Goal: Task Accomplishment & Management: Manage account settings

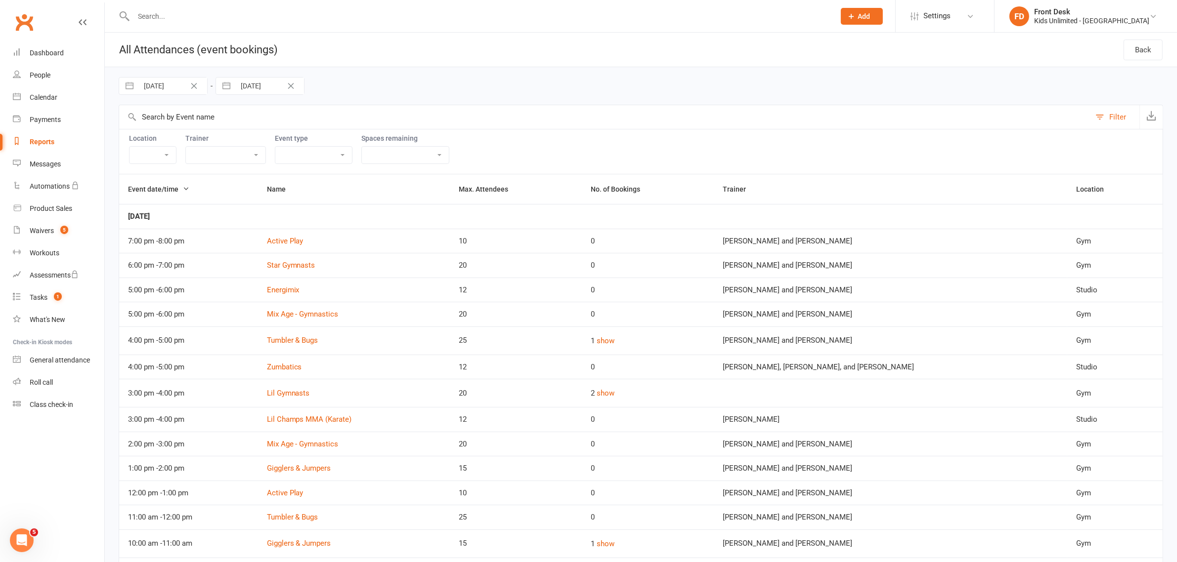
click at [38, 144] on div "Reports" at bounding box center [42, 142] width 25 height 8
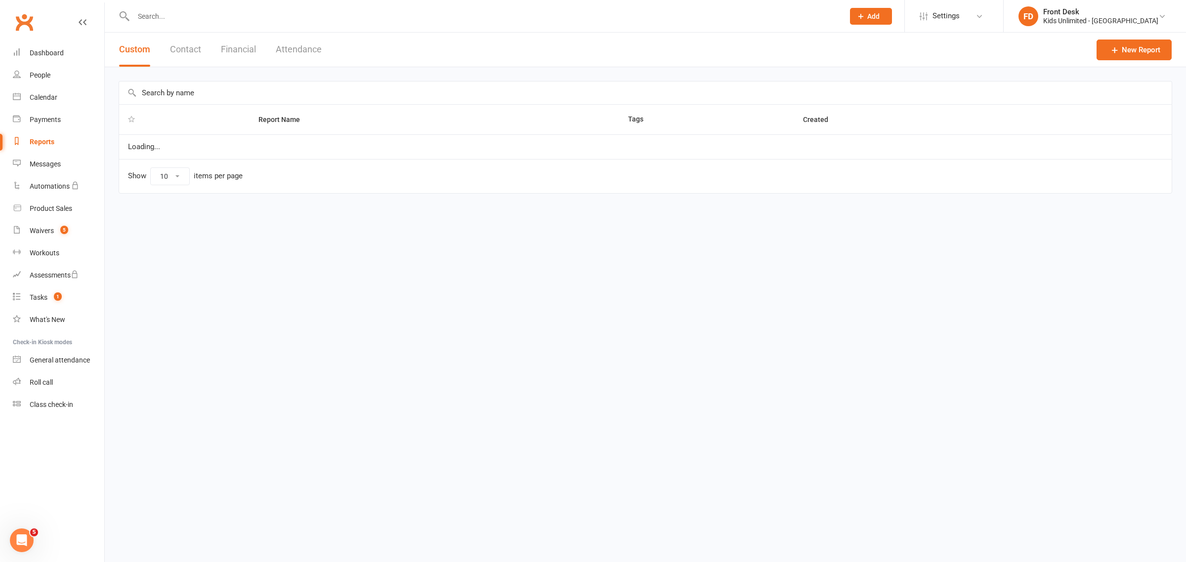
select select "100"
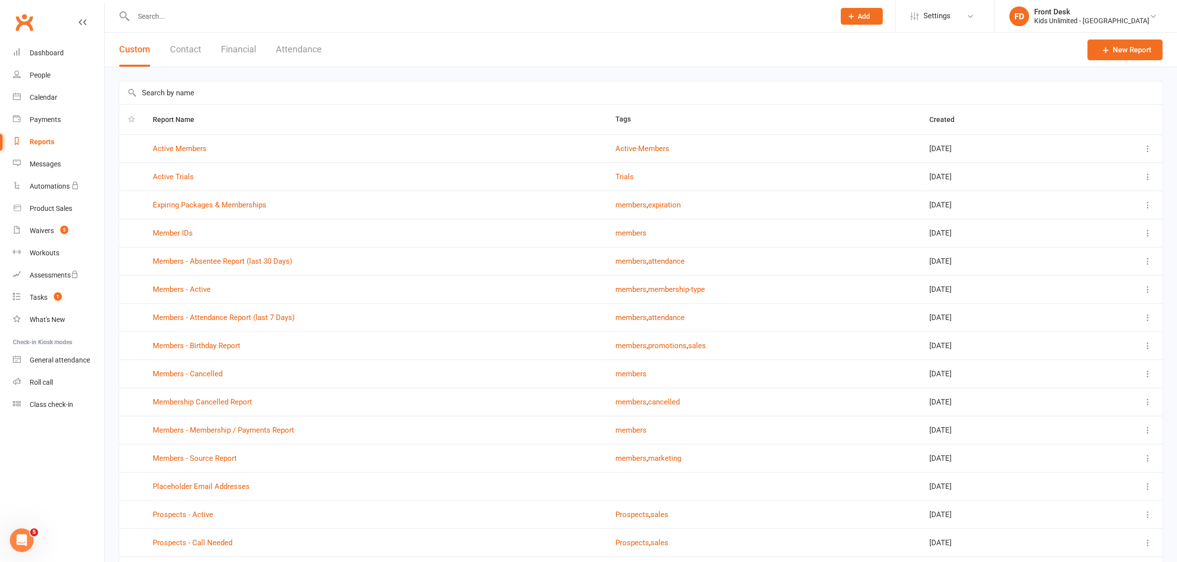
click at [252, 48] on button "Financial" at bounding box center [238, 50] width 35 height 34
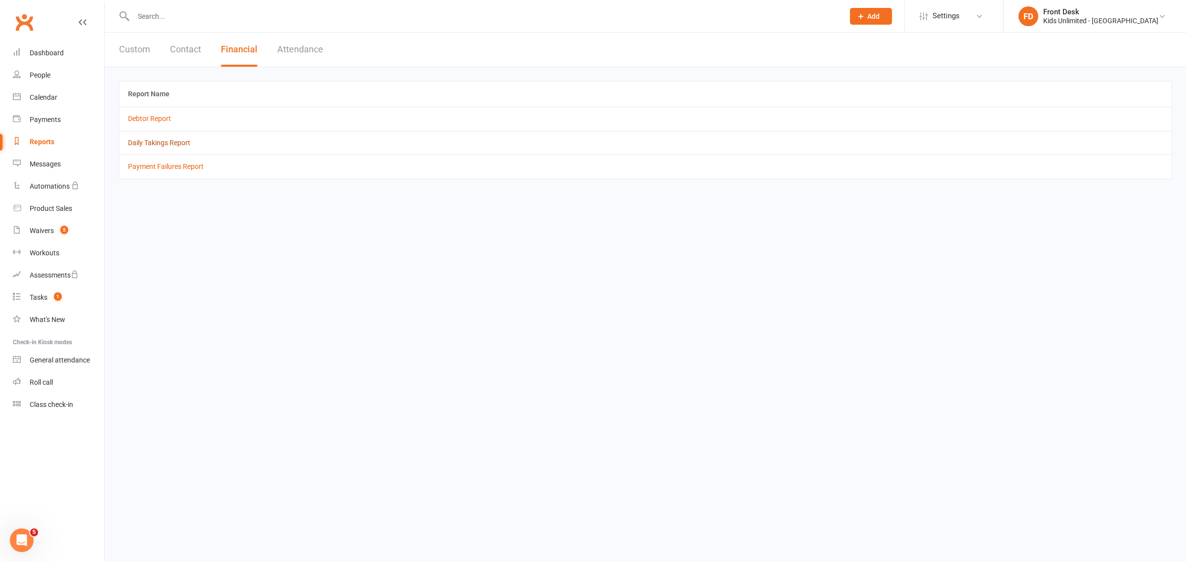
click at [174, 142] on link "Daily Takings Report" at bounding box center [159, 143] width 62 height 8
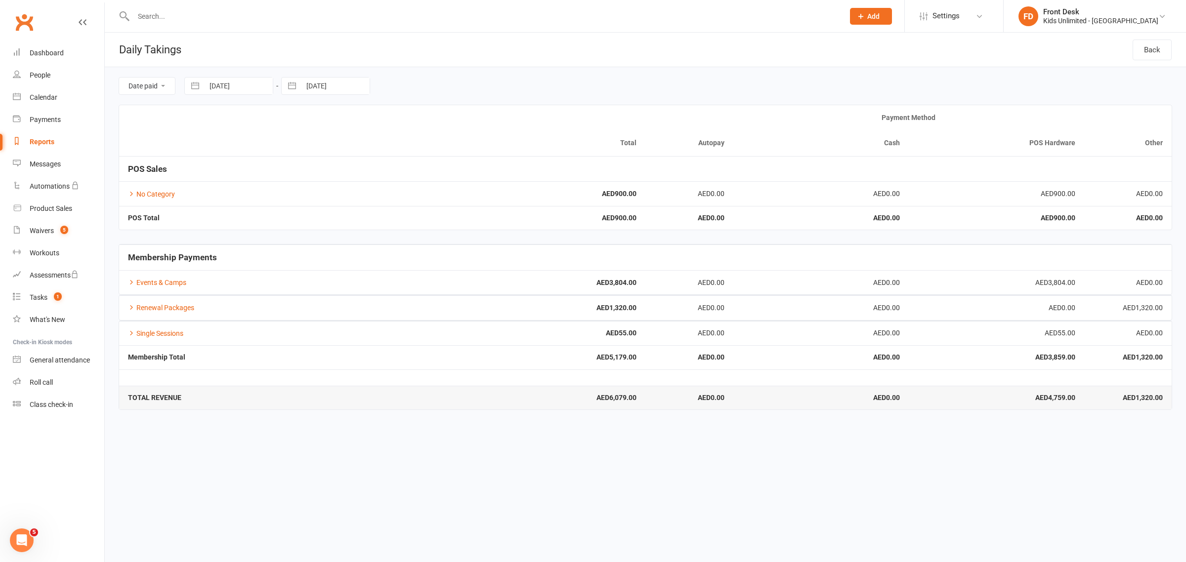
click at [249, 233] on div "Total Payment Method Autopay Cash POS Hardware Other POS Sales No Category AED9…" at bounding box center [646, 174] width 1054 height 139
click at [157, 197] on link "No Category" at bounding box center [151, 194] width 47 height 8
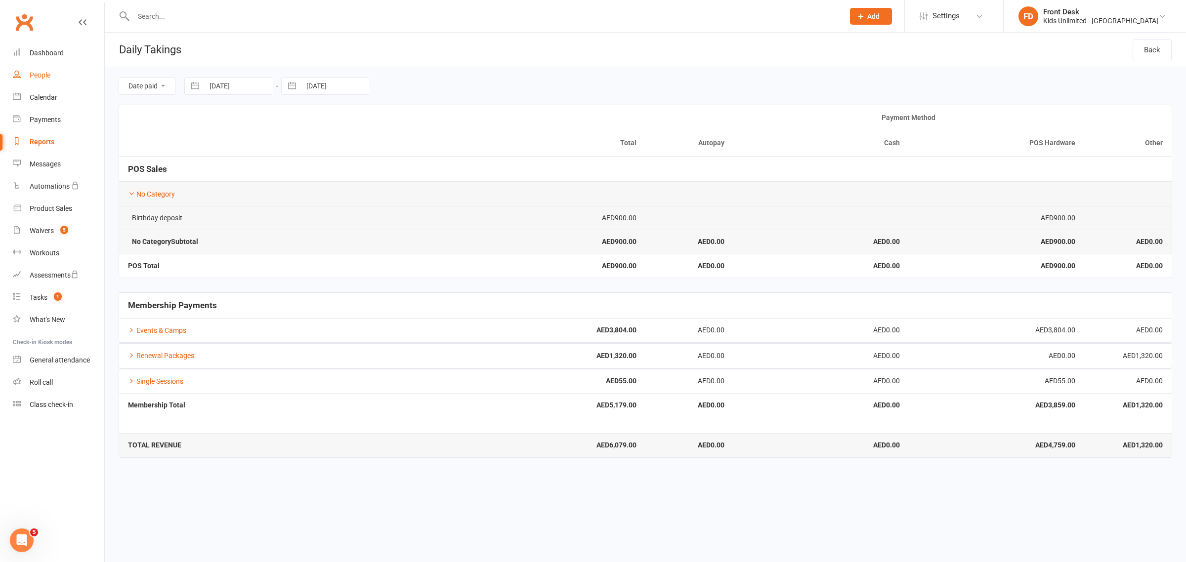
click at [38, 70] on link "People" at bounding box center [58, 75] width 91 height 22
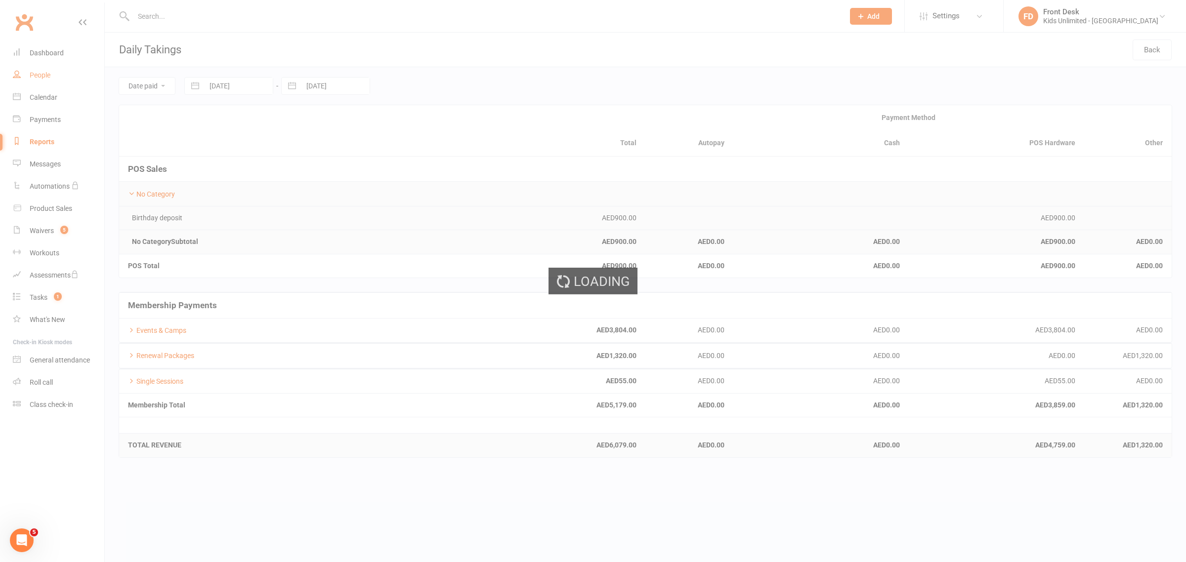
select select "100"
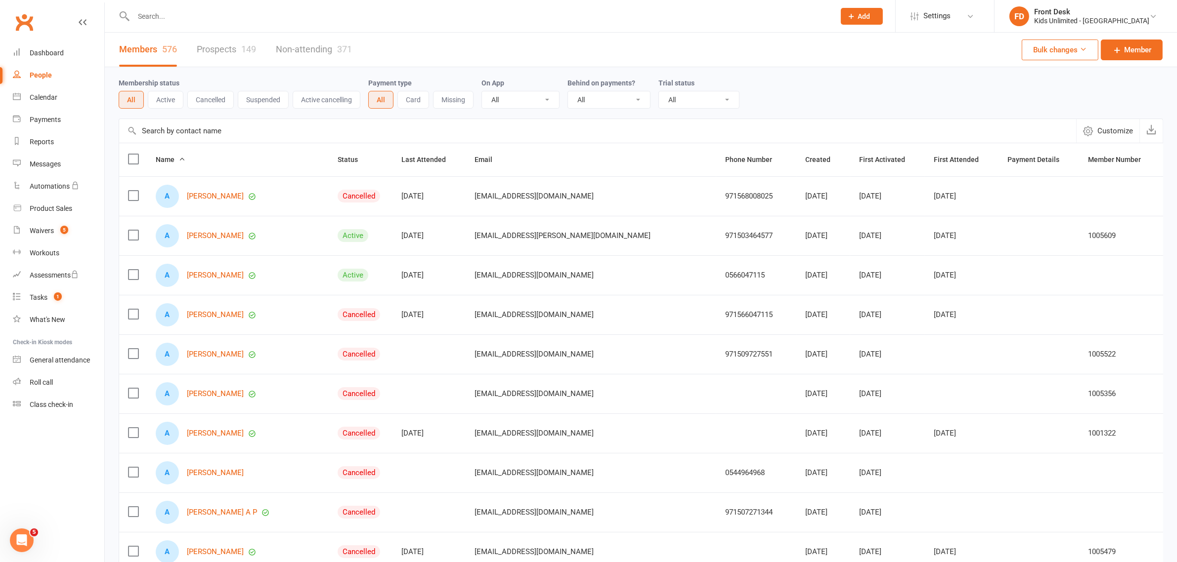
click at [250, 19] on input "text" at bounding box center [478, 16] width 697 height 14
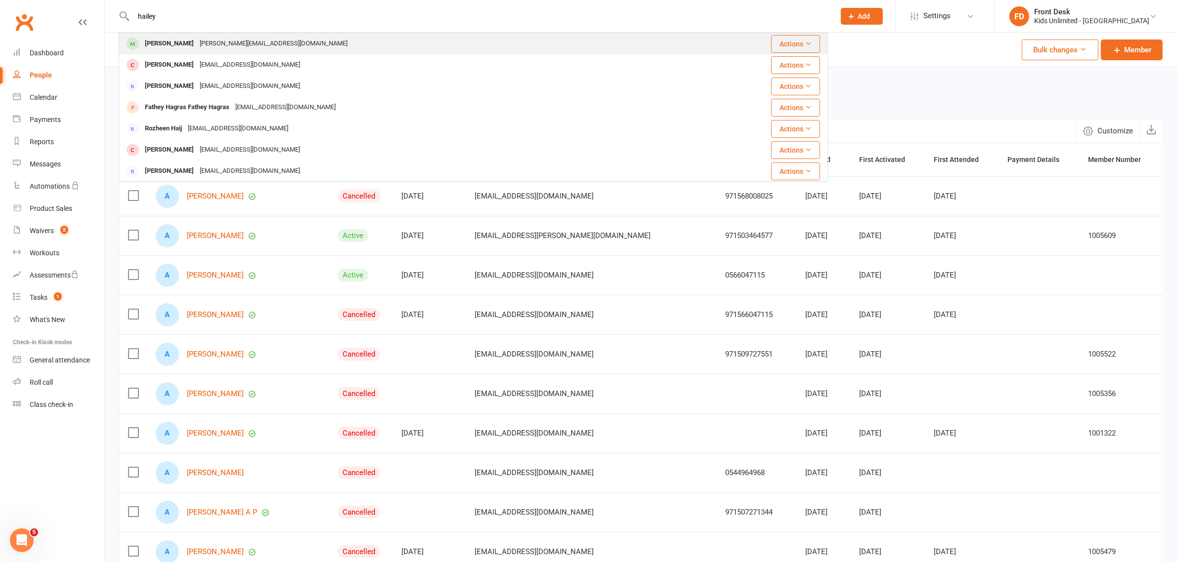
type input "hailey"
click at [159, 44] on div "[PERSON_NAME]" at bounding box center [169, 44] width 55 height 14
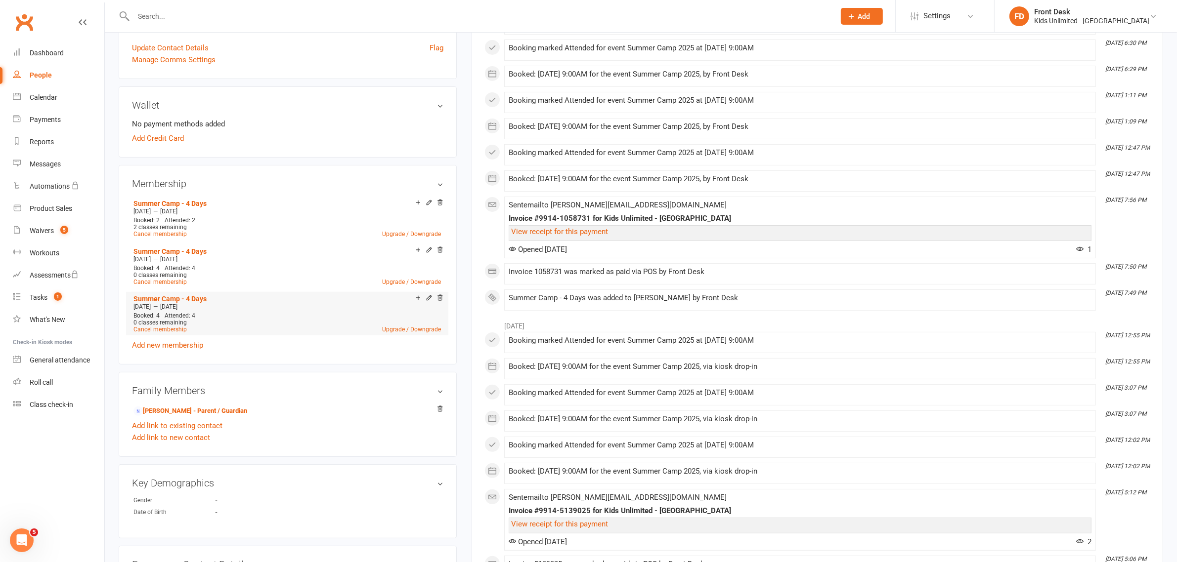
scroll to position [247, 0]
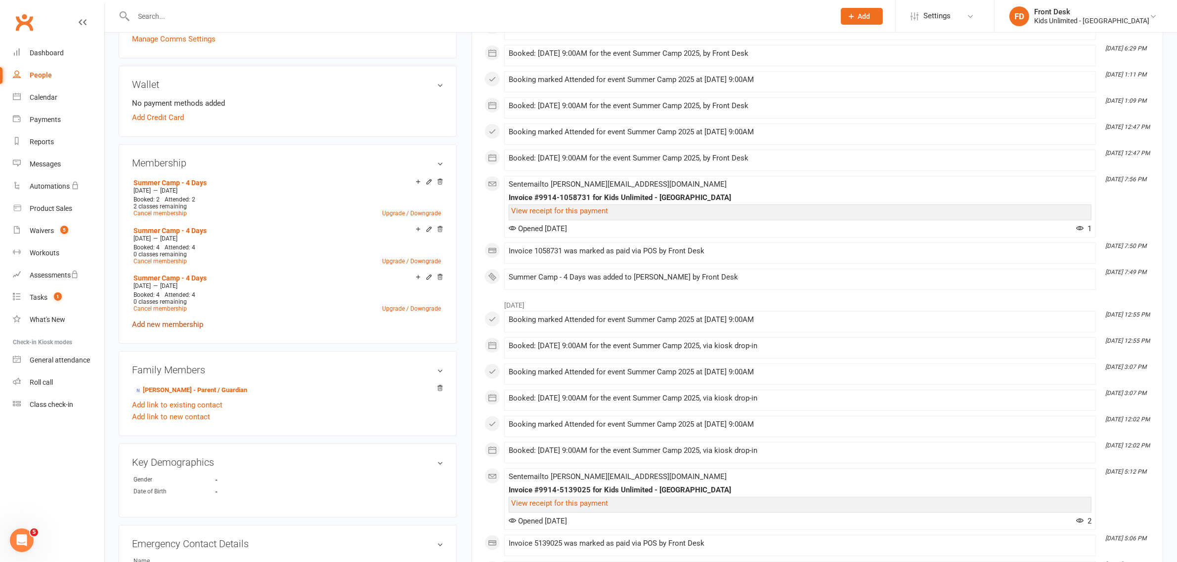
click at [159, 325] on link "Add new membership" at bounding box center [167, 324] width 71 height 9
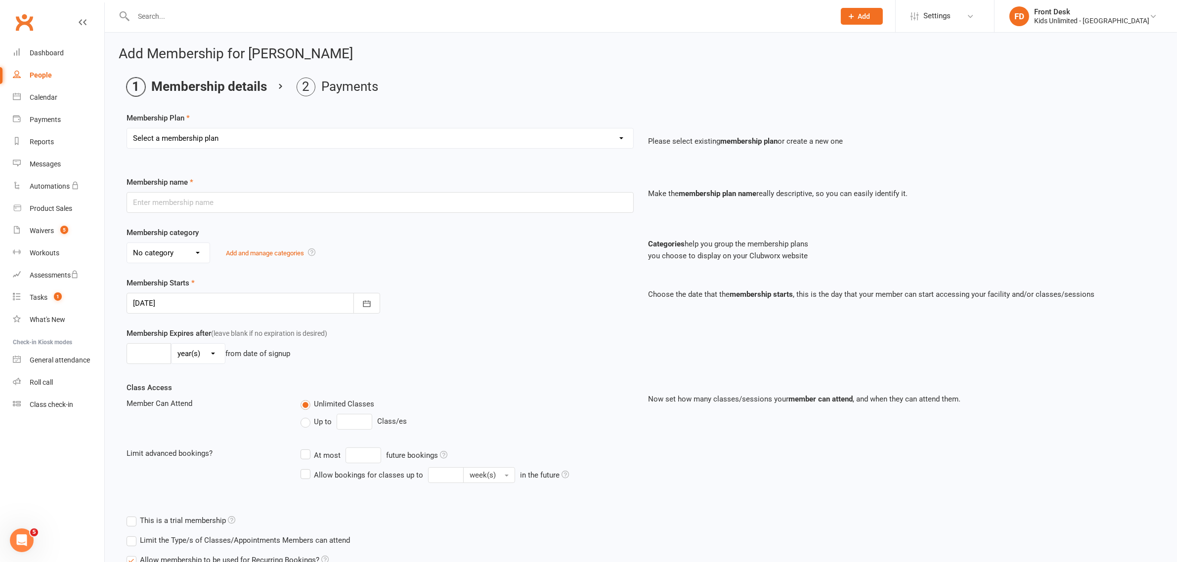
click at [623, 138] on select "Select a membership plan Create new Membership Plan Active Play - Free 1/2 Hour…" at bounding box center [380, 138] width 506 height 20
select select "15"
click at [127, 128] on select "Select a membership plan Create new Membership Plan Active Play - Free 1/2 Hour…" at bounding box center [380, 138] width 506 height 20
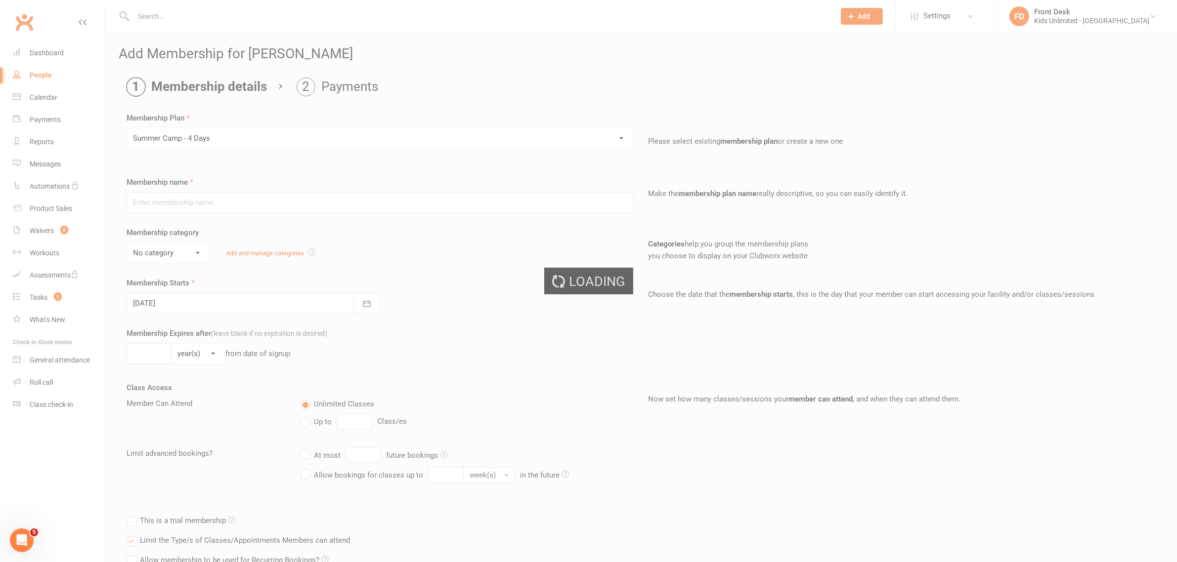
type input "Summer Camp - 4 Days"
select select "1"
type input "60"
select select "0"
type input "4"
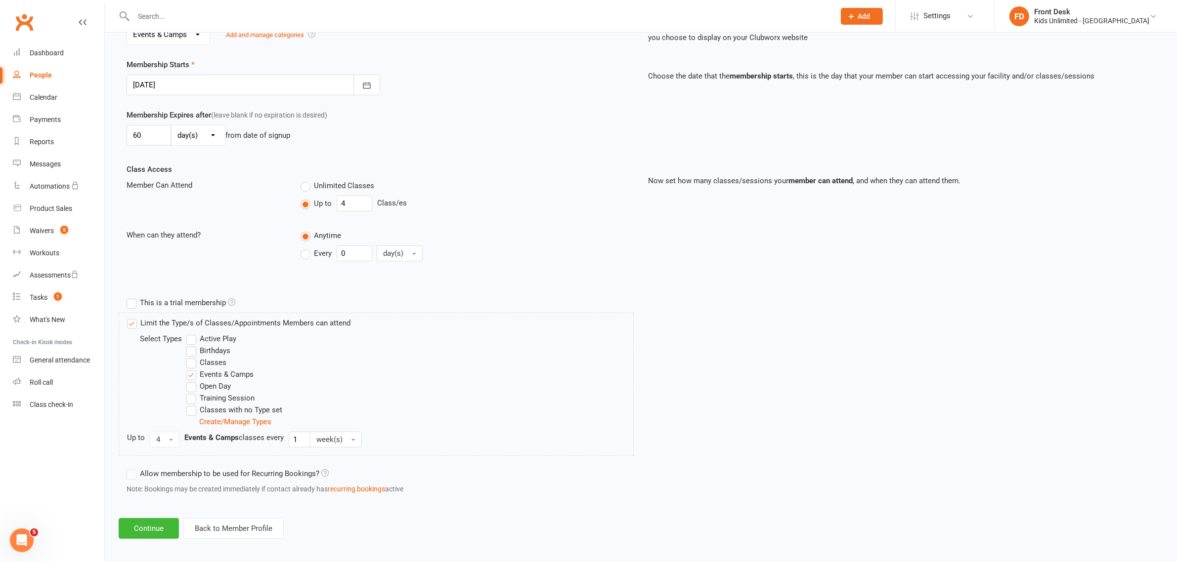
scroll to position [224, 0]
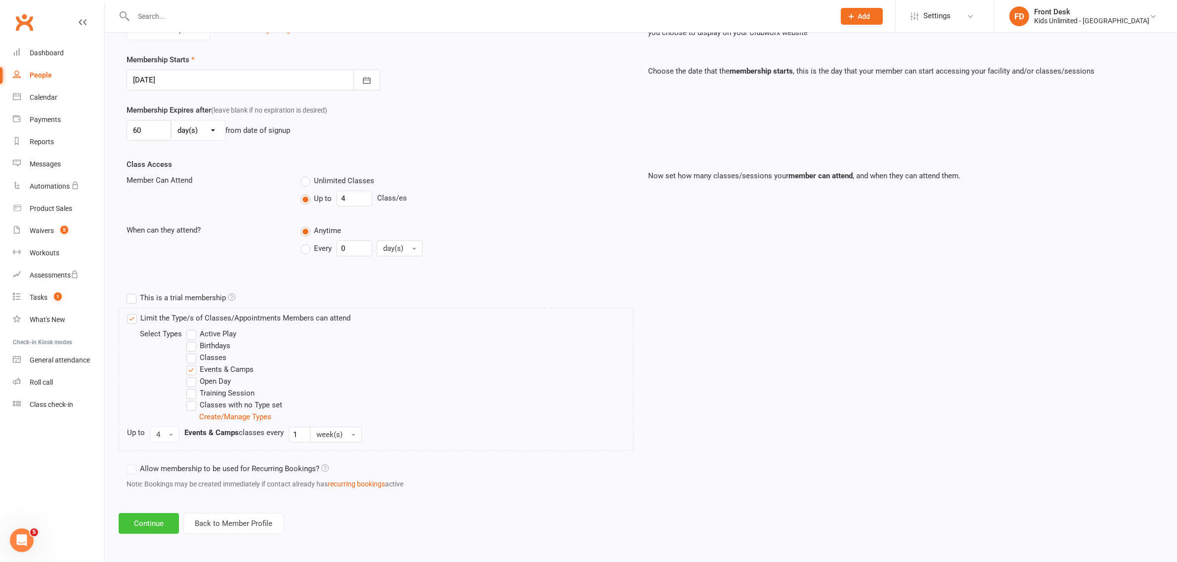
drag, startPoint x: 151, startPoint y: 522, endPoint x: 277, endPoint y: 466, distance: 138.3
click at [151, 523] on button "Continue" at bounding box center [149, 523] width 60 height 21
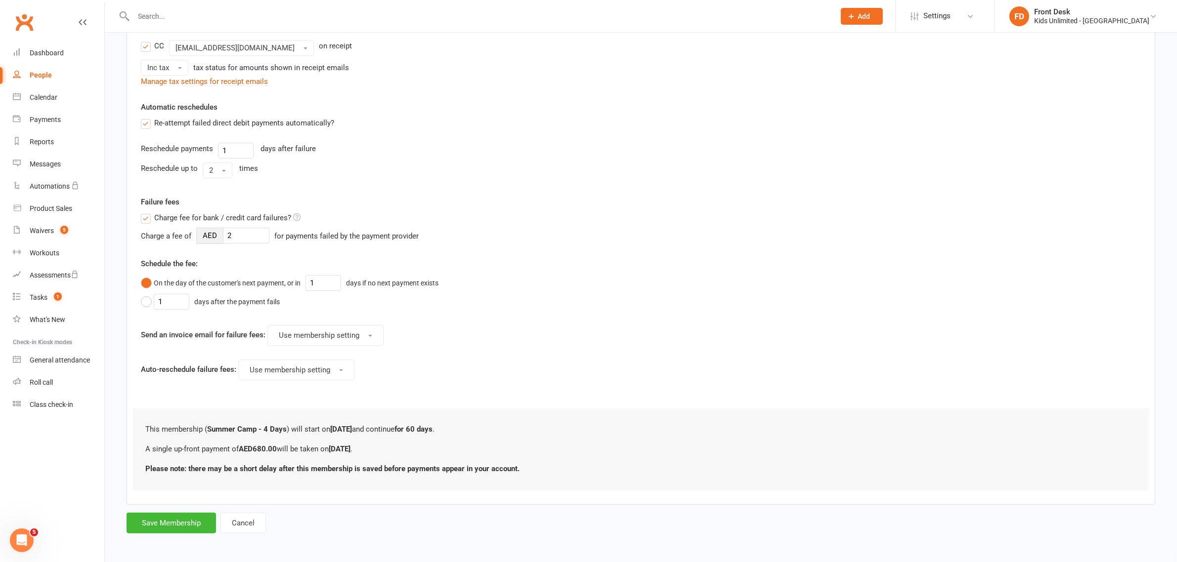
scroll to position [0, 0]
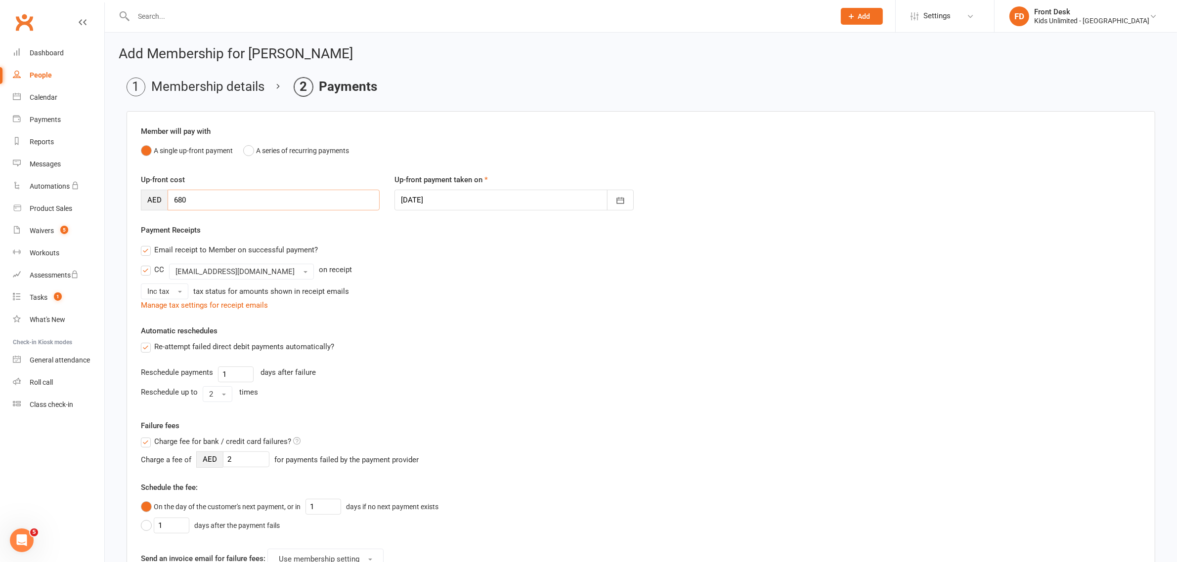
click at [213, 203] on input "680" at bounding box center [274, 200] width 212 height 21
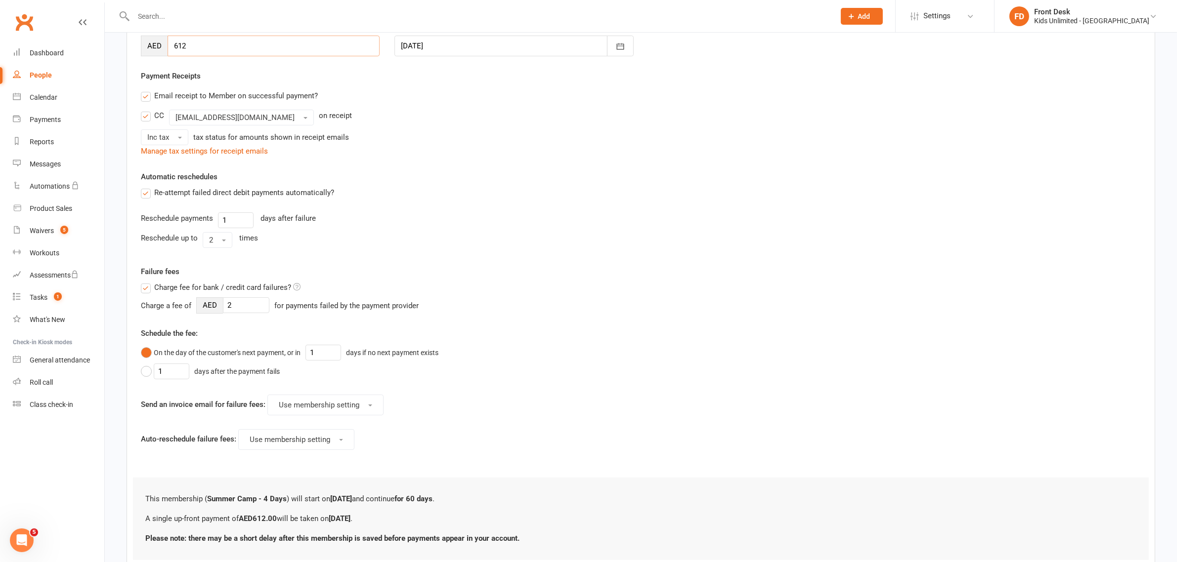
scroll to position [227, 0]
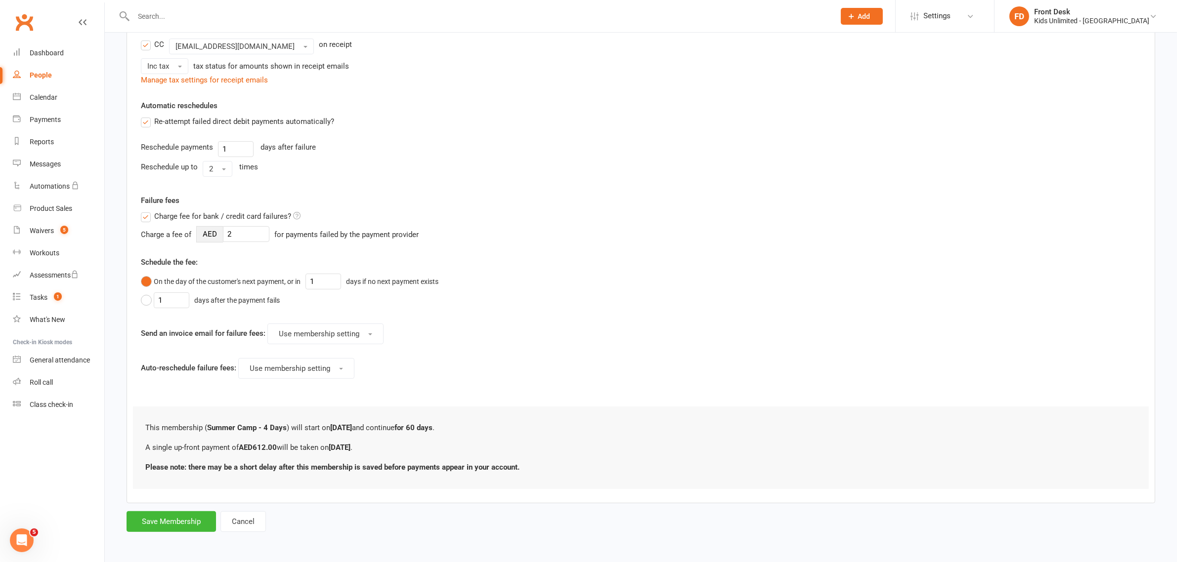
type input "612"
click at [164, 521] on button "Save Membership" at bounding box center [171, 521] width 89 height 21
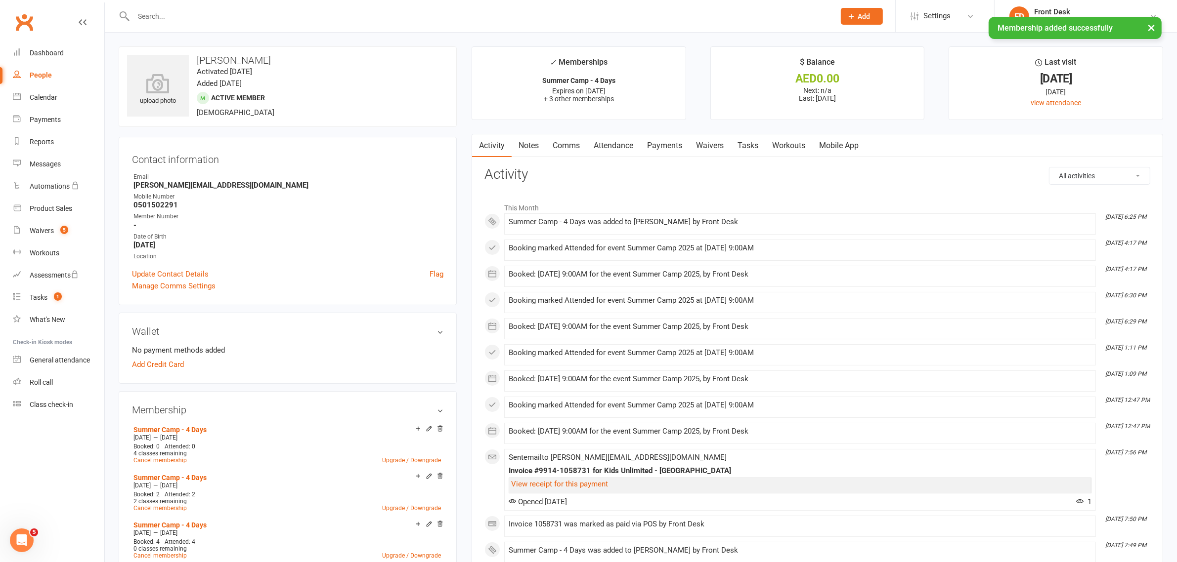
click at [666, 146] on link "Payments" at bounding box center [664, 145] width 49 height 23
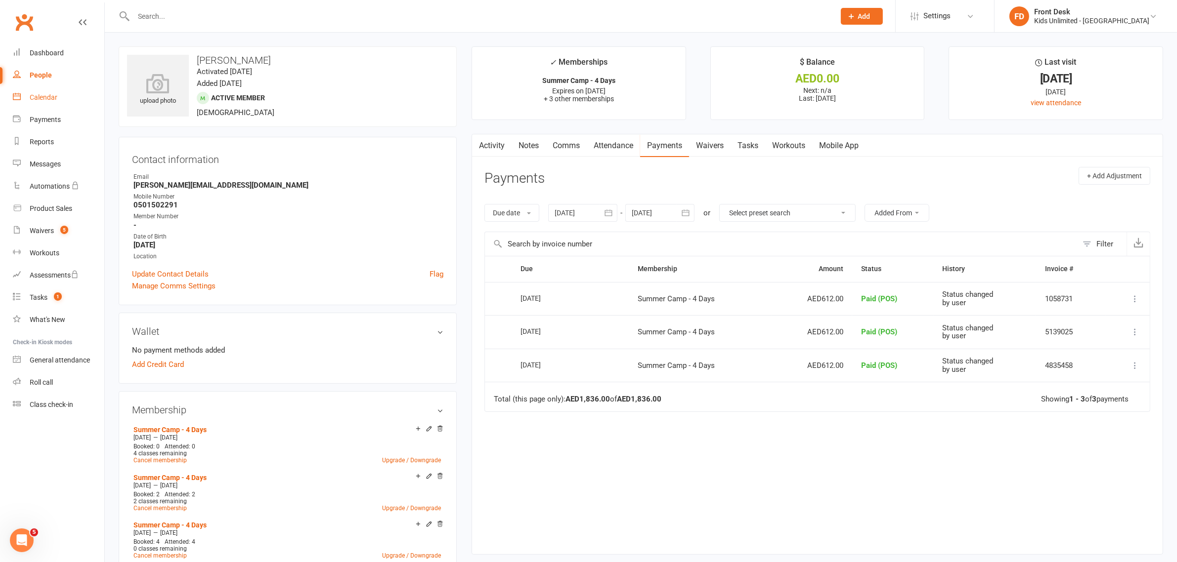
click at [40, 97] on div "Calendar" at bounding box center [44, 97] width 28 height 8
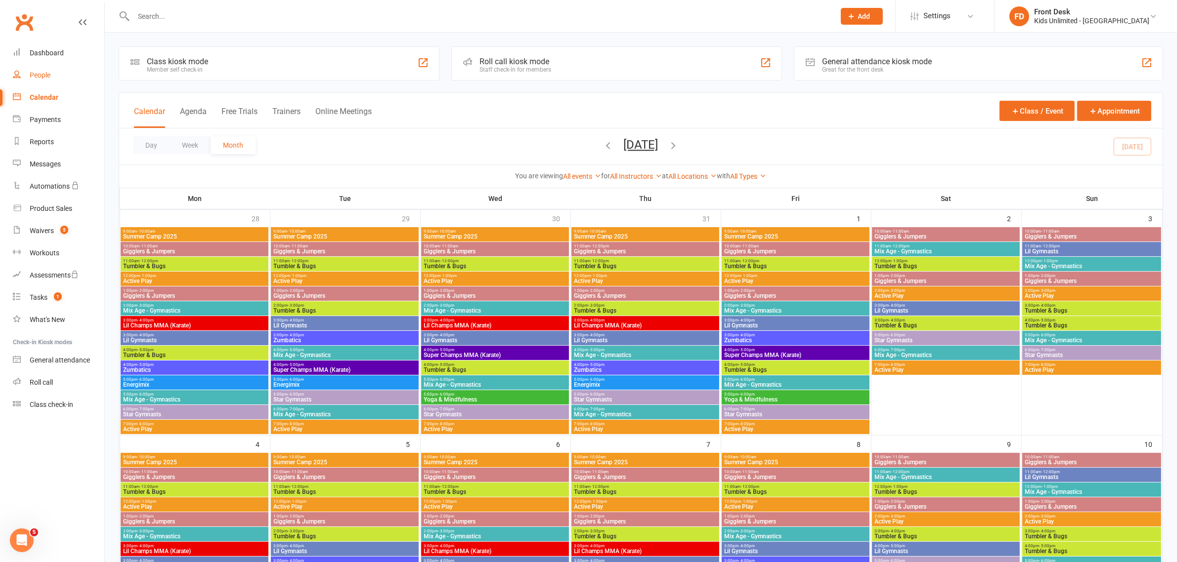
click at [40, 77] on div "People" at bounding box center [40, 75] width 21 height 8
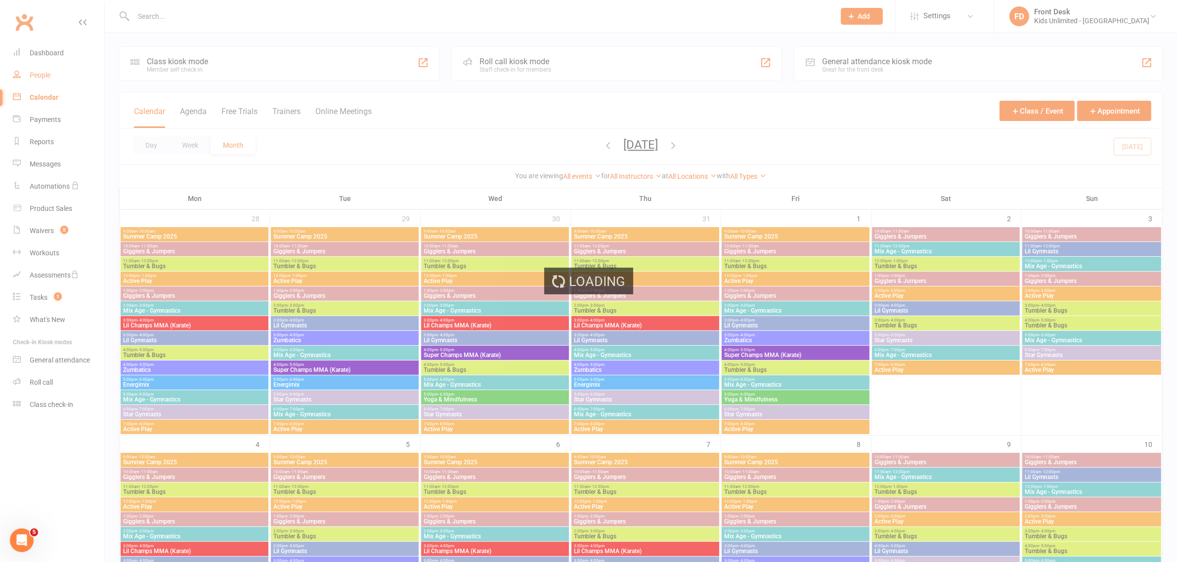
select select "100"
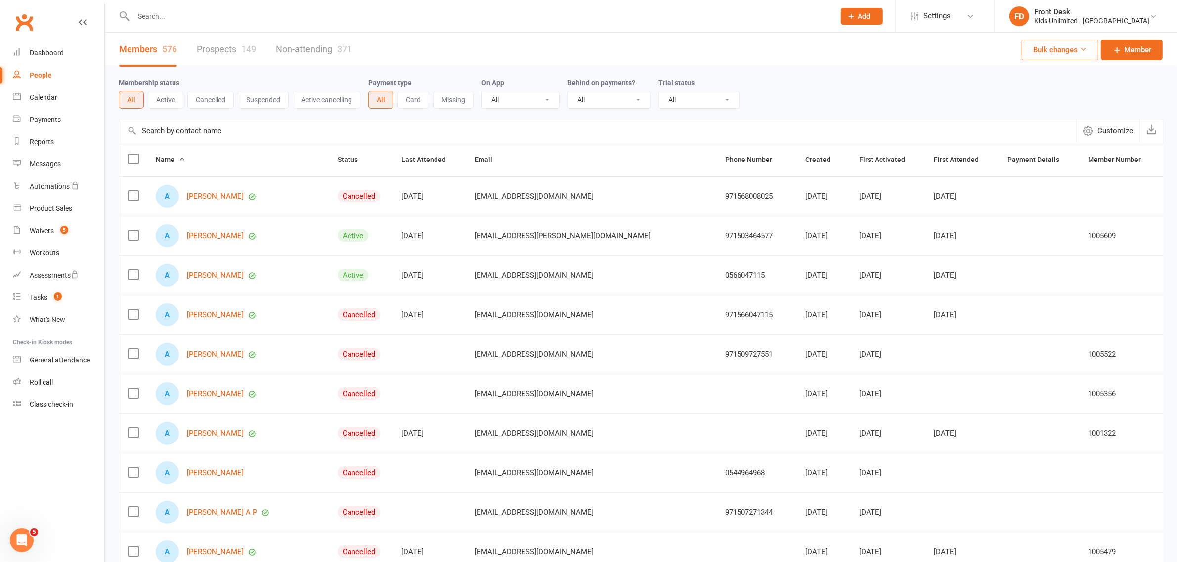
click at [259, 11] on input "text" at bounding box center [478, 16] width 697 height 14
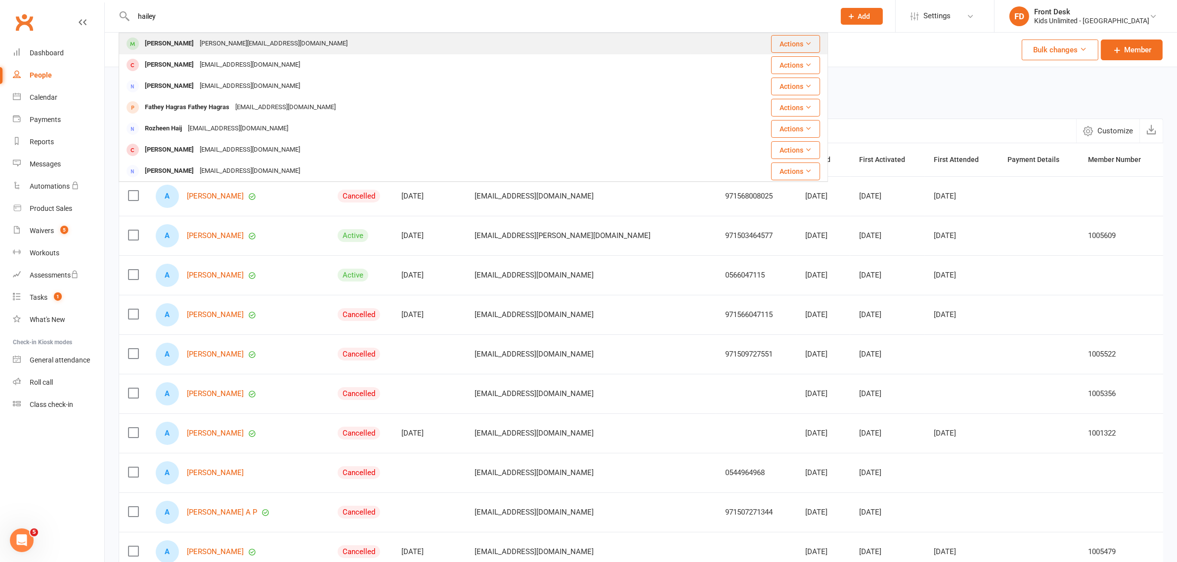
type input "hailey"
click at [177, 45] on div "[PERSON_NAME]" at bounding box center [169, 44] width 55 height 14
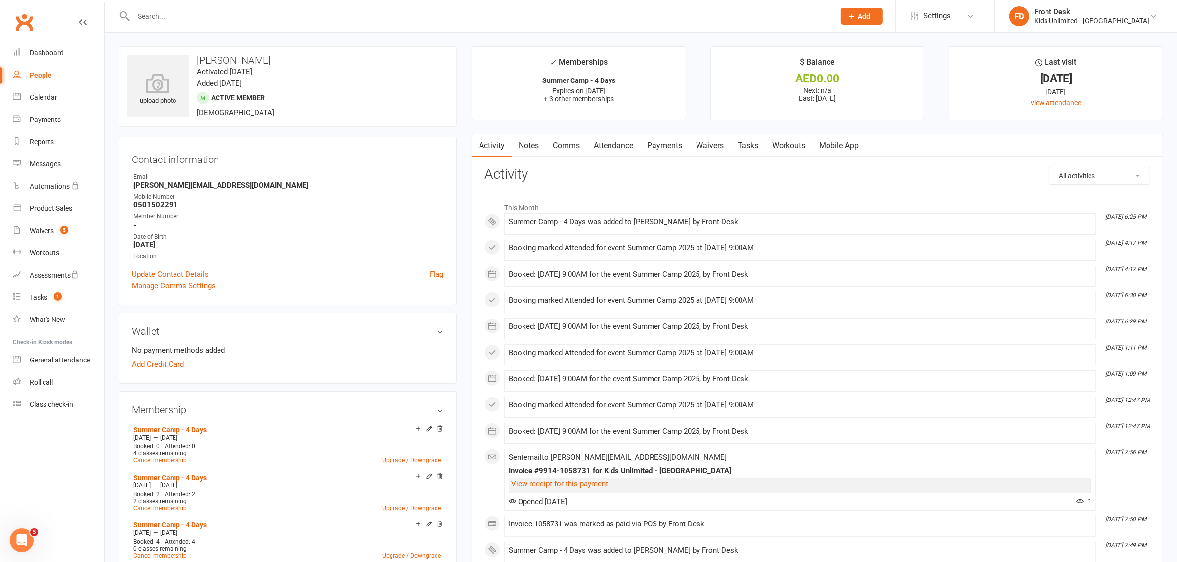
click at [666, 146] on link "Payments" at bounding box center [664, 145] width 49 height 23
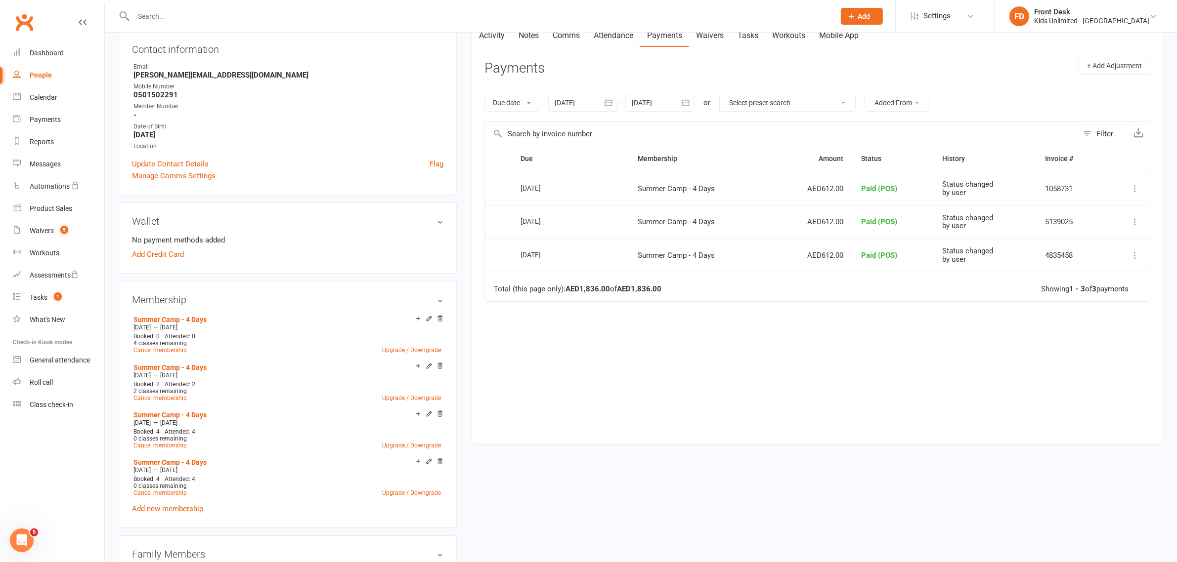
scroll to position [124, 0]
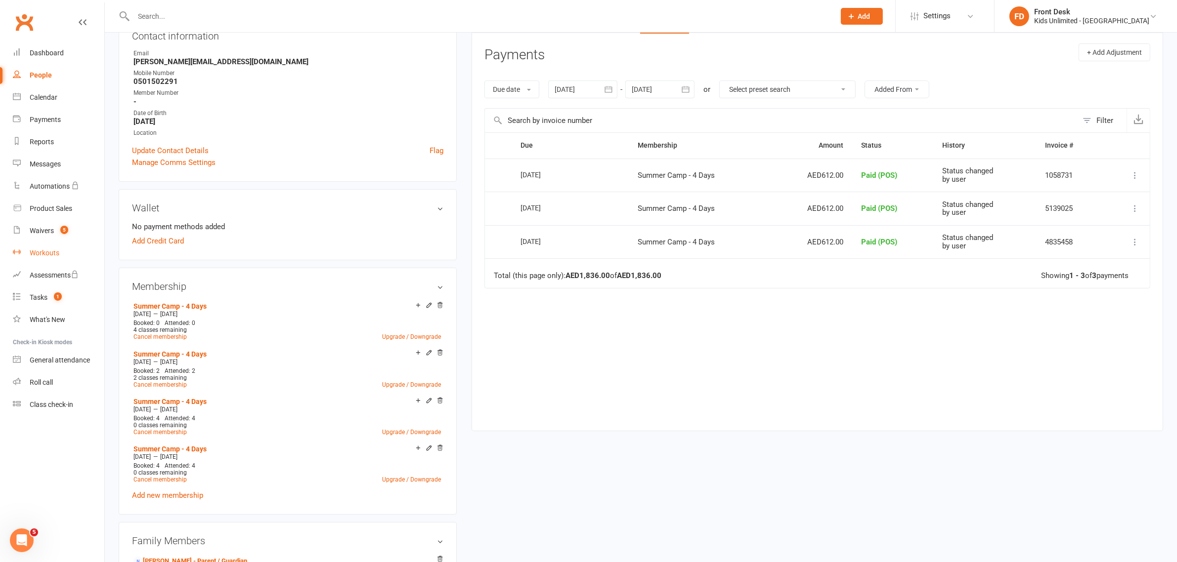
click at [57, 255] on div "Workouts" at bounding box center [45, 253] width 30 height 8
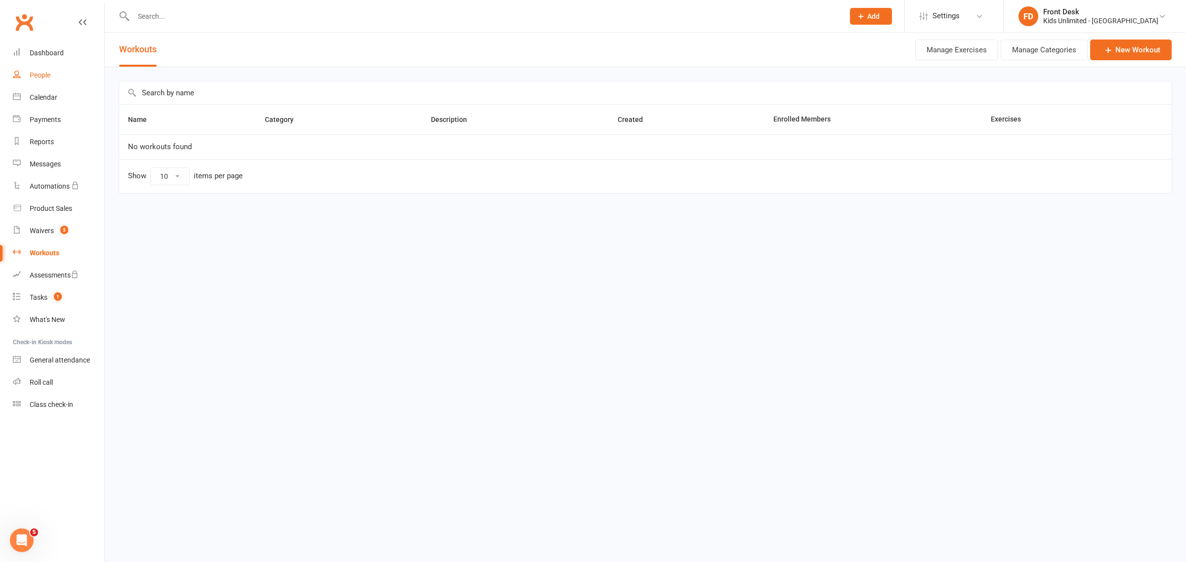
click at [38, 73] on div "People" at bounding box center [40, 75] width 21 height 8
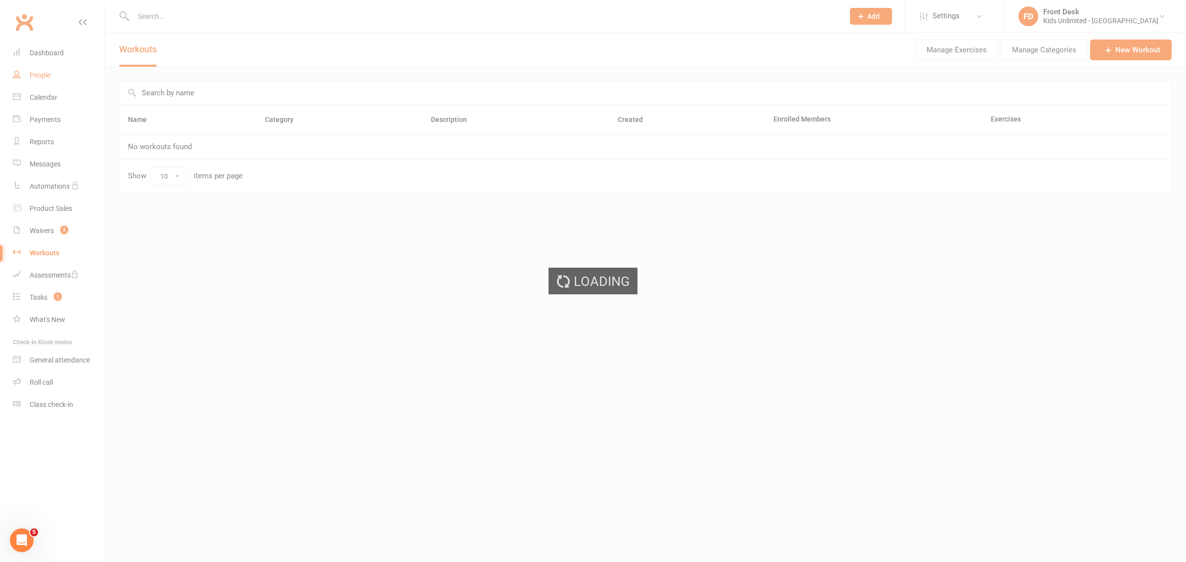
select select "100"
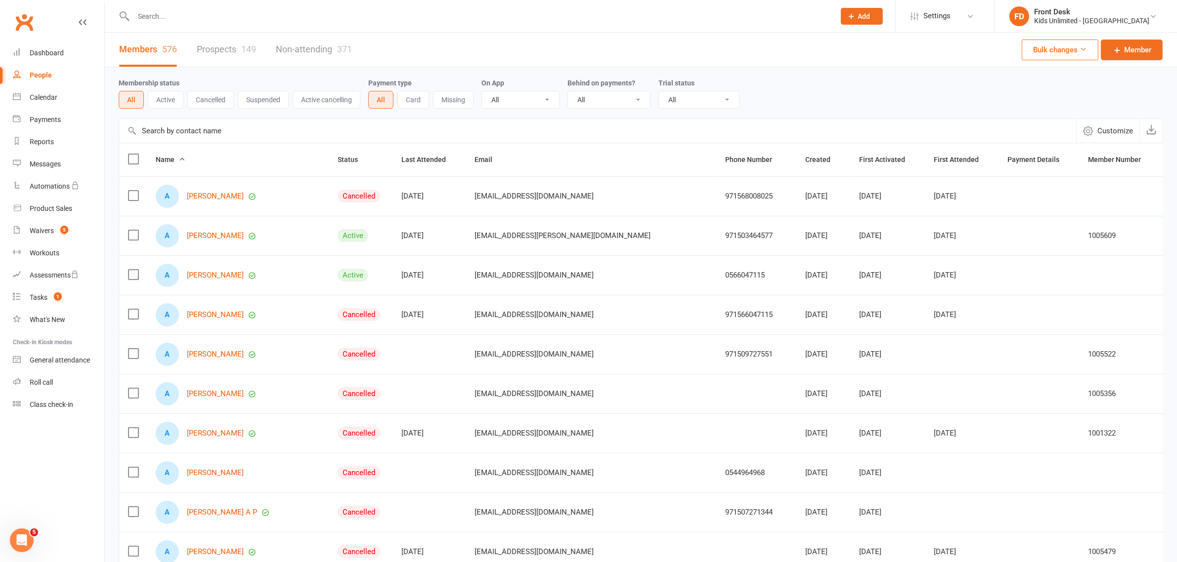
click at [372, 17] on input "text" at bounding box center [478, 16] width 697 height 14
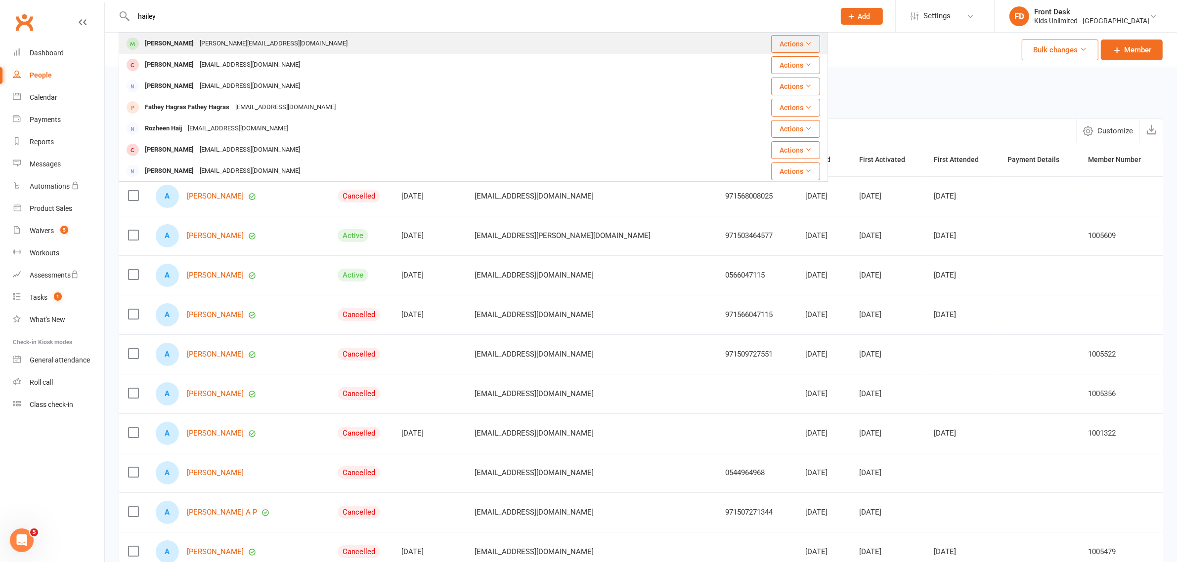
type input "hailey"
drag, startPoint x: 169, startPoint y: 43, endPoint x: 275, endPoint y: 64, distance: 108.5
click at [169, 43] on div "[PERSON_NAME]" at bounding box center [169, 44] width 55 height 14
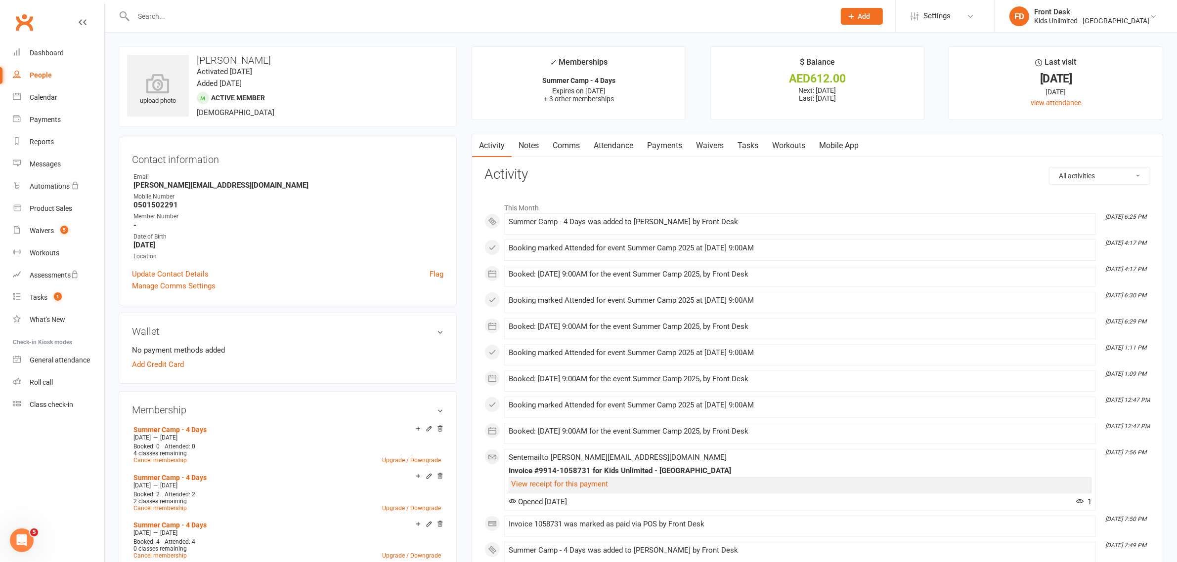
click at [663, 147] on link "Payments" at bounding box center [664, 145] width 49 height 23
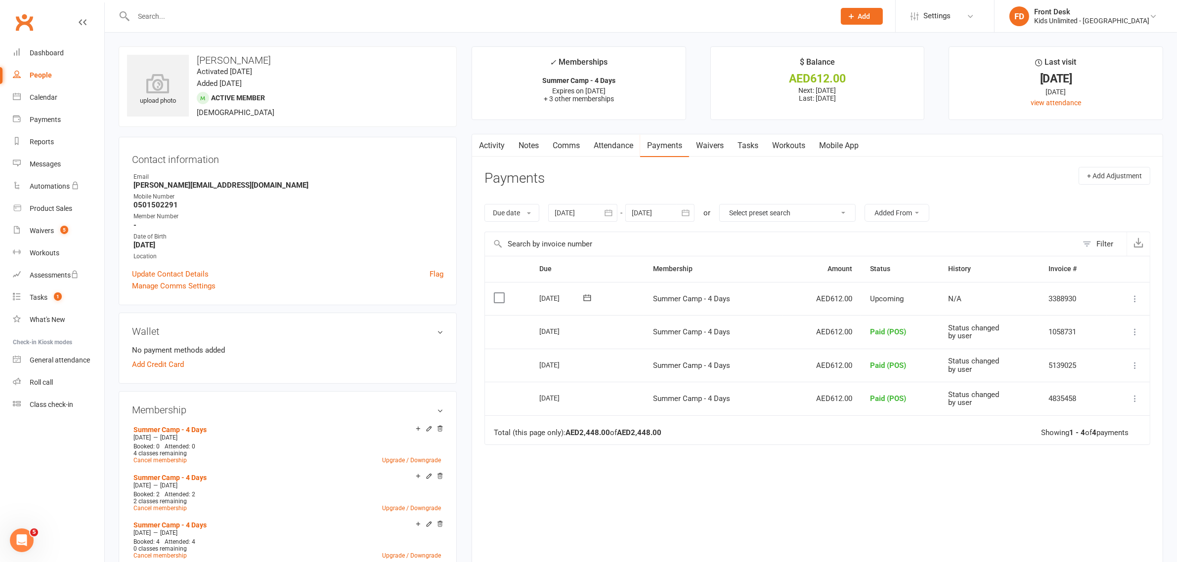
drag, startPoint x: 496, startPoint y: 301, endPoint x: 506, endPoint y: 304, distance: 10.3
click at [497, 301] on label at bounding box center [500, 298] width 13 height 10
click at [497, 293] on input "checkbox" at bounding box center [497, 293] width 6 height 0
click at [1147, 537] on icon "button" at bounding box center [1147, 538] width 7 height 7
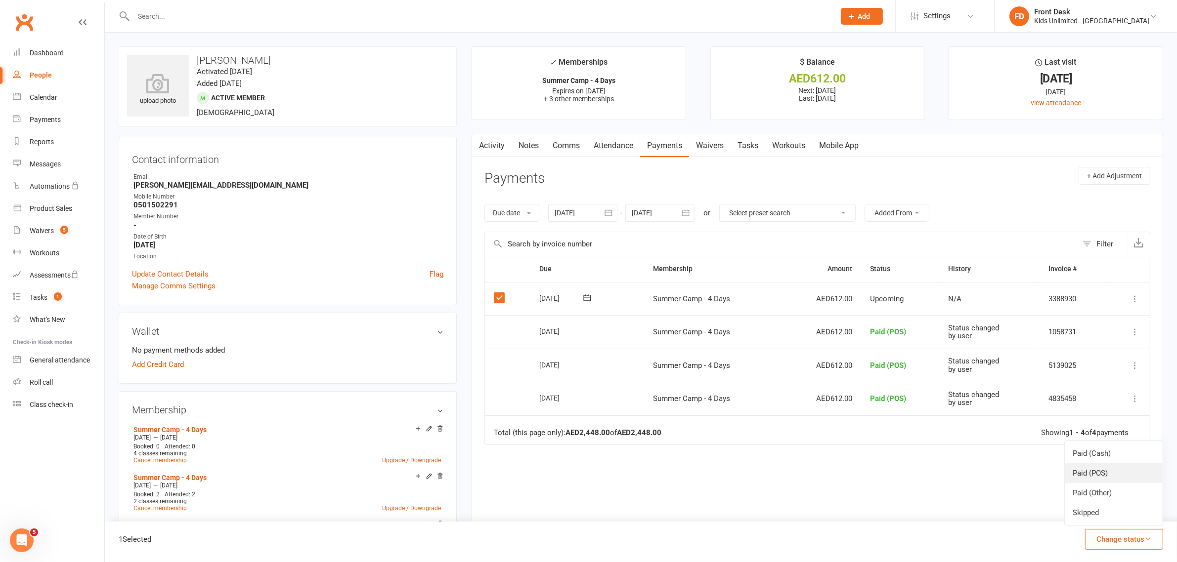
click at [1098, 472] on link "Paid (POS)" at bounding box center [1113, 474] width 98 height 20
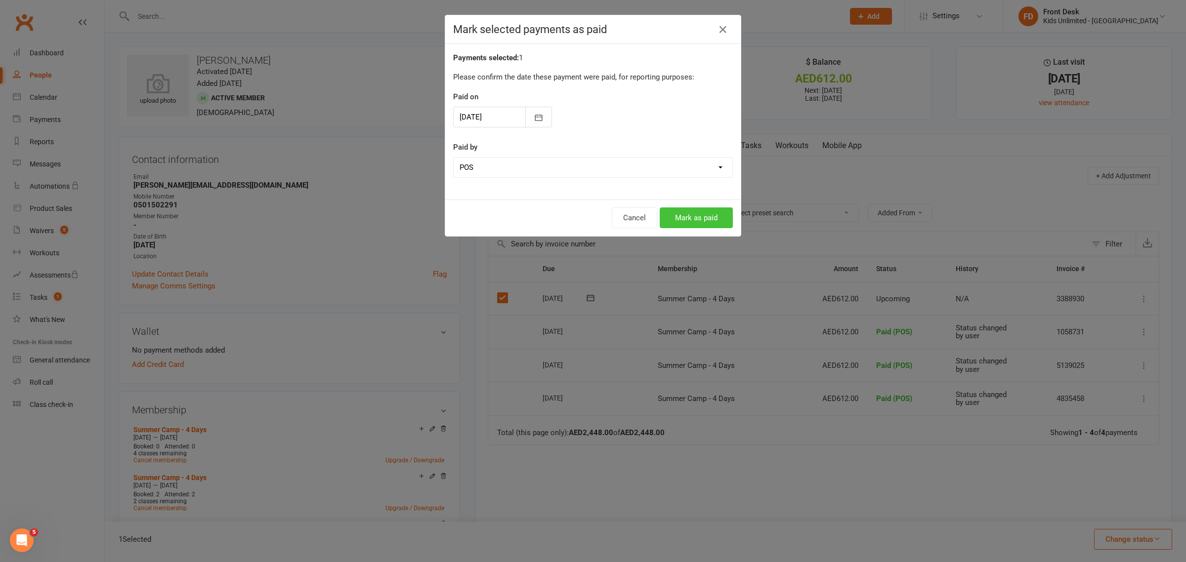
click at [704, 220] on button "Mark as paid" at bounding box center [696, 218] width 73 height 21
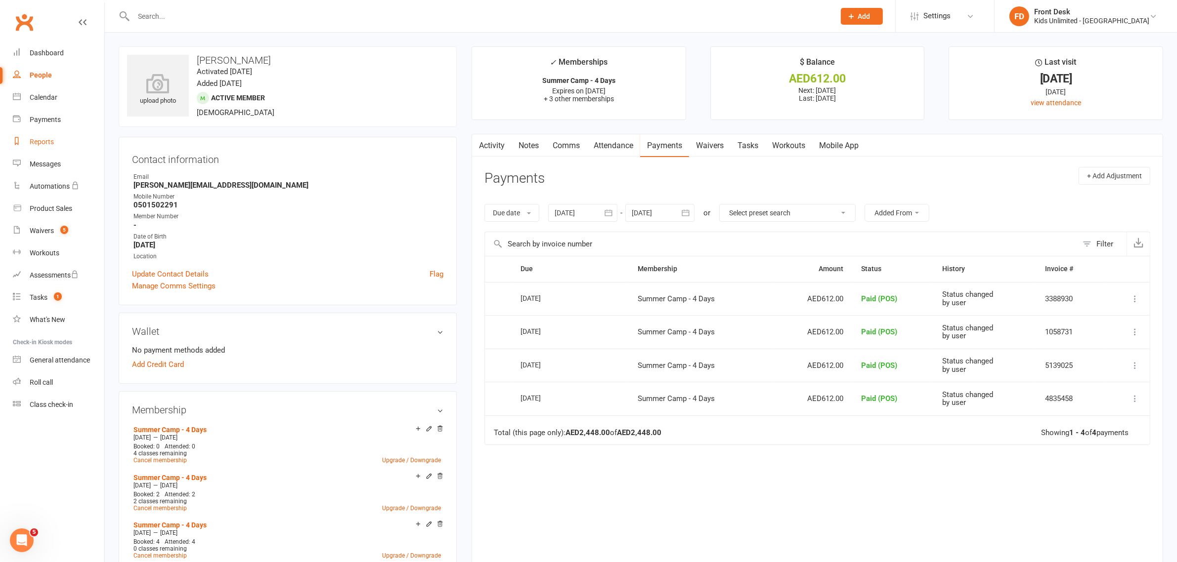
click at [36, 140] on div "Reports" at bounding box center [42, 142] width 24 height 8
select select "100"
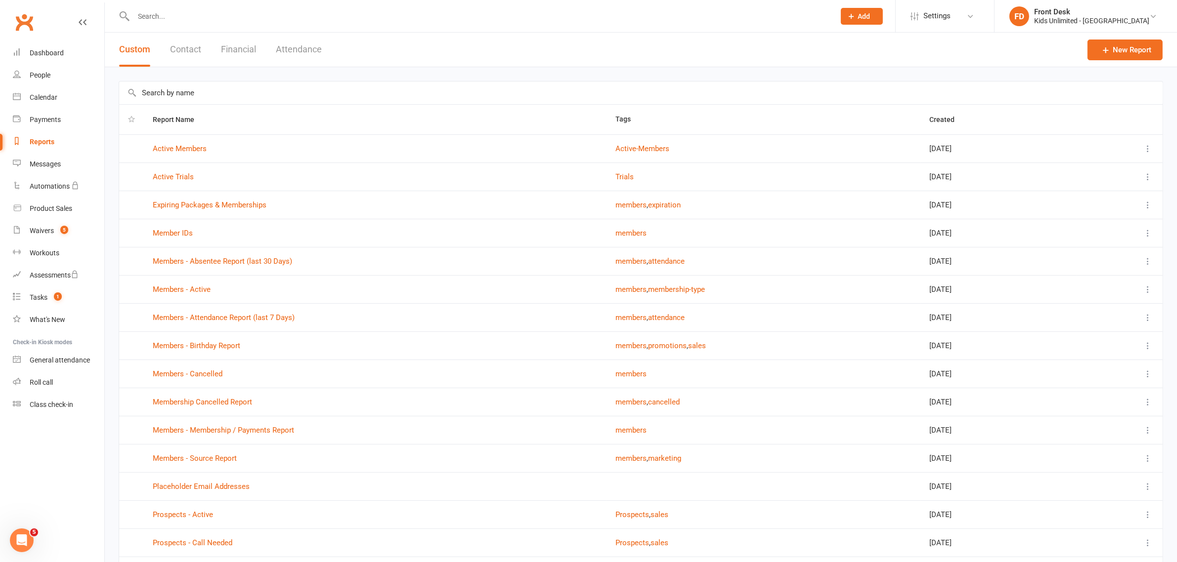
click at [241, 51] on button "Financial" at bounding box center [238, 50] width 35 height 34
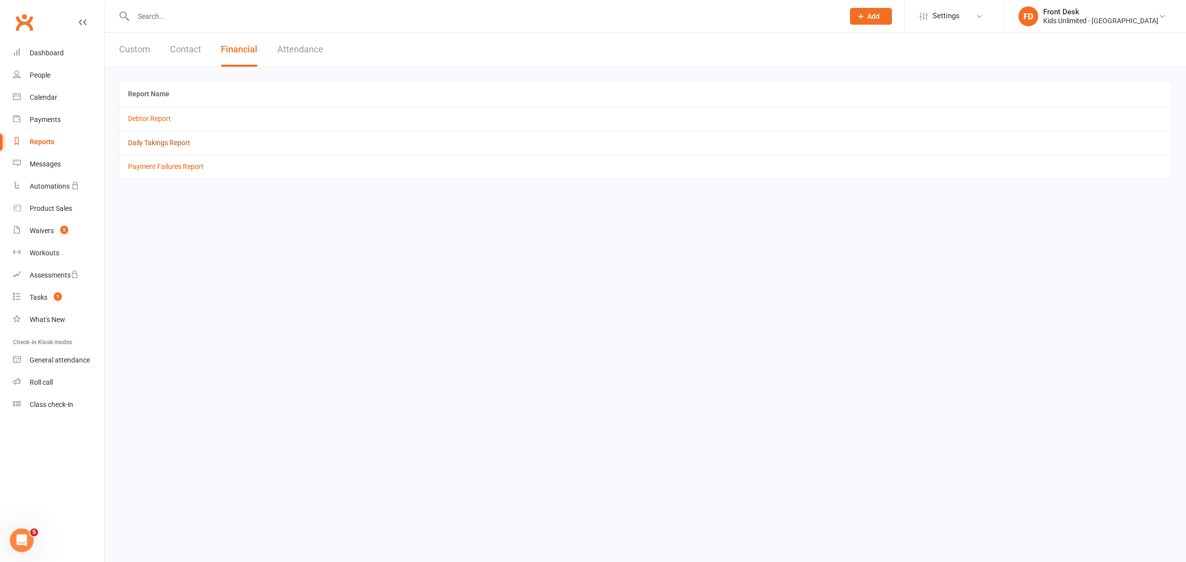
click at [156, 143] on link "Daily Takings Report" at bounding box center [159, 143] width 62 height 8
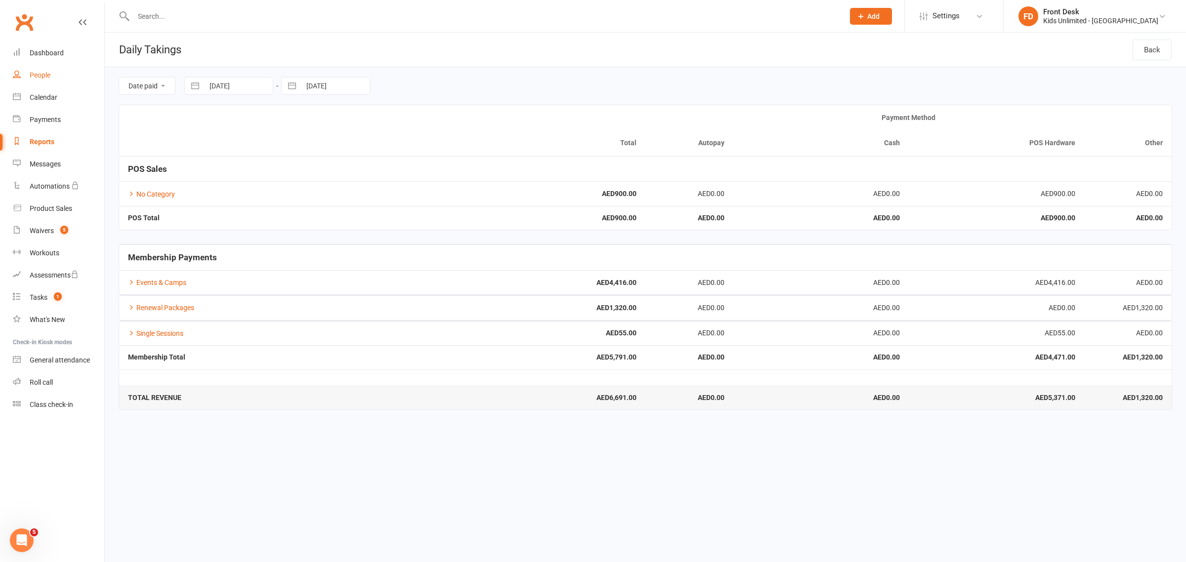
click at [40, 72] on div "People" at bounding box center [40, 75] width 21 height 8
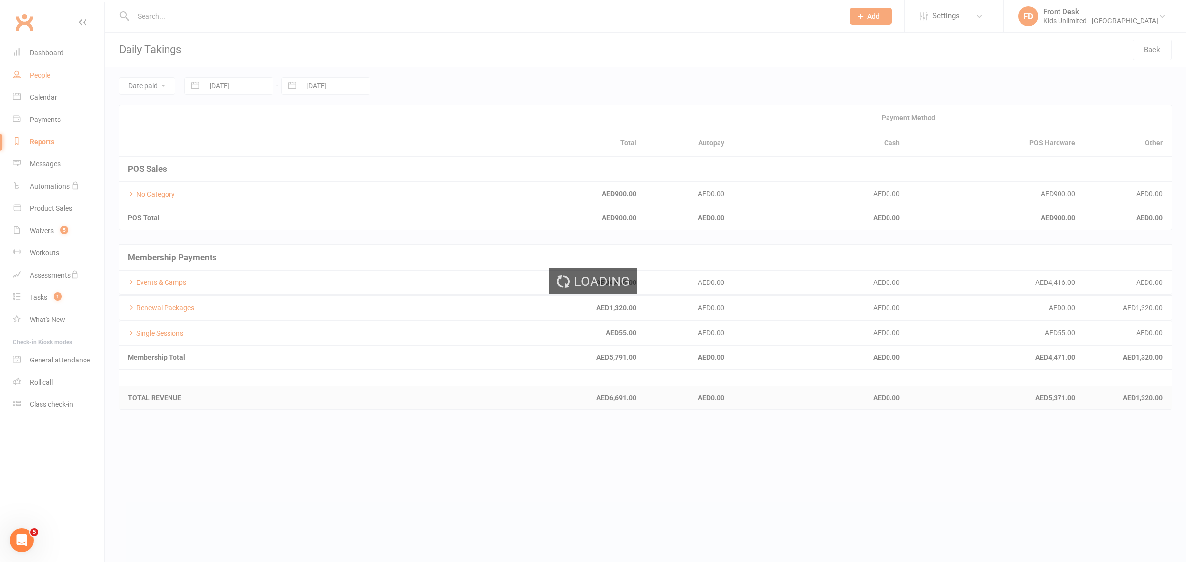
select select "100"
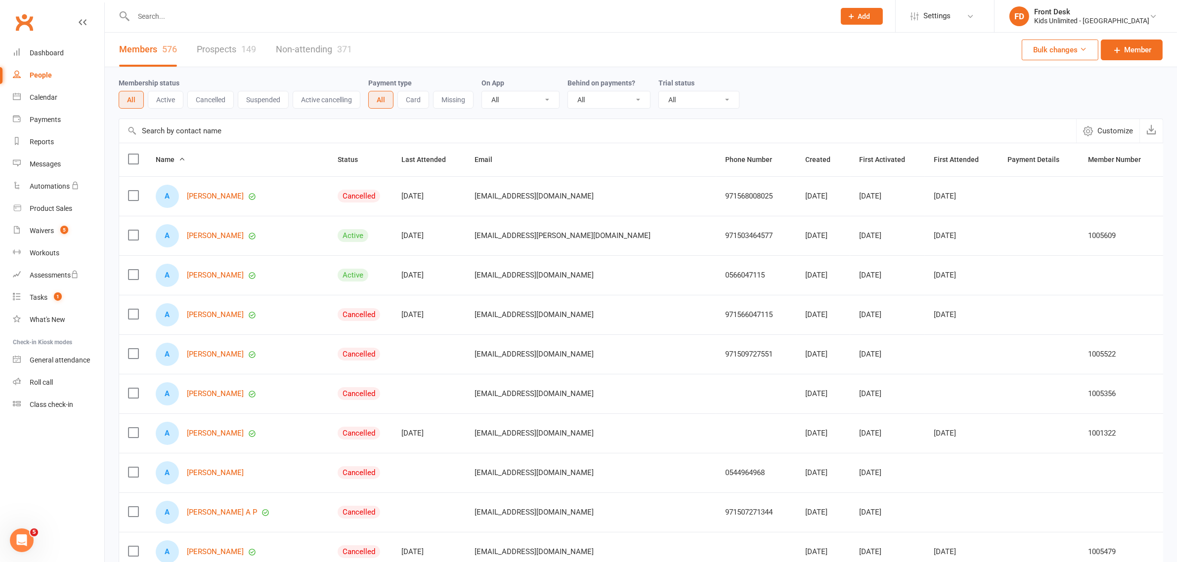
click at [263, 20] on input "text" at bounding box center [478, 16] width 697 height 14
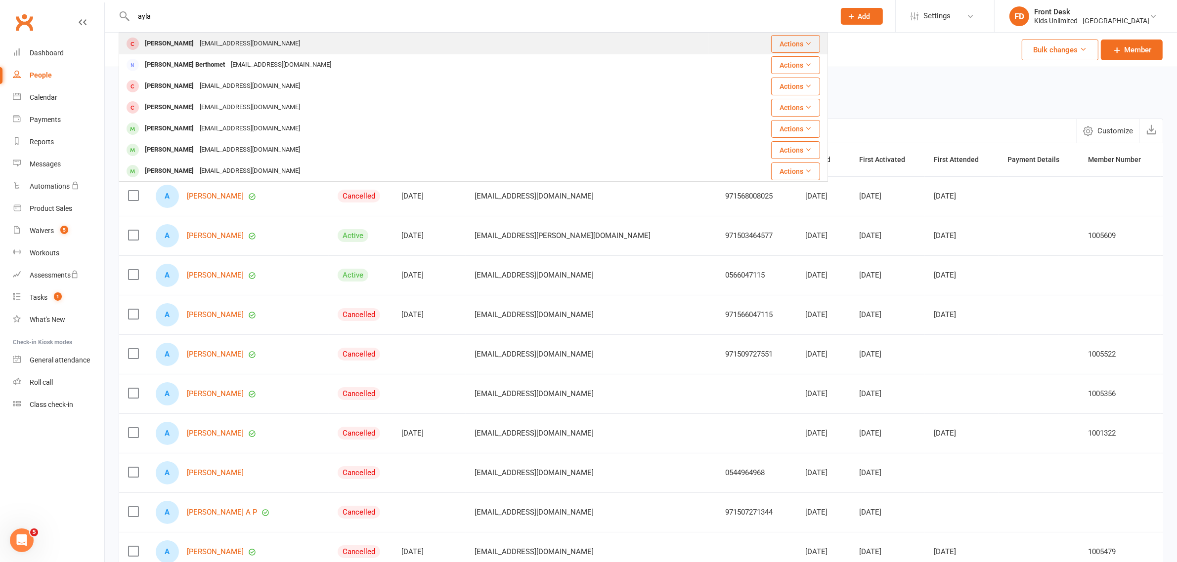
type input "ayla"
click at [160, 43] on div "[PERSON_NAME]" at bounding box center [169, 44] width 55 height 14
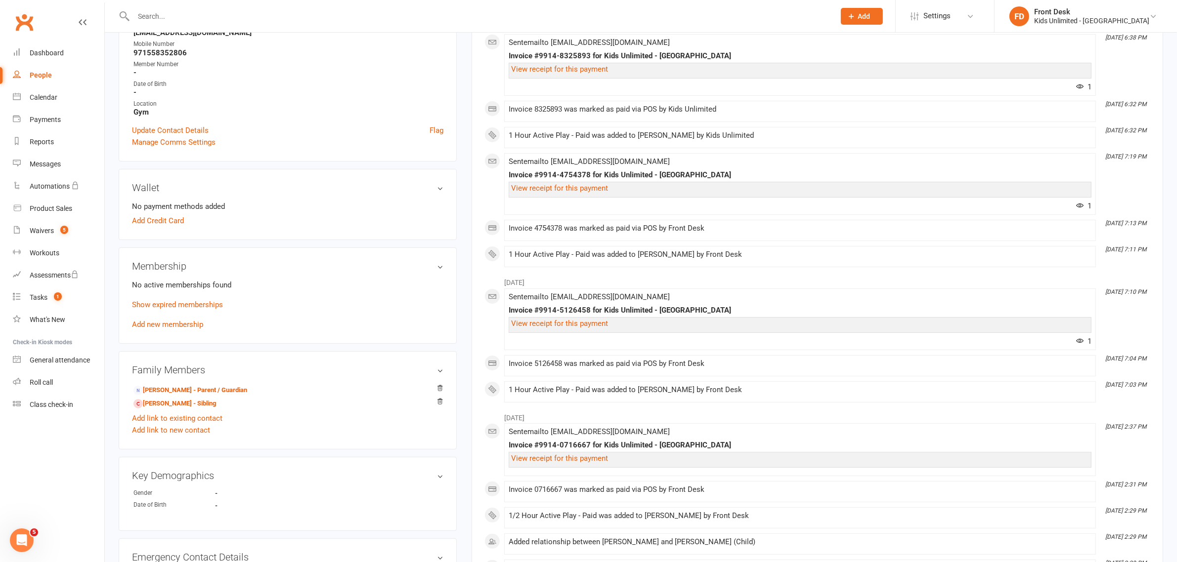
scroll to position [185, 0]
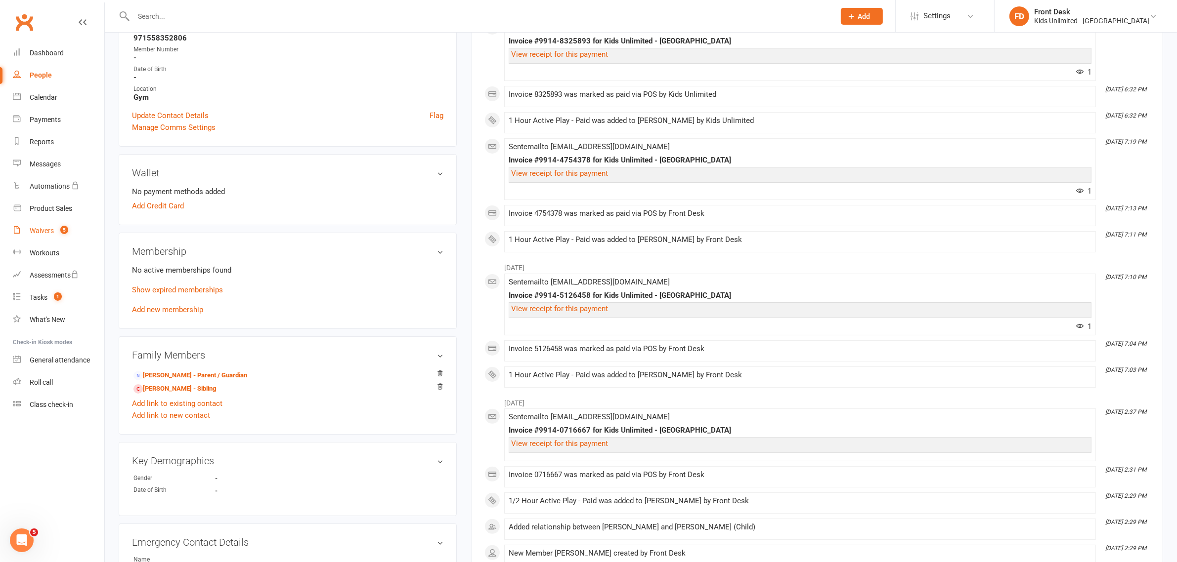
click at [47, 231] on div "Waivers" at bounding box center [42, 231] width 24 height 8
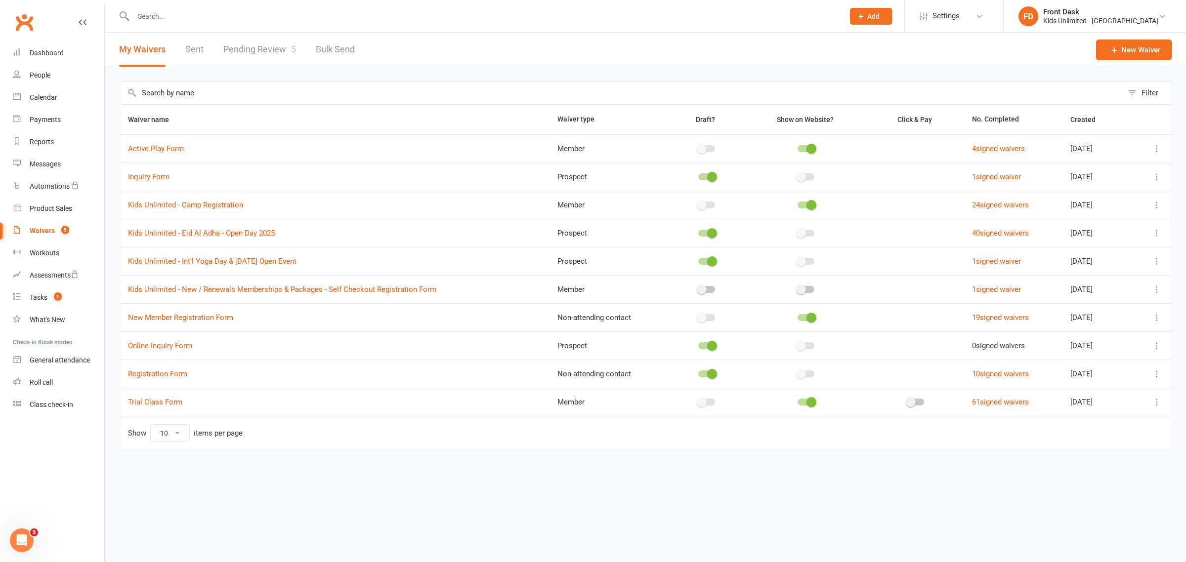
click at [258, 44] on link "Pending Review 5" at bounding box center [259, 50] width 73 height 34
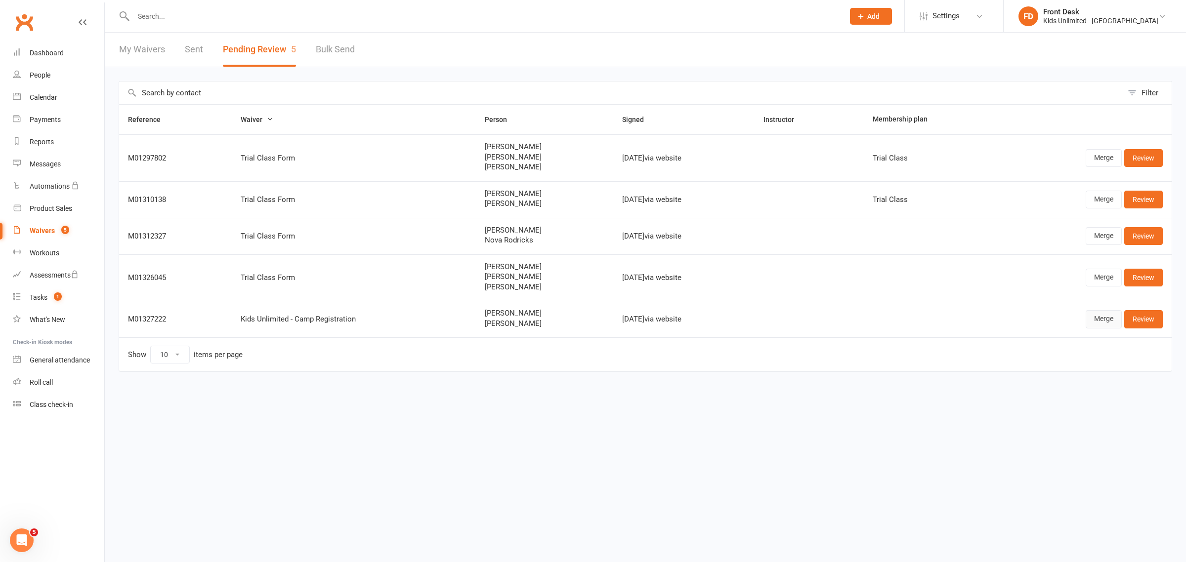
click at [1097, 320] on link "Merge" at bounding box center [1104, 319] width 36 height 18
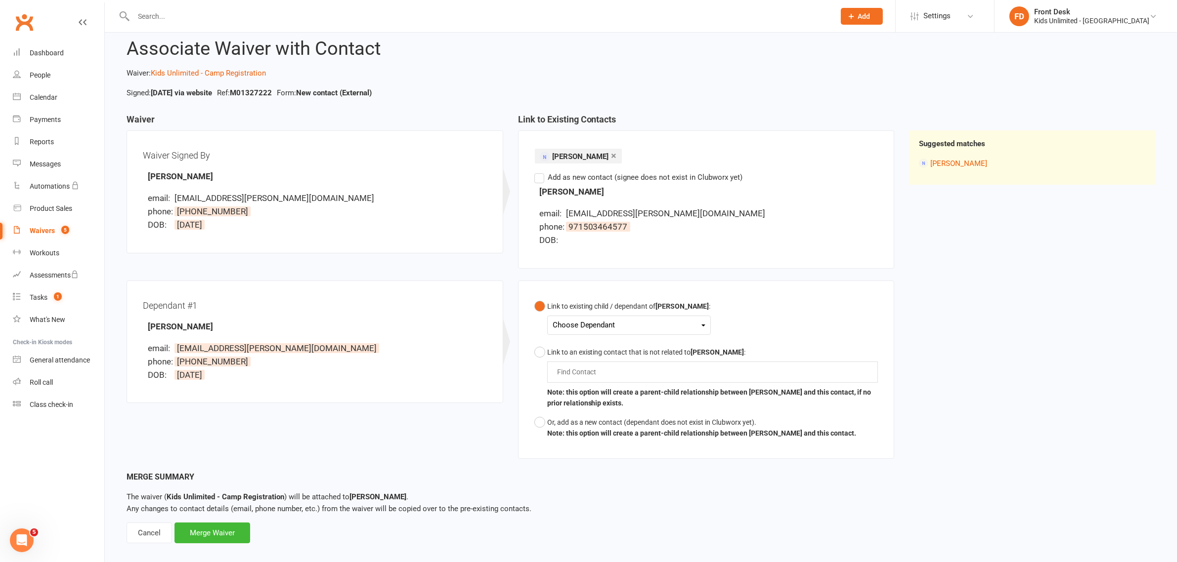
scroll to position [35, 0]
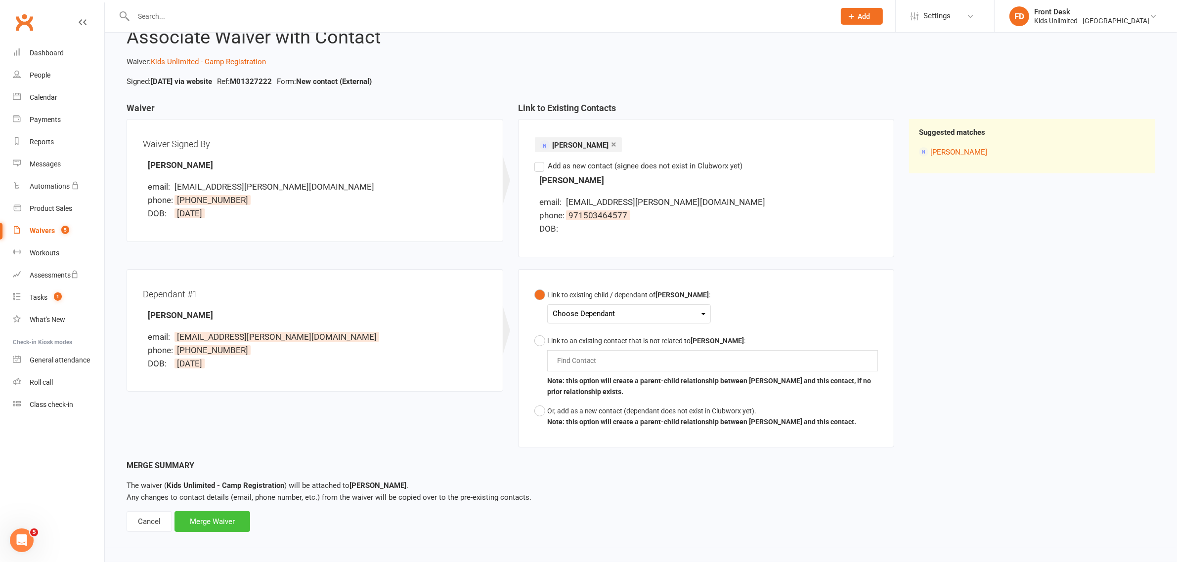
click at [207, 524] on div "Merge Waiver" at bounding box center [212, 521] width 76 height 21
click at [701, 314] on icon at bounding box center [703, 314] width 4 height 2
click at [592, 337] on link "[PERSON_NAME]" at bounding box center [602, 337] width 98 height 21
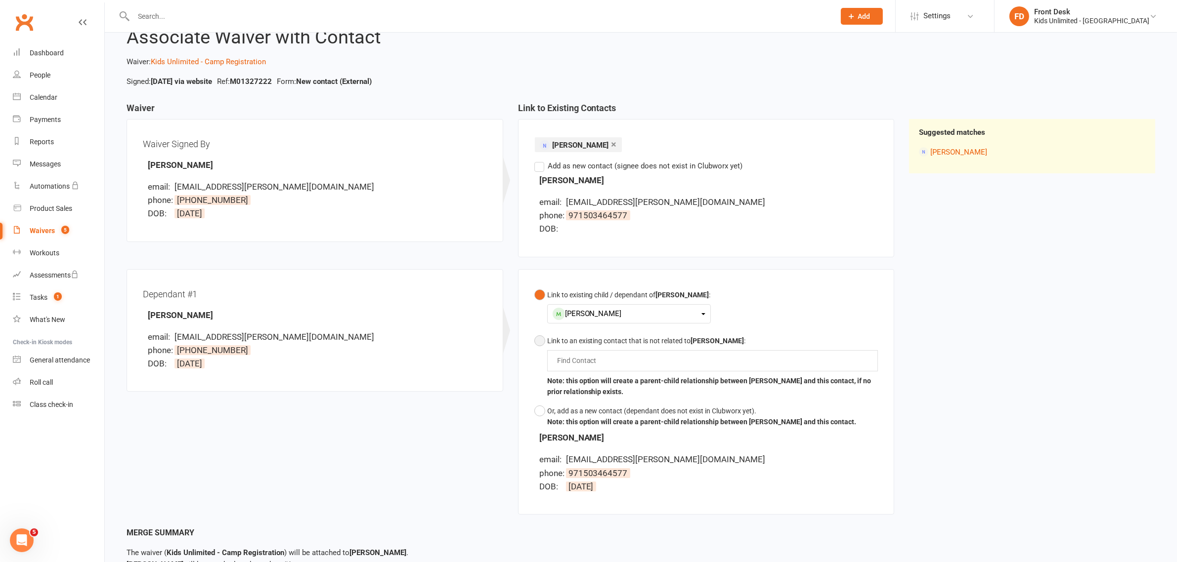
click at [540, 341] on button "Link to an existing contact that is not related to [PERSON_NAME] : Find Contact…" at bounding box center [706, 367] width 344 height 70
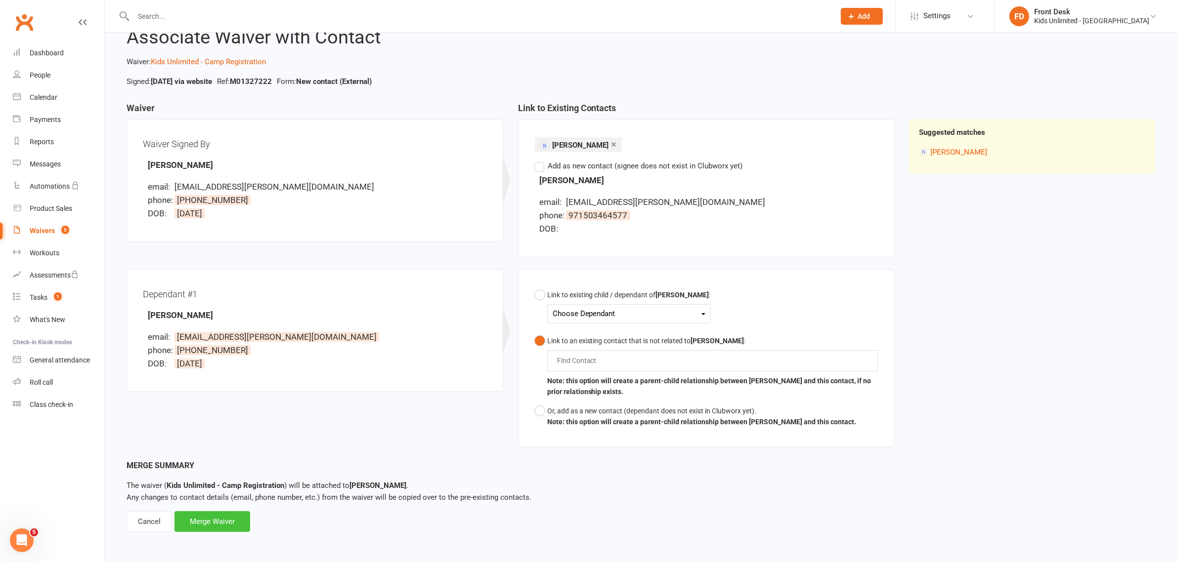
click at [218, 525] on div "Merge Waiver" at bounding box center [212, 521] width 76 height 21
click at [701, 313] on icon at bounding box center [703, 314] width 4 height 2
click at [599, 341] on link "[PERSON_NAME]" at bounding box center [602, 337] width 98 height 21
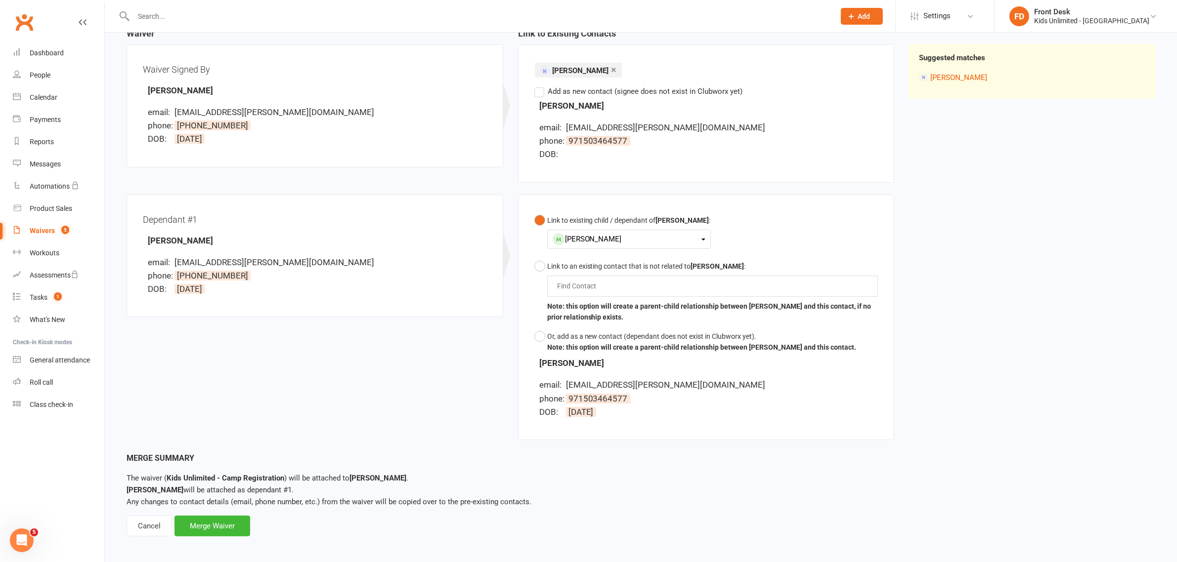
scroll to position [114, 0]
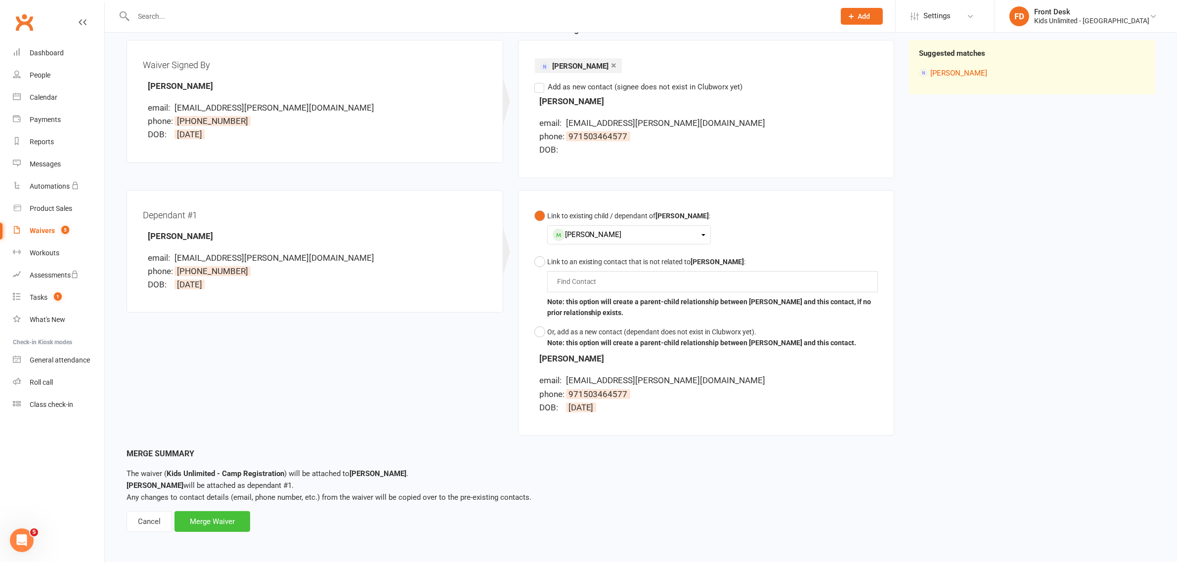
click at [234, 521] on div "Merge Waiver" at bounding box center [212, 521] width 76 height 21
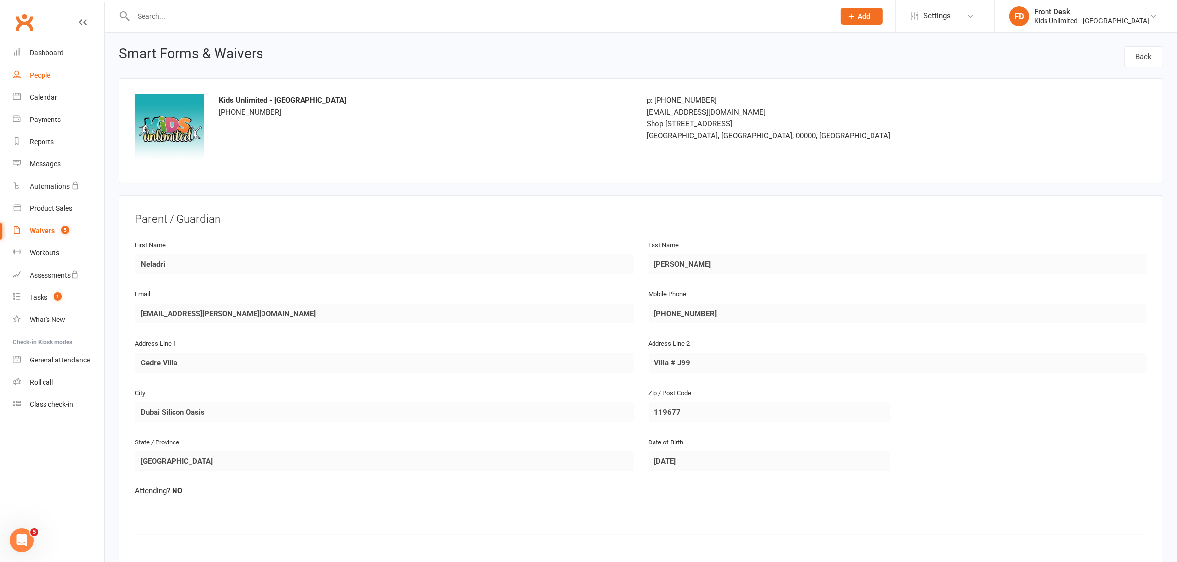
click at [40, 73] on div "People" at bounding box center [40, 75] width 21 height 8
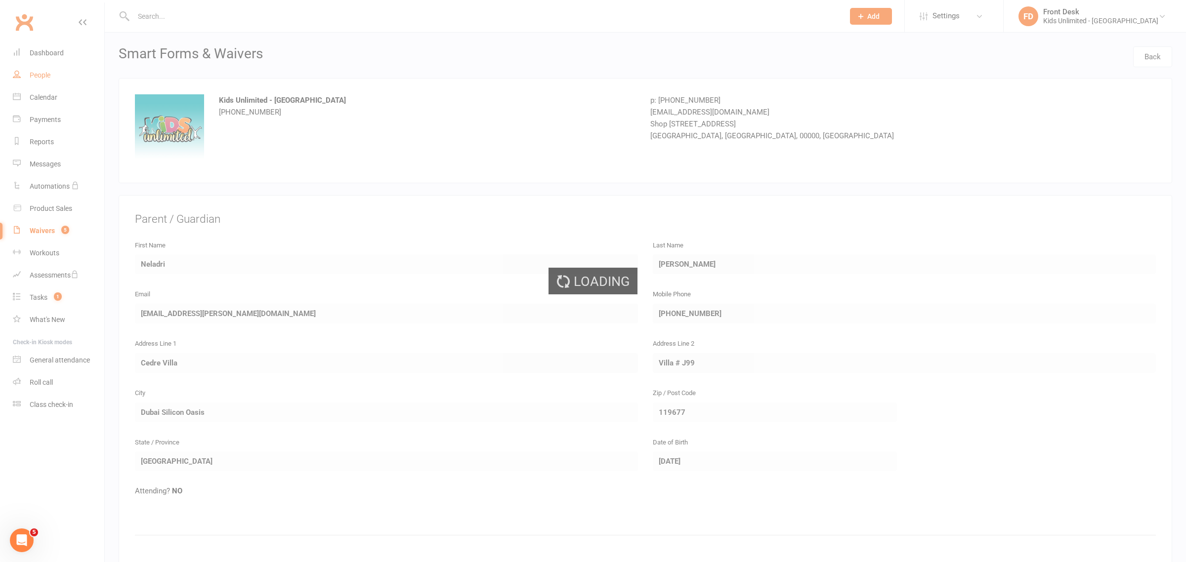
select select "100"
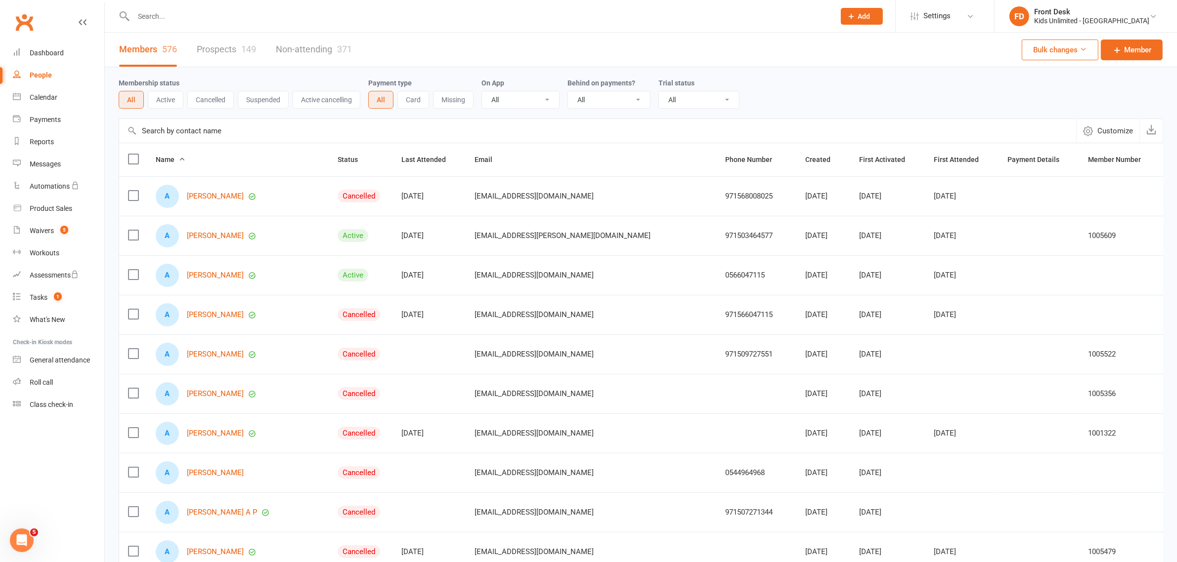
click at [217, 26] on div at bounding box center [473, 16] width 709 height 32
click at [206, 235] on link "[PERSON_NAME]" at bounding box center [215, 236] width 57 height 8
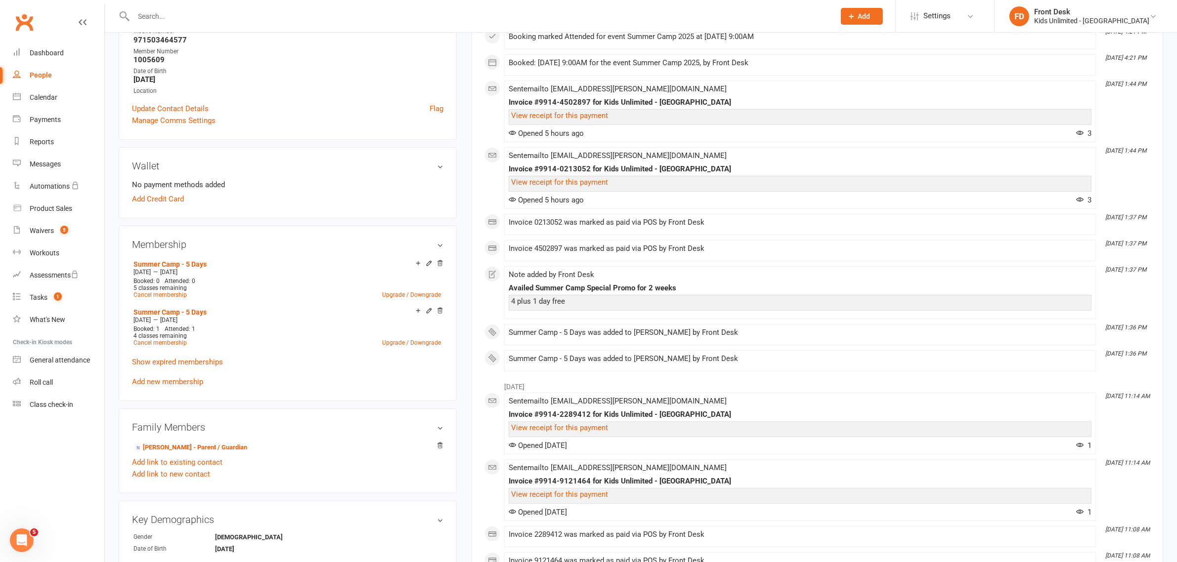
scroll to position [124, 0]
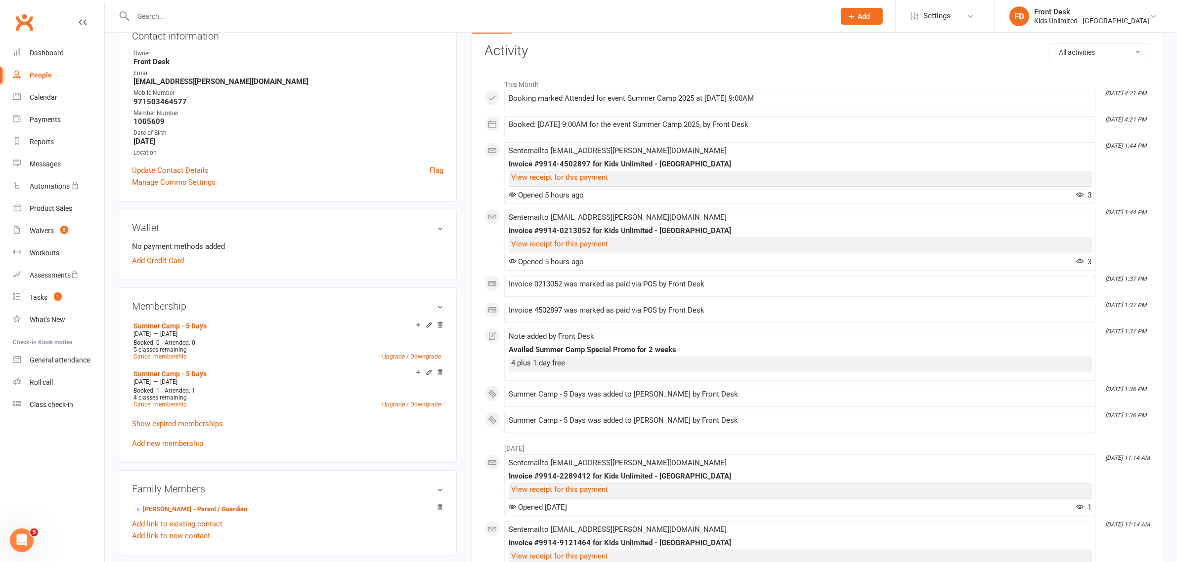
click at [564, 187] on div "View receipt for this payment" at bounding box center [800, 179] width 583 height 16
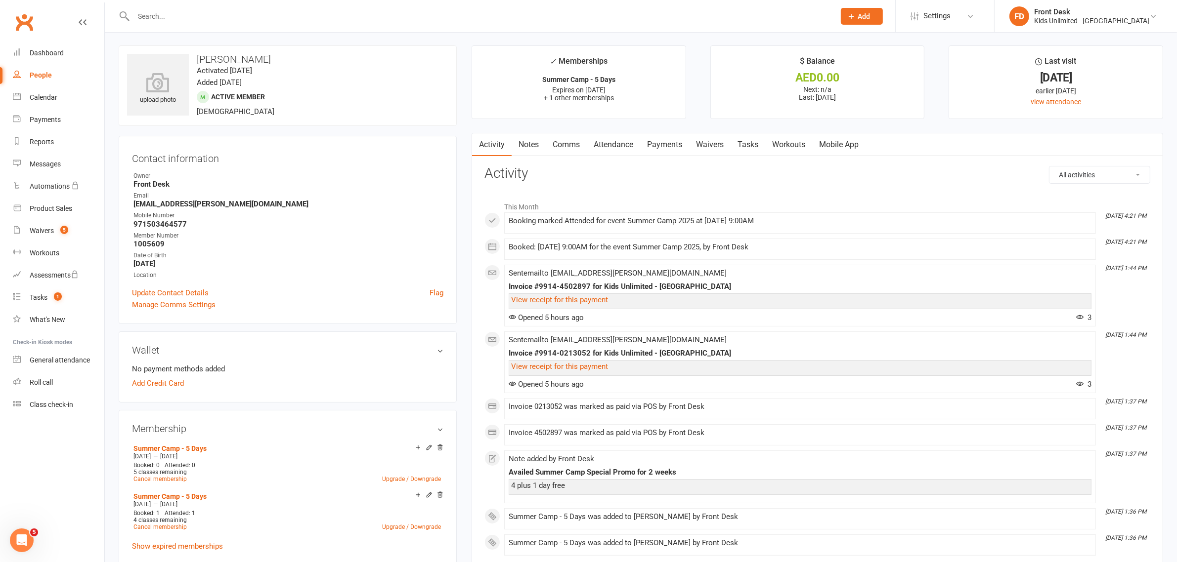
scroll to position [0, 0]
click at [36, 77] on div "People" at bounding box center [41, 75] width 22 height 8
select select "100"
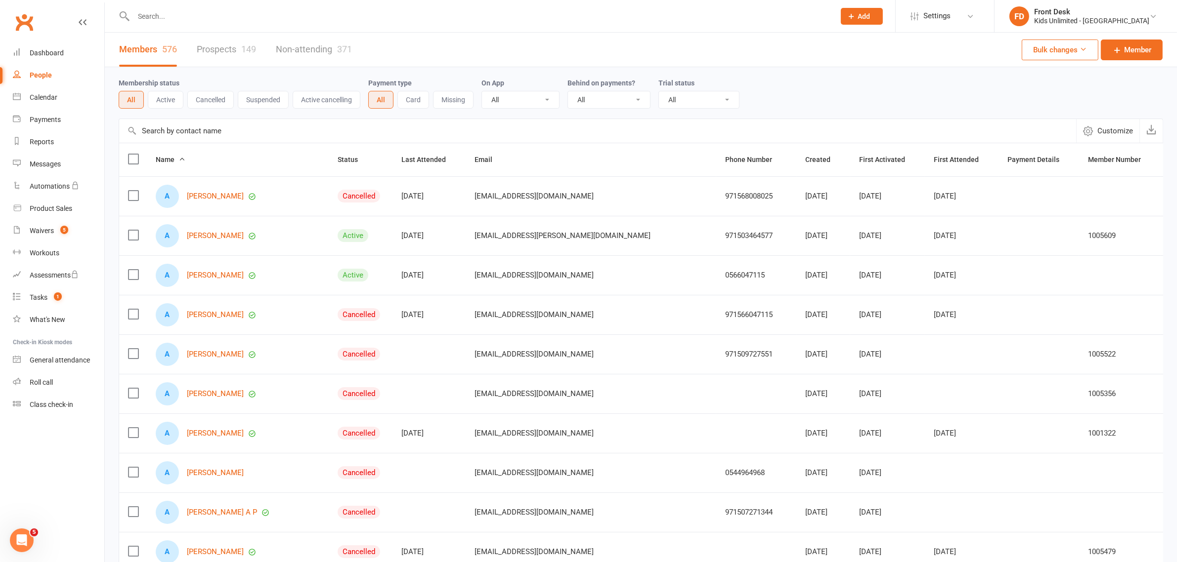
click at [220, 15] on input "text" at bounding box center [478, 16] width 697 height 14
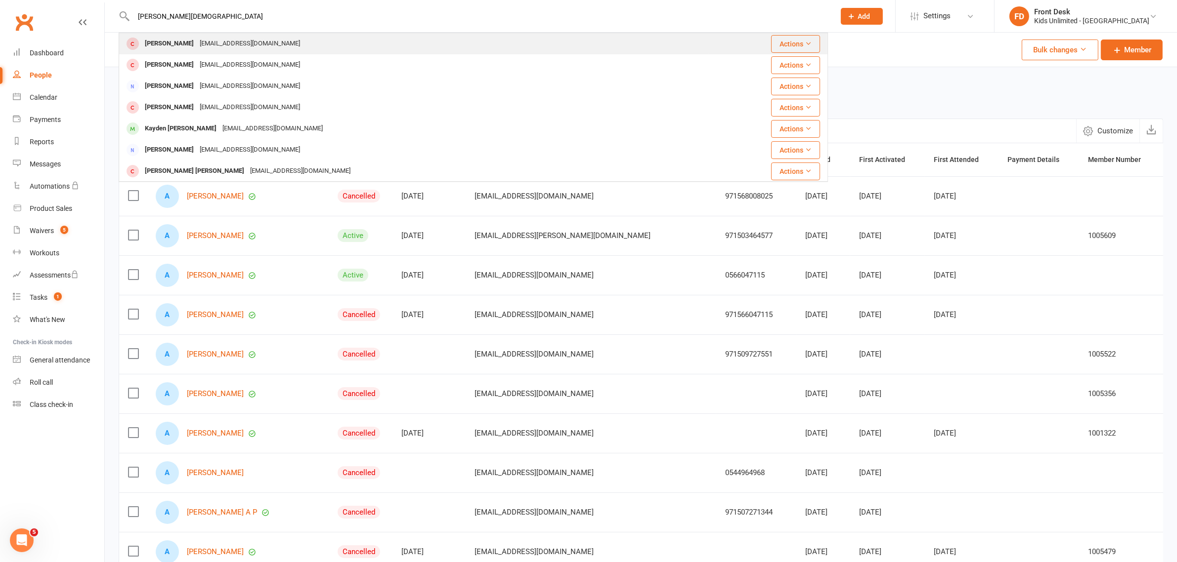
type input "[PERSON_NAME][DEMOGRAPHIC_DATA]"
click at [170, 41] on div "[PERSON_NAME]" at bounding box center [169, 44] width 55 height 14
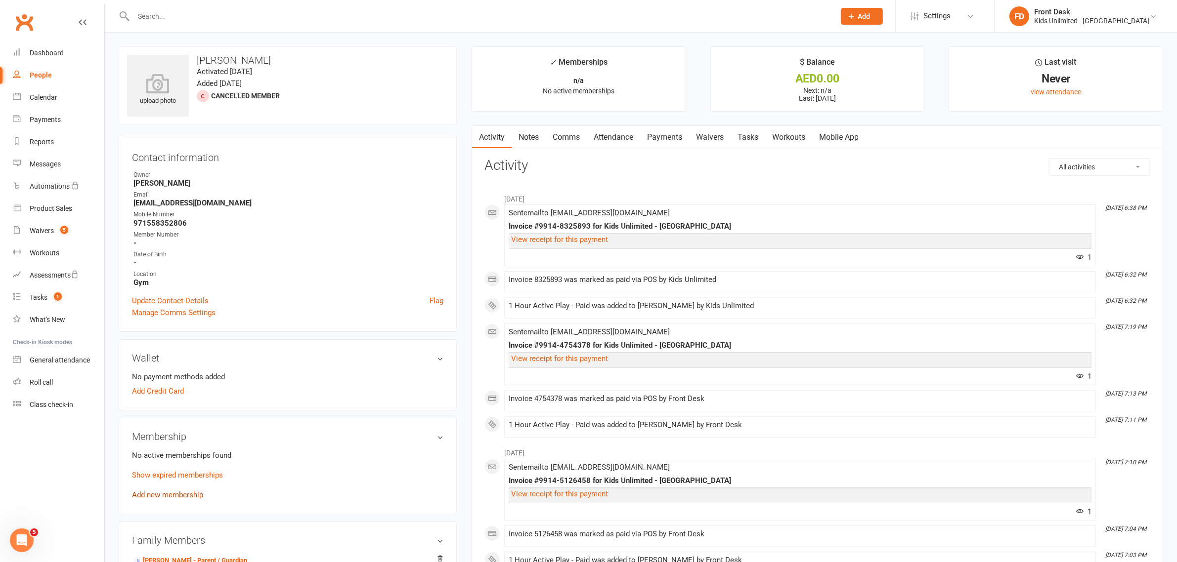
click at [167, 491] on link "Add new membership" at bounding box center [167, 495] width 71 height 9
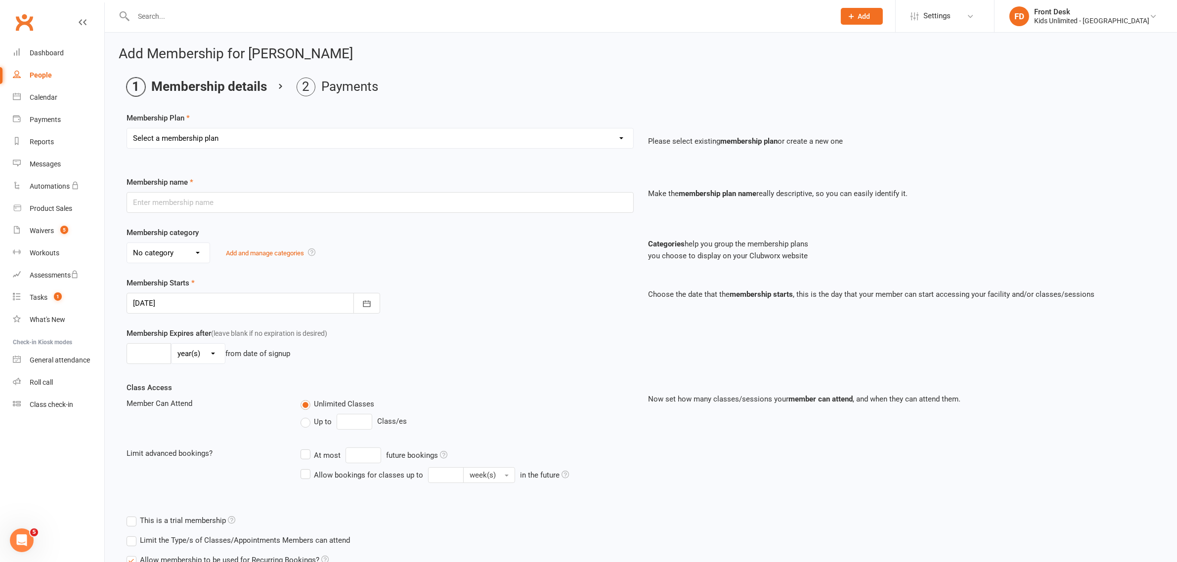
click at [619, 137] on select "Select a membership plan Create new Membership Plan Active Play - Free 1/2 Hour…" at bounding box center [380, 138] width 506 height 20
select select "2"
click at [127, 128] on select "Select a membership plan Create new Membership Plan Active Play - Free 1/2 Hour…" at bounding box center [380, 138] width 506 height 20
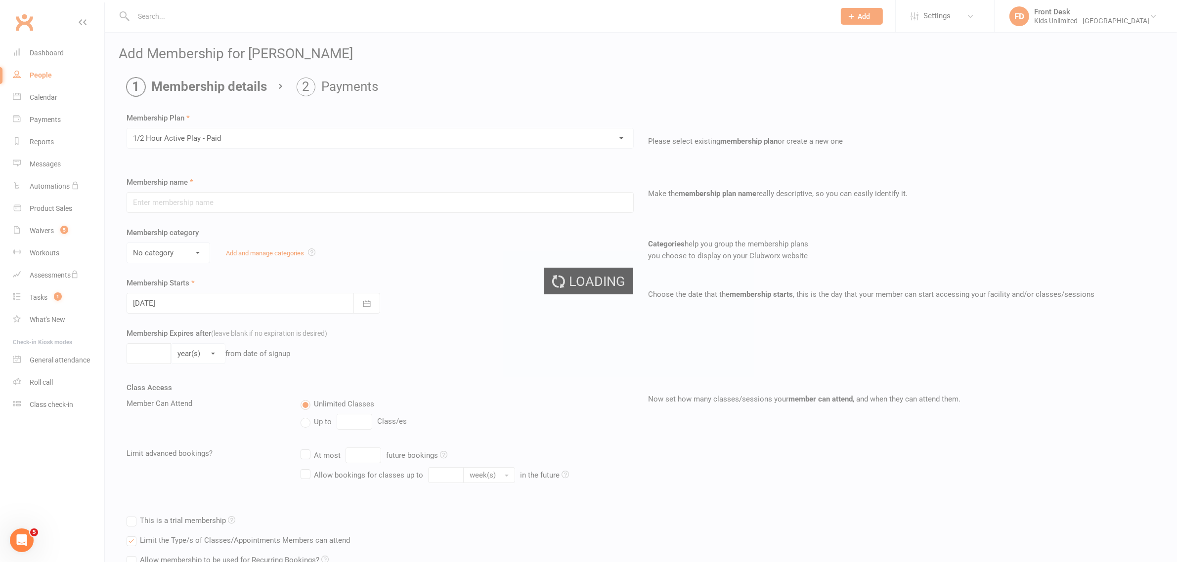
type input "1/2 Hour Active Play - Paid"
select select "7"
type input "1"
select select "0"
type input "1"
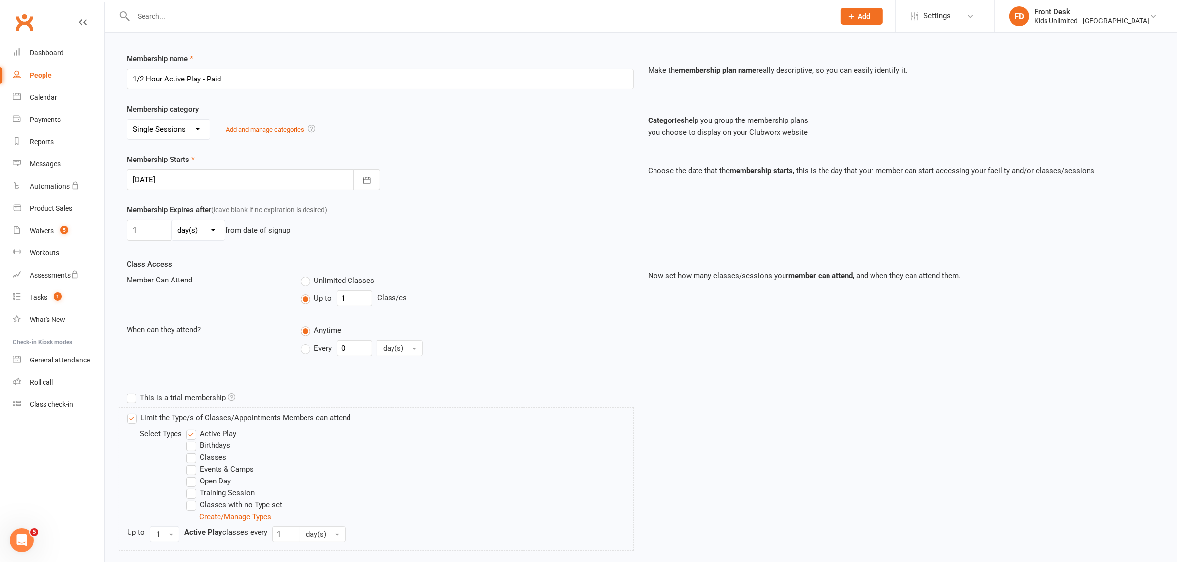
scroll to position [224, 0]
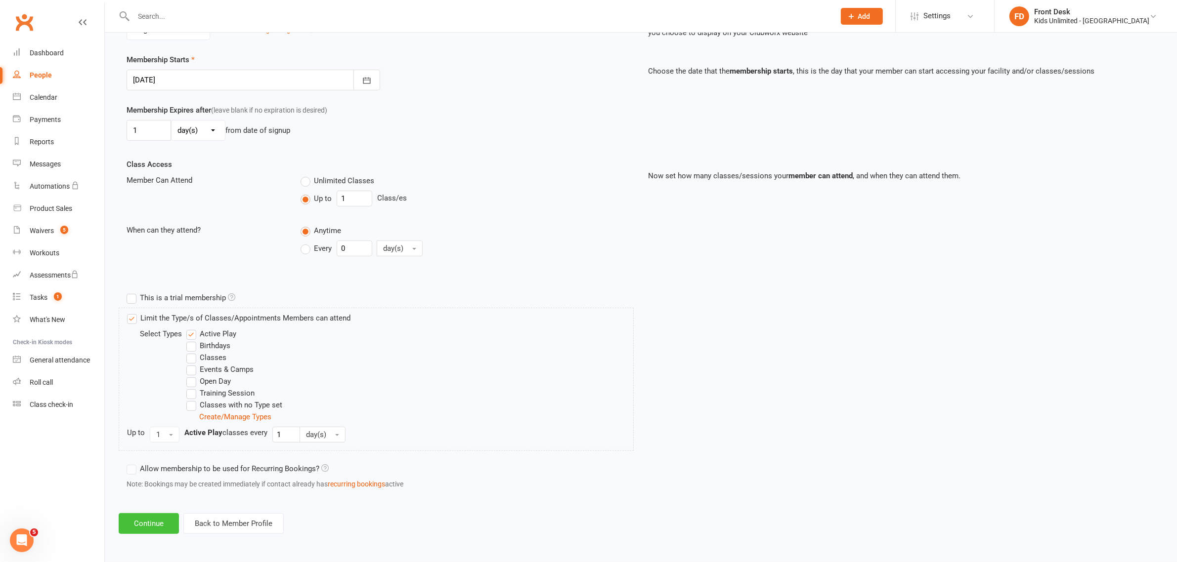
click at [126, 527] on button "Continue" at bounding box center [149, 523] width 60 height 21
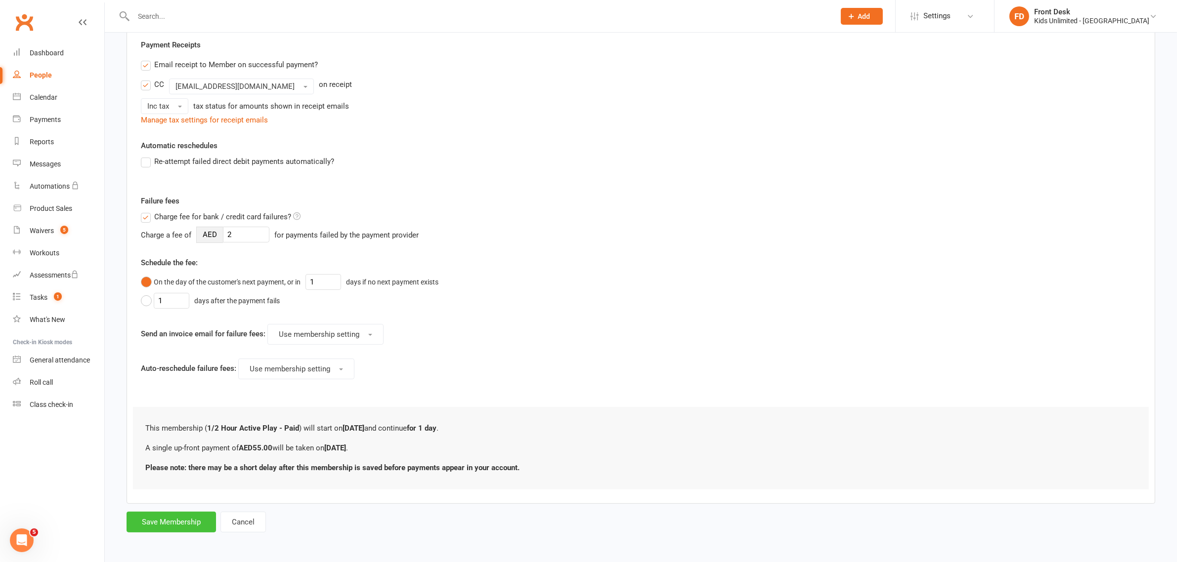
scroll to position [187, 0]
click at [190, 525] on button "Save Membership" at bounding box center [171, 521] width 89 height 21
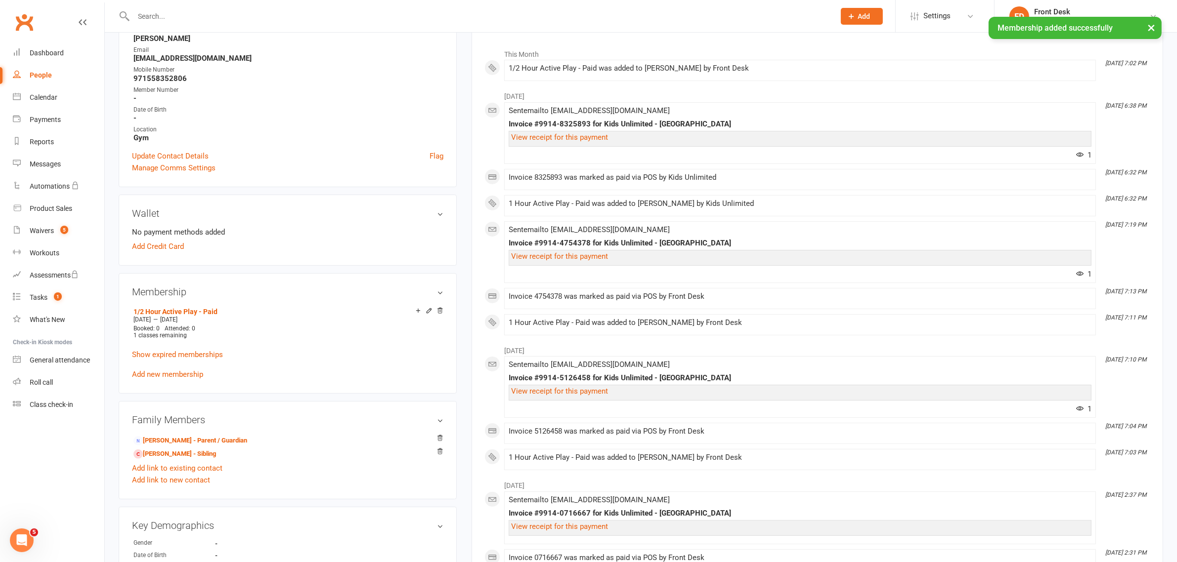
scroll to position [185, 0]
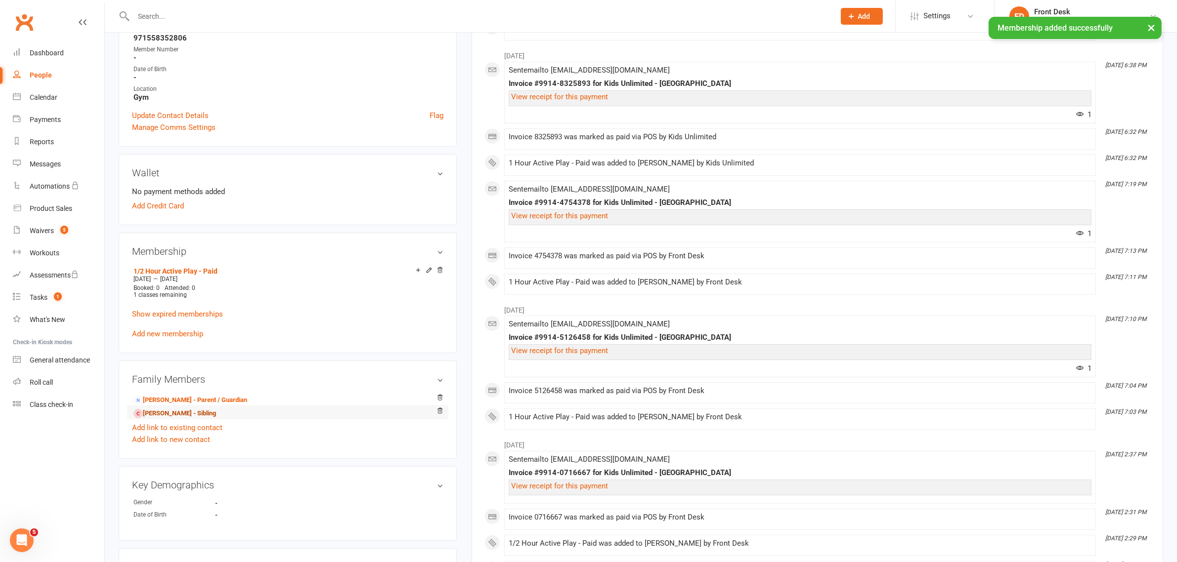
click at [153, 412] on link "[PERSON_NAME] - Sibling" at bounding box center [174, 414] width 83 height 10
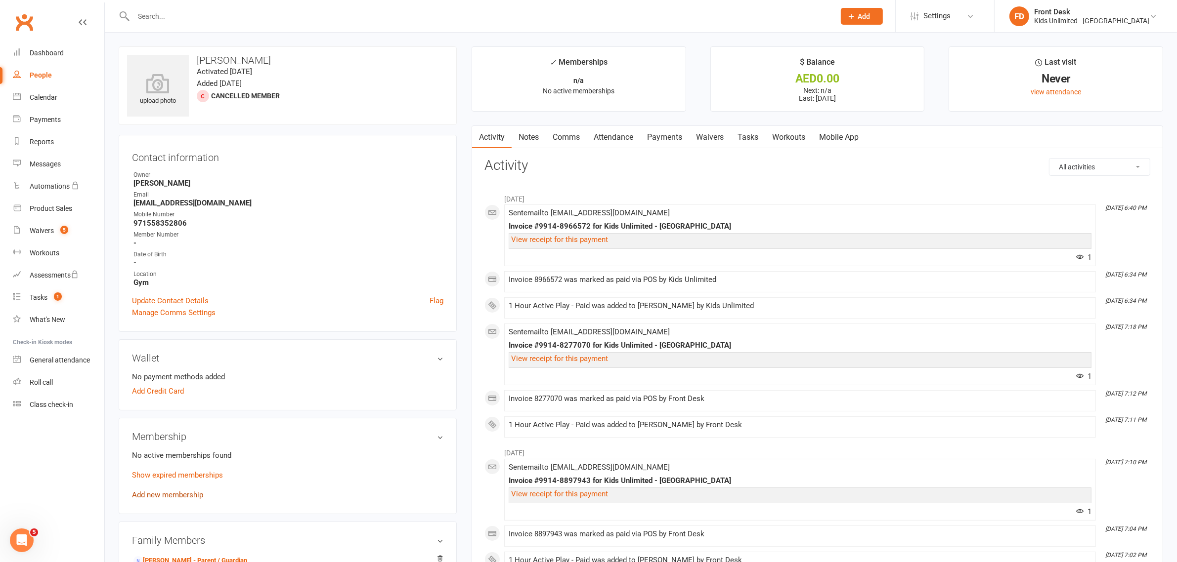
click at [147, 491] on link "Add new membership" at bounding box center [167, 495] width 71 height 9
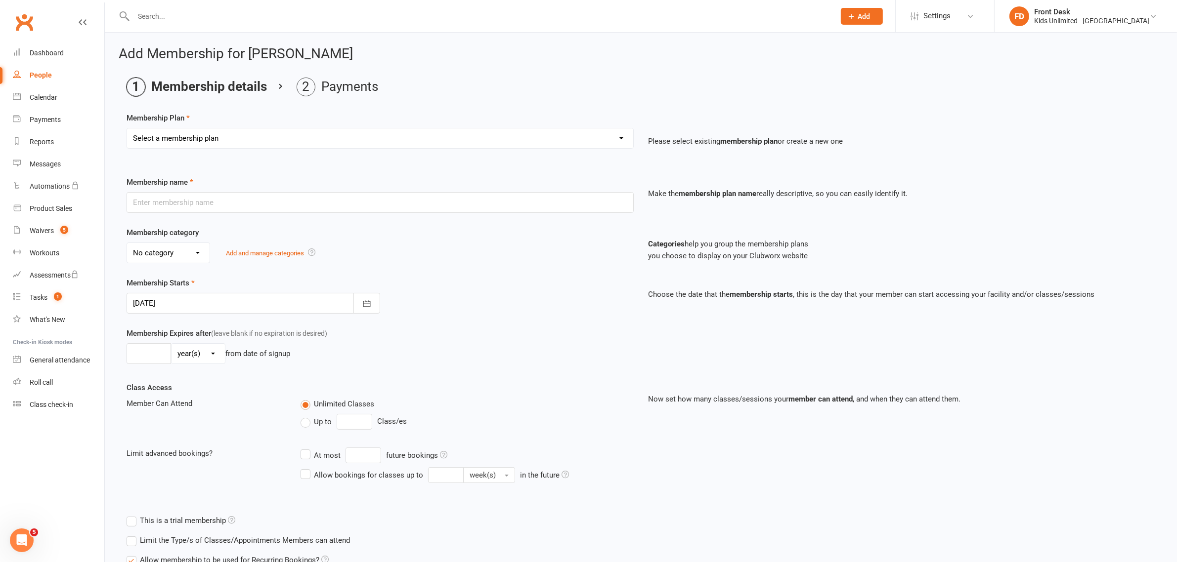
click at [619, 136] on select "Select a membership plan Create new Membership Plan Active Play - Free 1/2 Hour…" at bounding box center [380, 138] width 506 height 20
select select "2"
click at [127, 128] on select "Select a membership plan Create new Membership Plan Active Play - Free 1/2 Hour…" at bounding box center [380, 138] width 506 height 20
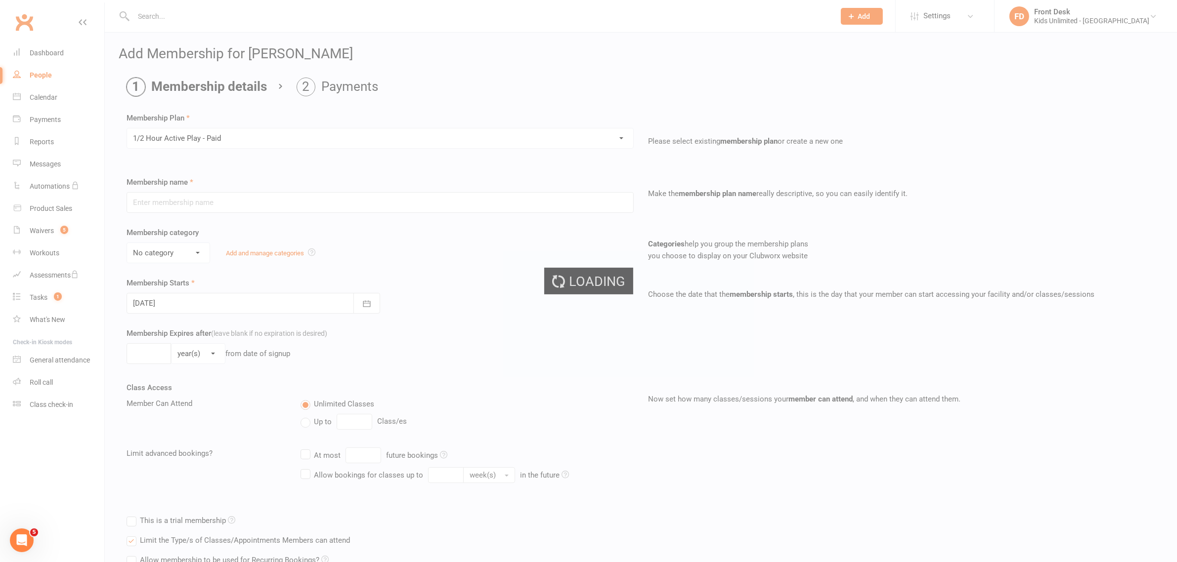
type input "1/2 Hour Active Play - Paid"
select select "7"
type input "1"
select select "0"
type input "1"
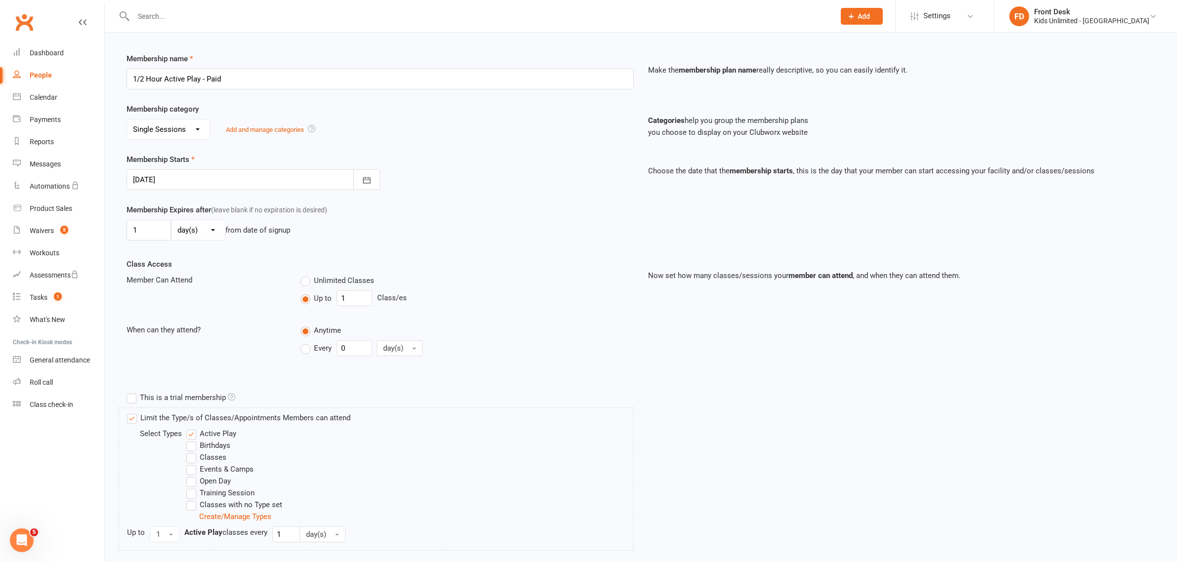
scroll to position [185, 0]
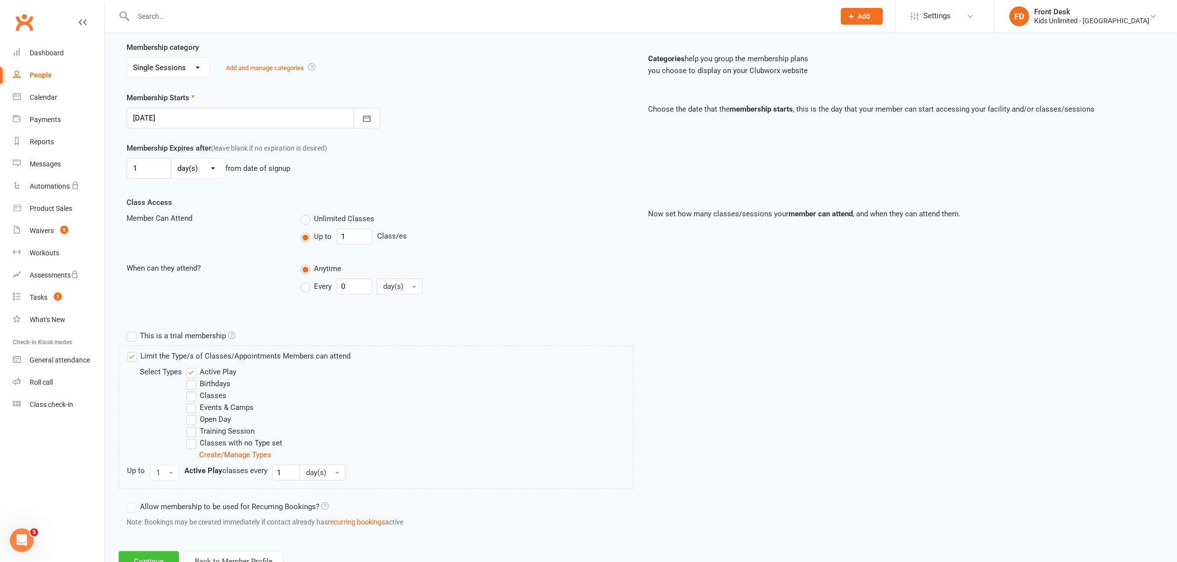
click at [152, 557] on button "Continue" at bounding box center [149, 562] width 60 height 21
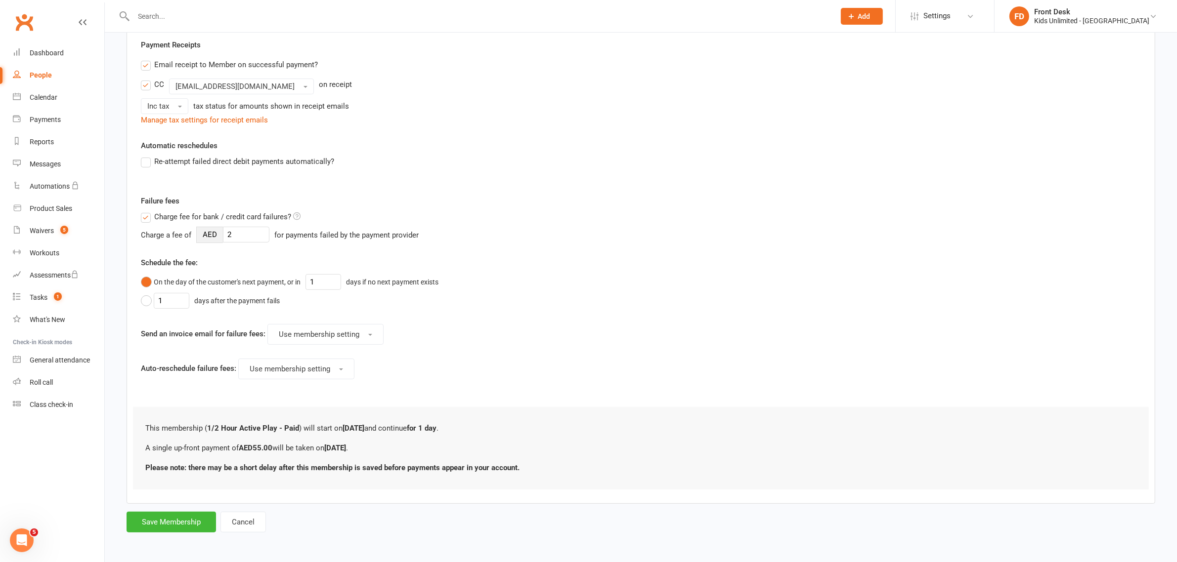
scroll to position [187, 0]
click at [180, 527] on button "Save Membership" at bounding box center [171, 521] width 89 height 21
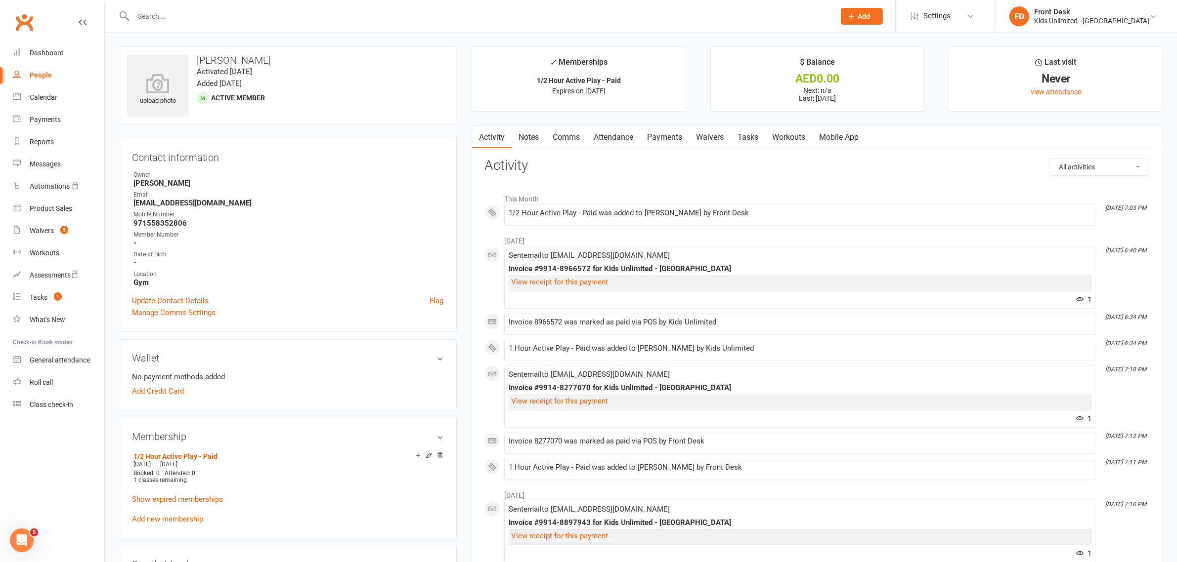
click at [619, 134] on link "Attendance" at bounding box center [613, 137] width 53 height 23
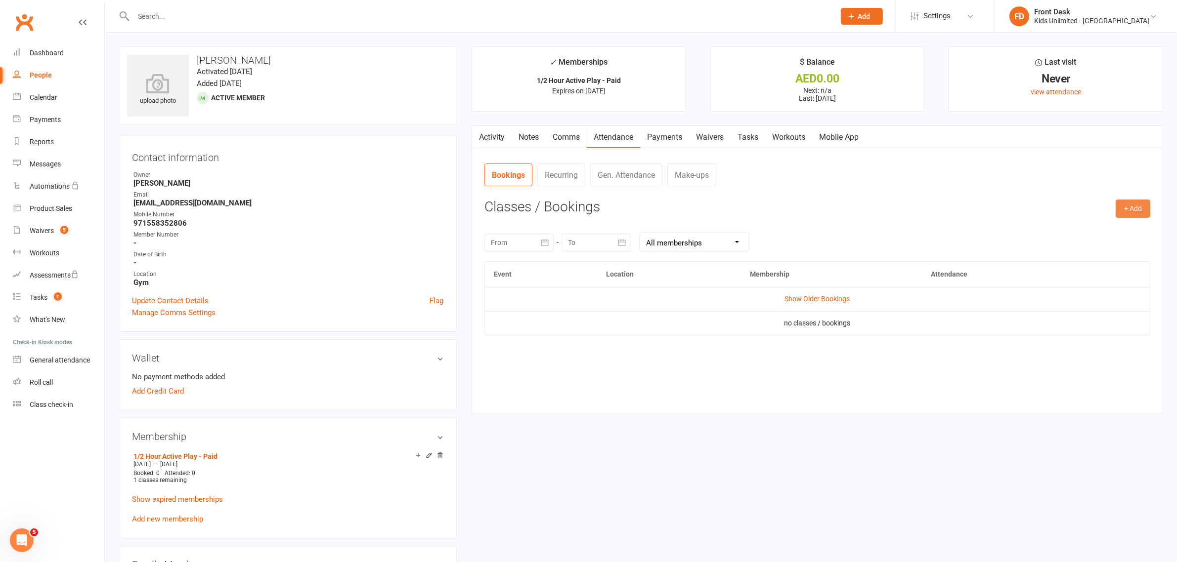
click at [1128, 206] on button "+ Add" at bounding box center [1132, 209] width 35 height 18
click at [1080, 230] on link "Book Event" at bounding box center [1101, 231] width 98 height 20
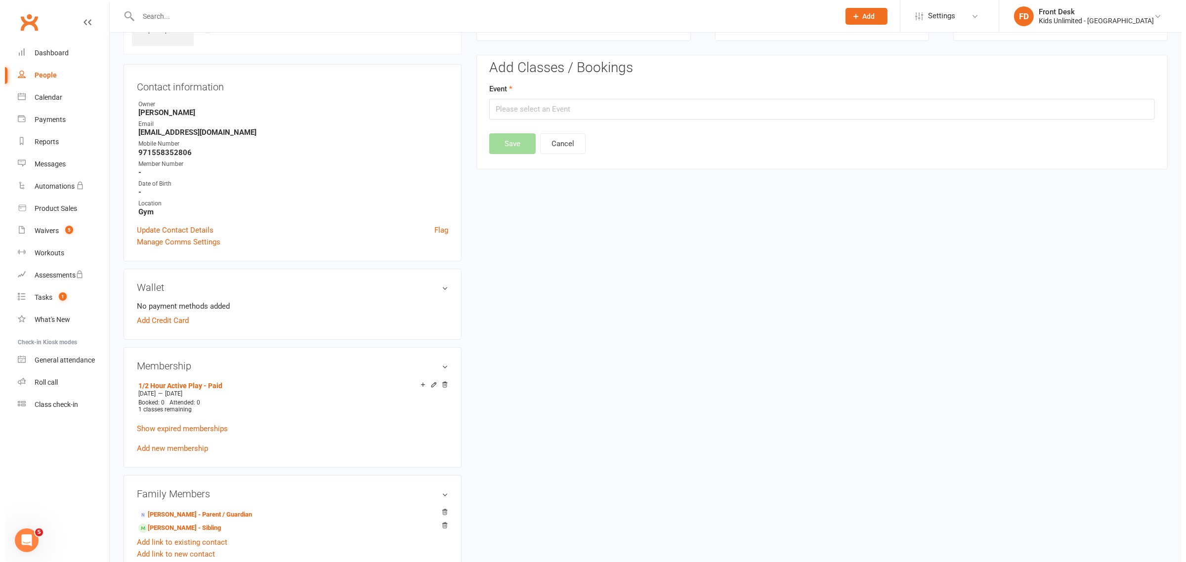
scroll to position [76, 0]
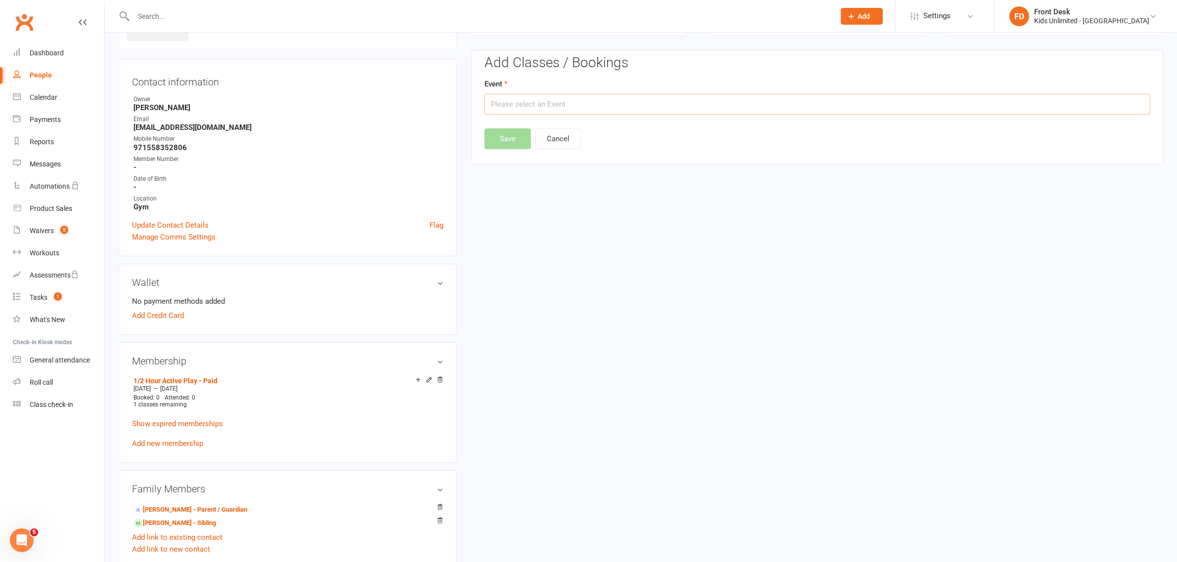
click at [562, 109] on input "text" at bounding box center [817, 104] width 666 height 21
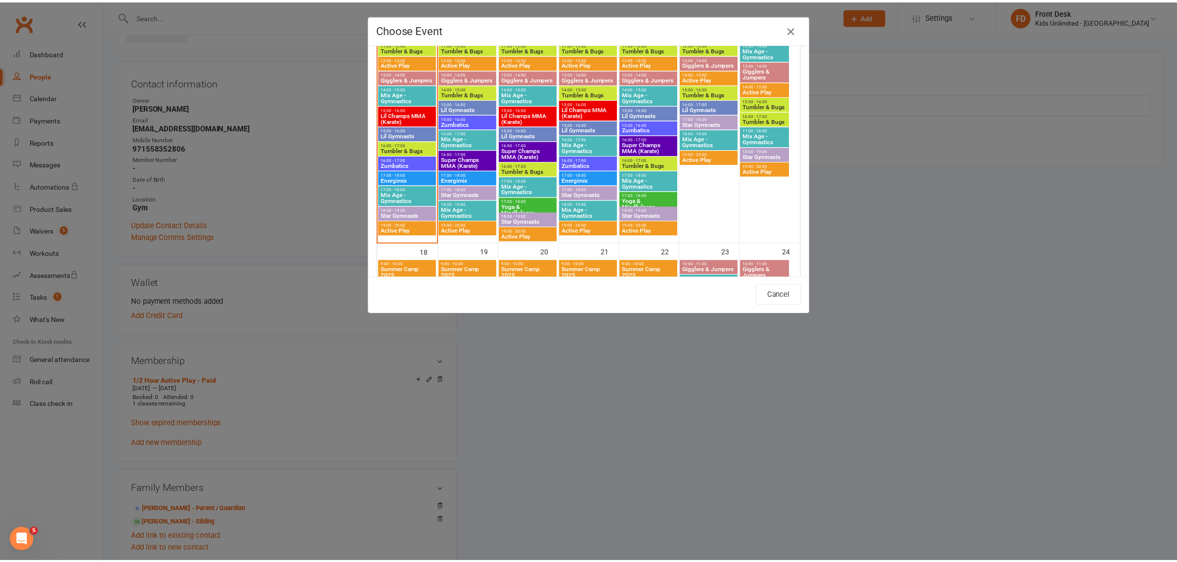
scroll to position [642, 0]
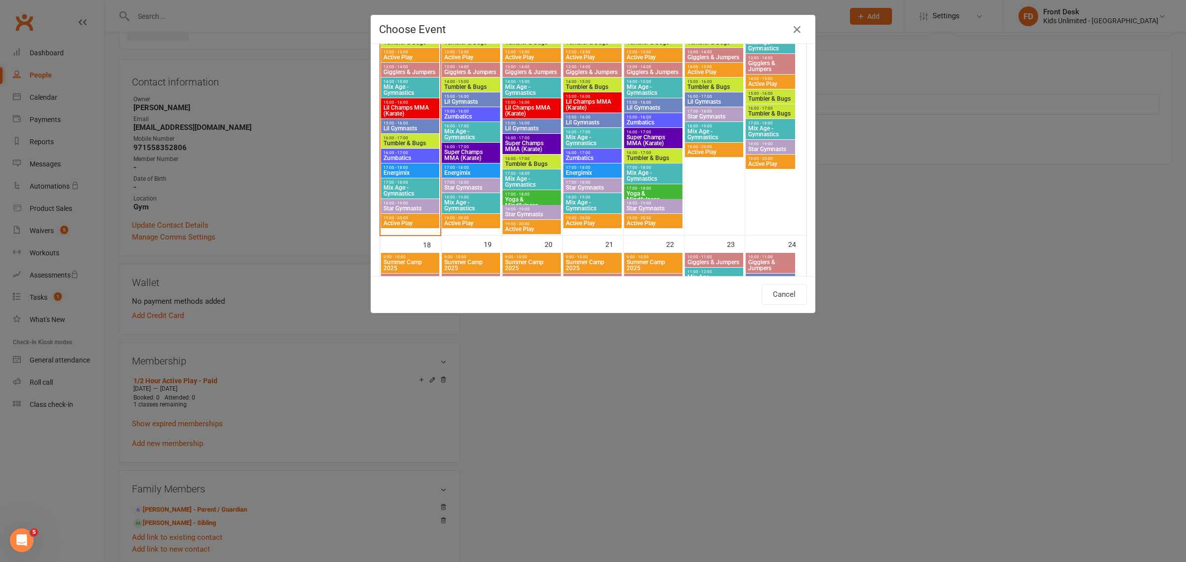
click at [411, 223] on span "Active Play" at bounding box center [410, 223] width 54 height 6
type input "Active Play - [DATE] 7:00:00 PM"
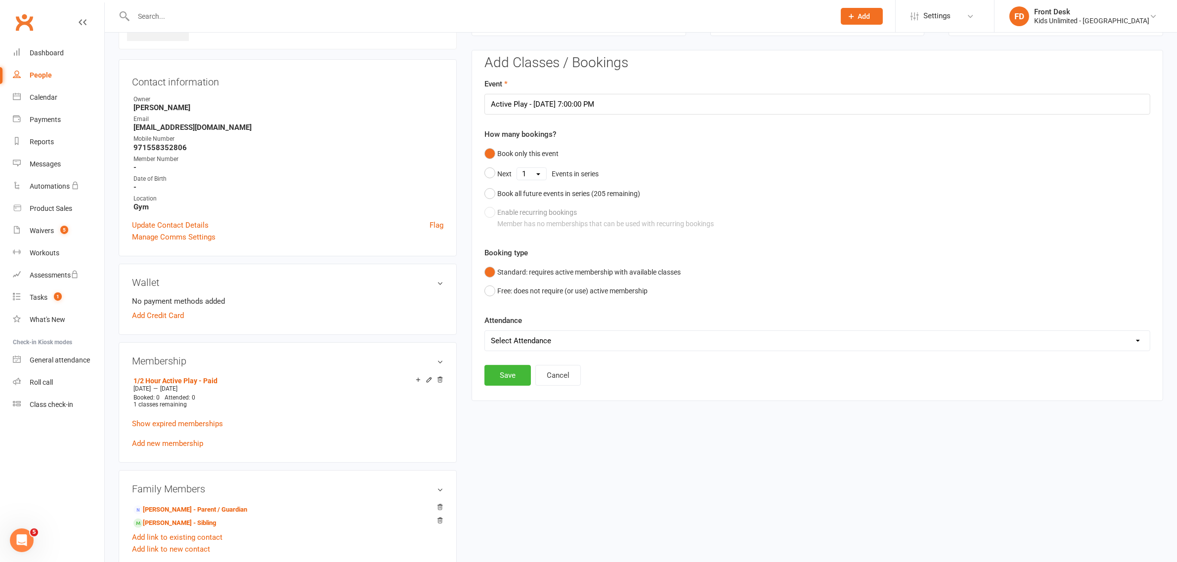
click at [549, 344] on select "Select Attendance Attended Absent" at bounding box center [817, 341] width 665 height 20
select select "0"
click at [485, 331] on select "Select Attendance Attended Absent" at bounding box center [817, 341] width 665 height 20
click at [507, 377] on button "Save" at bounding box center [507, 375] width 46 height 21
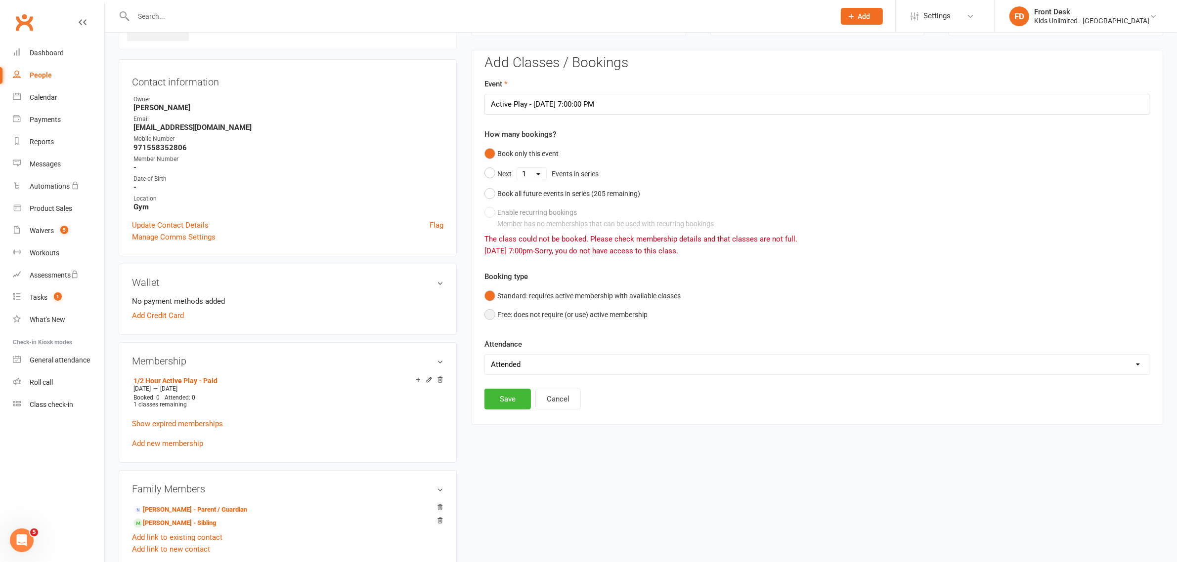
click at [485, 314] on button "Free: does not require (or use) active membership" at bounding box center [565, 314] width 163 height 19
click at [499, 396] on button "Save" at bounding box center [507, 399] width 46 height 21
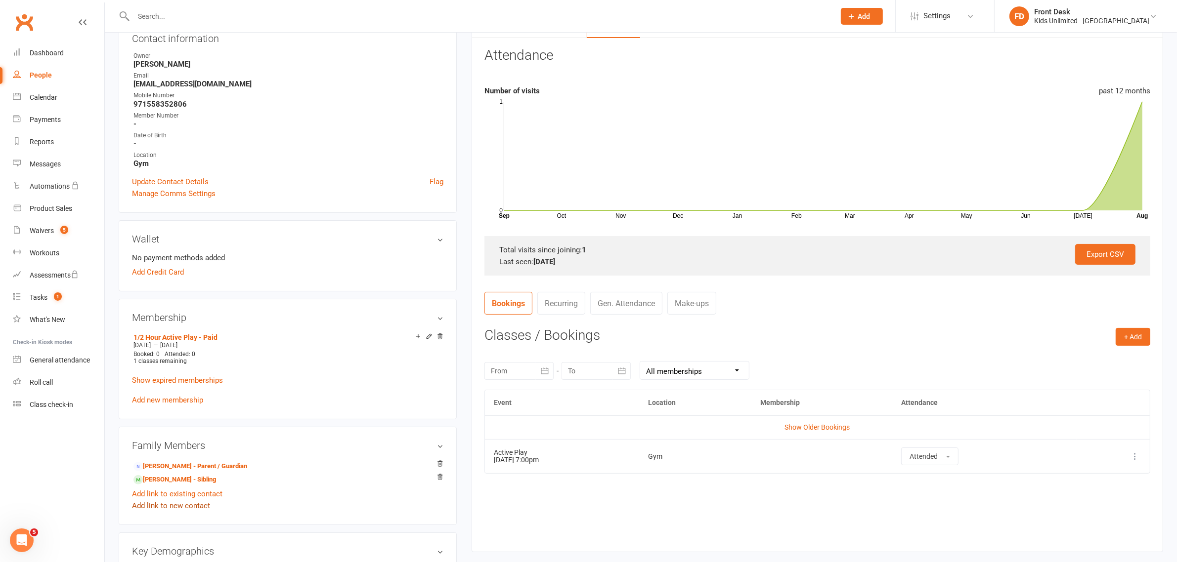
scroll to position [137, 0]
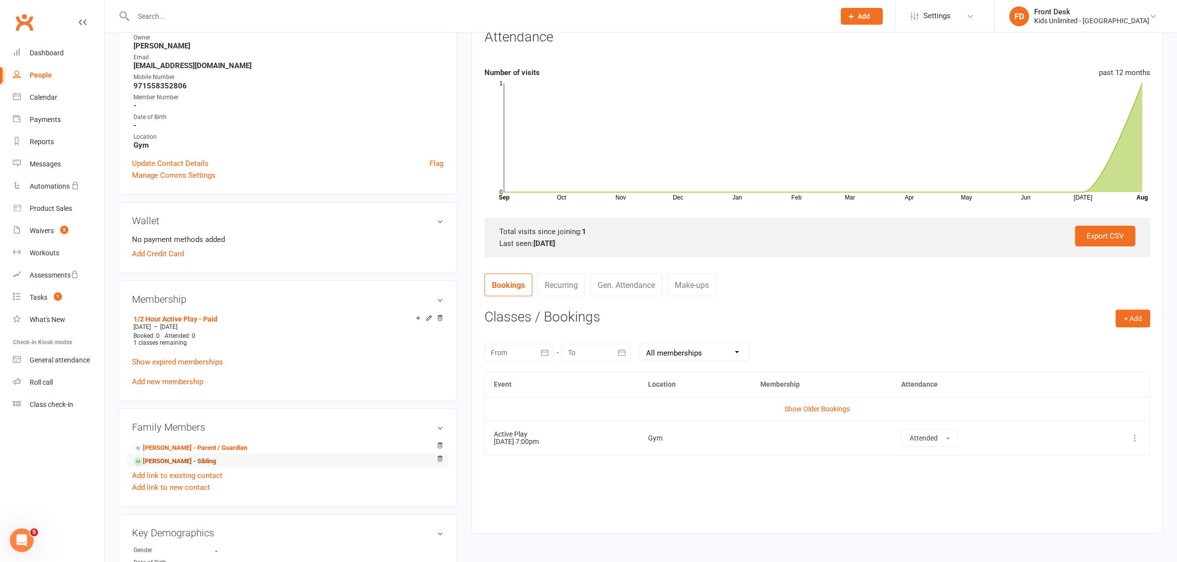
click at [160, 461] on link "[PERSON_NAME] - Sibling" at bounding box center [174, 462] width 83 height 10
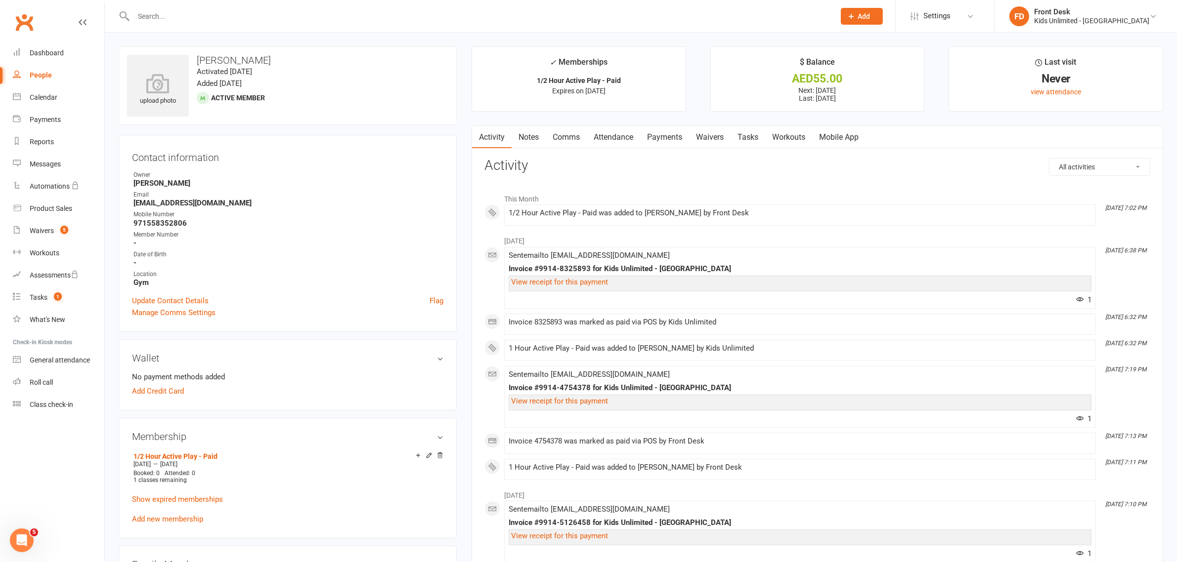
click at [613, 136] on link "Attendance" at bounding box center [613, 137] width 53 height 23
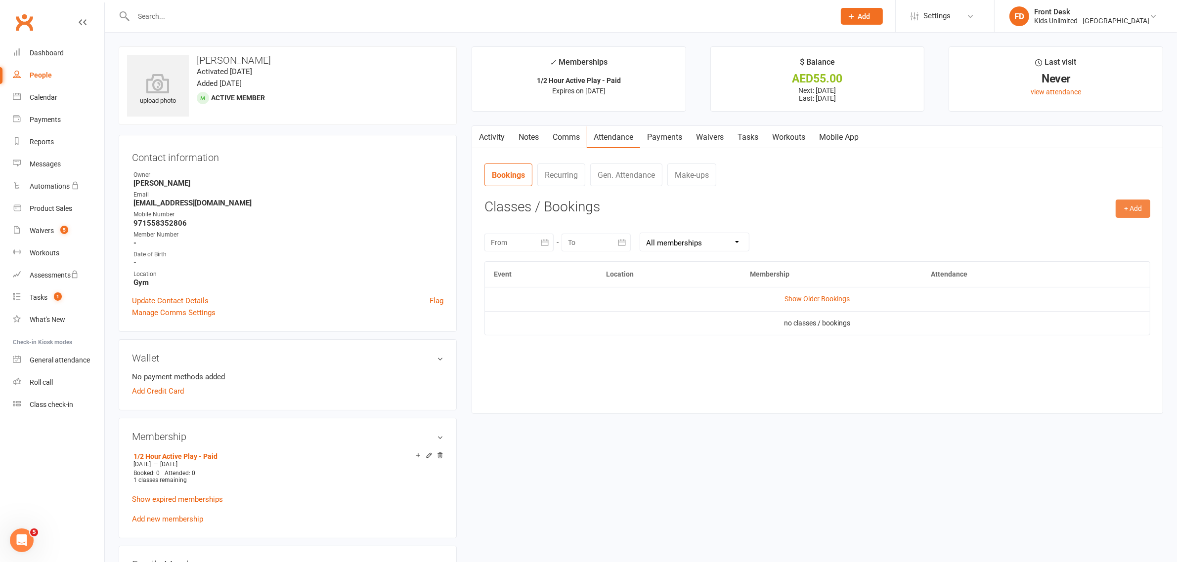
click at [1124, 208] on button "+ Add" at bounding box center [1132, 209] width 35 height 18
click at [1085, 235] on link "Book Event" at bounding box center [1101, 231] width 98 height 20
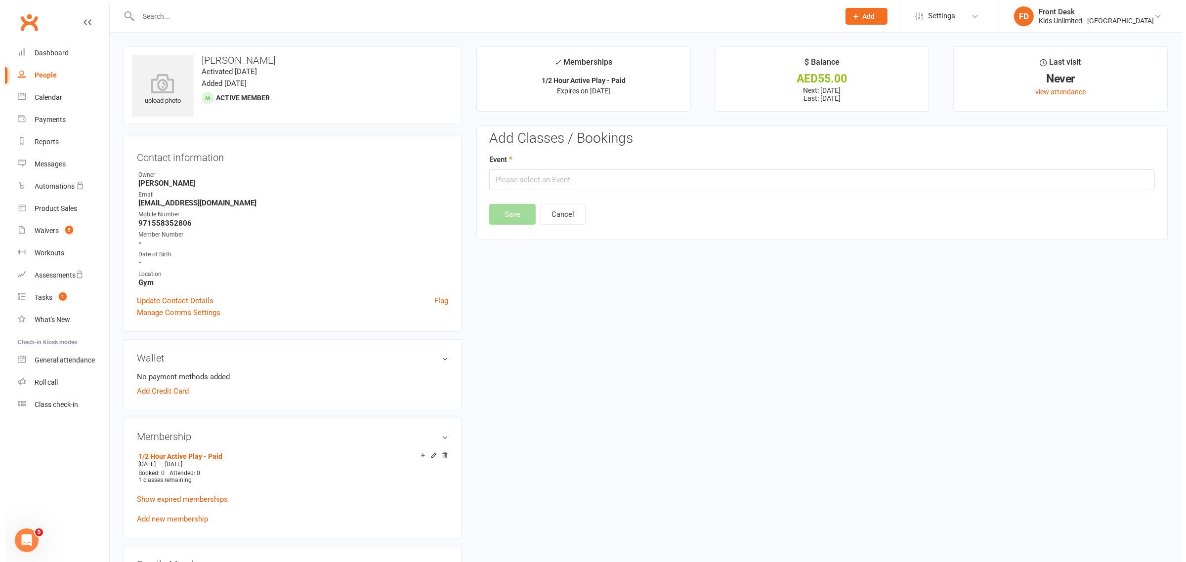
scroll to position [76, 0]
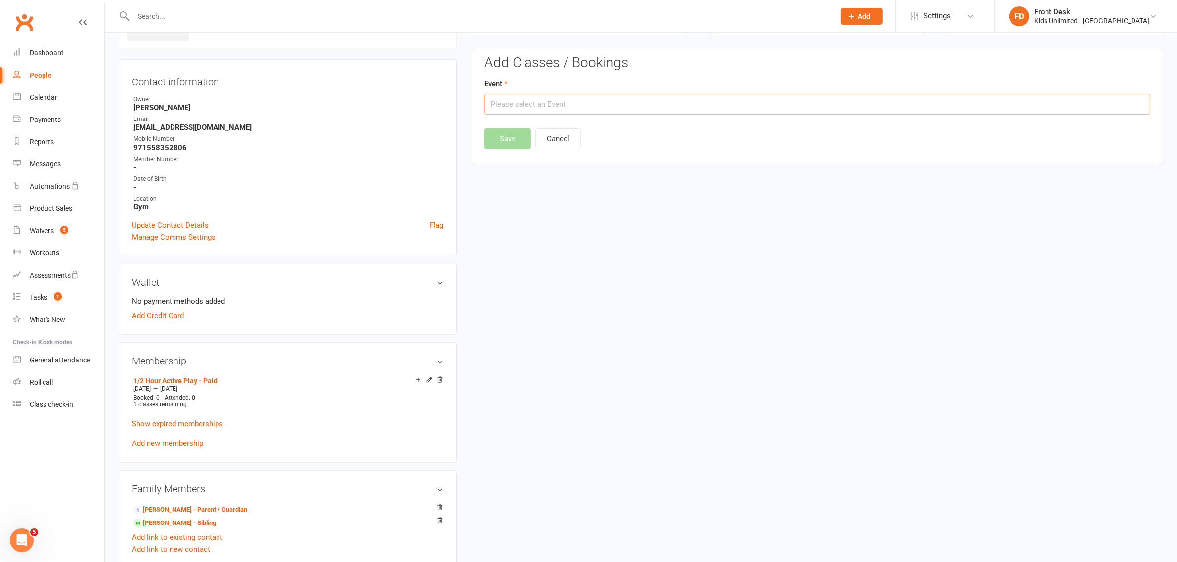
click at [590, 107] on input "text" at bounding box center [817, 104] width 666 height 21
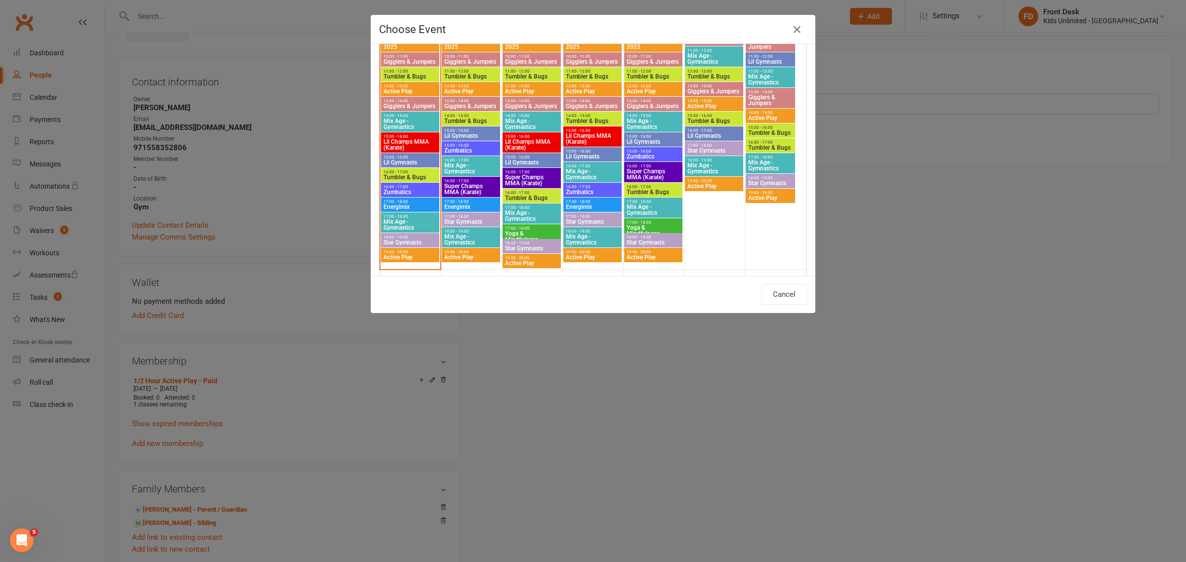
scroll to position [609, 0]
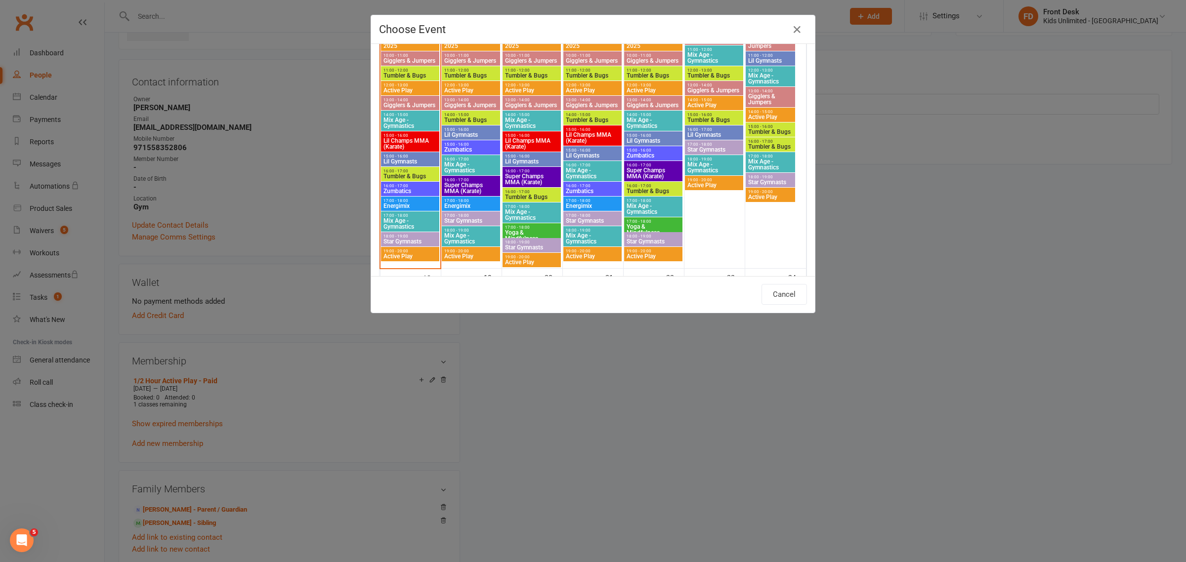
click at [400, 244] on span "Star Gymnasts" at bounding box center [410, 242] width 54 height 6
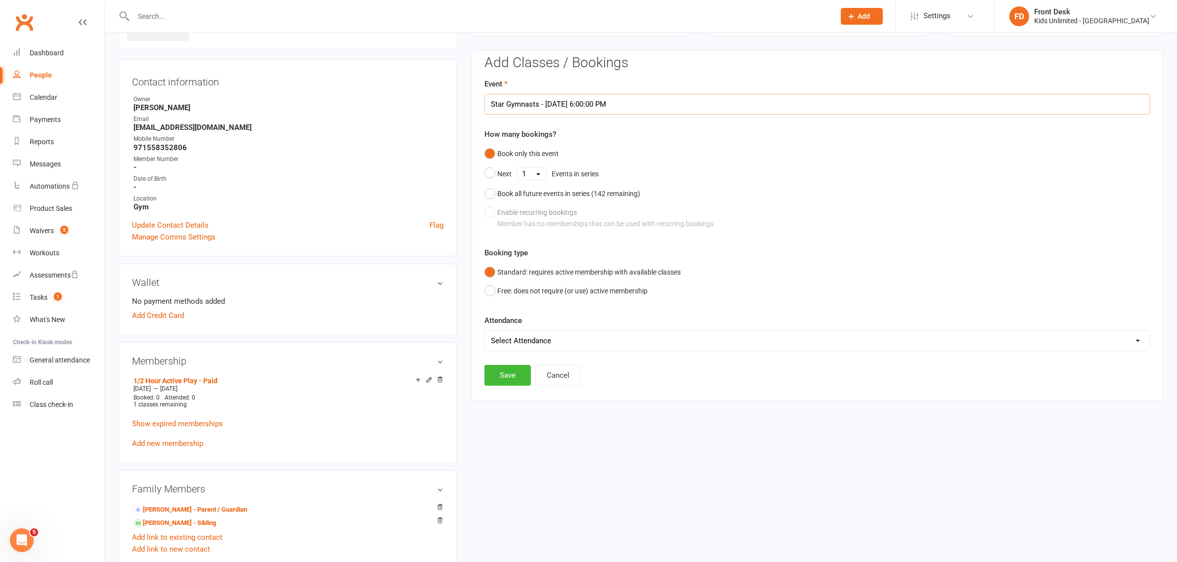
click at [651, 105] on input "Star Gymnasts - [DATE] 6:00:00 PM" at bounding box center [817, 104] width 666 height 21
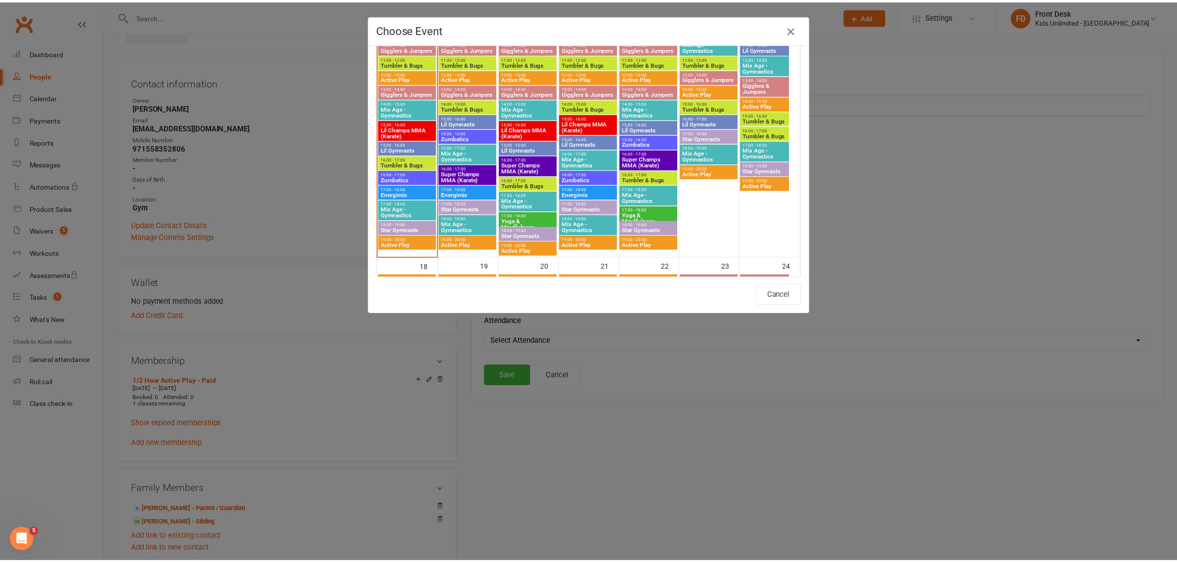
scroll to position [626, 0]
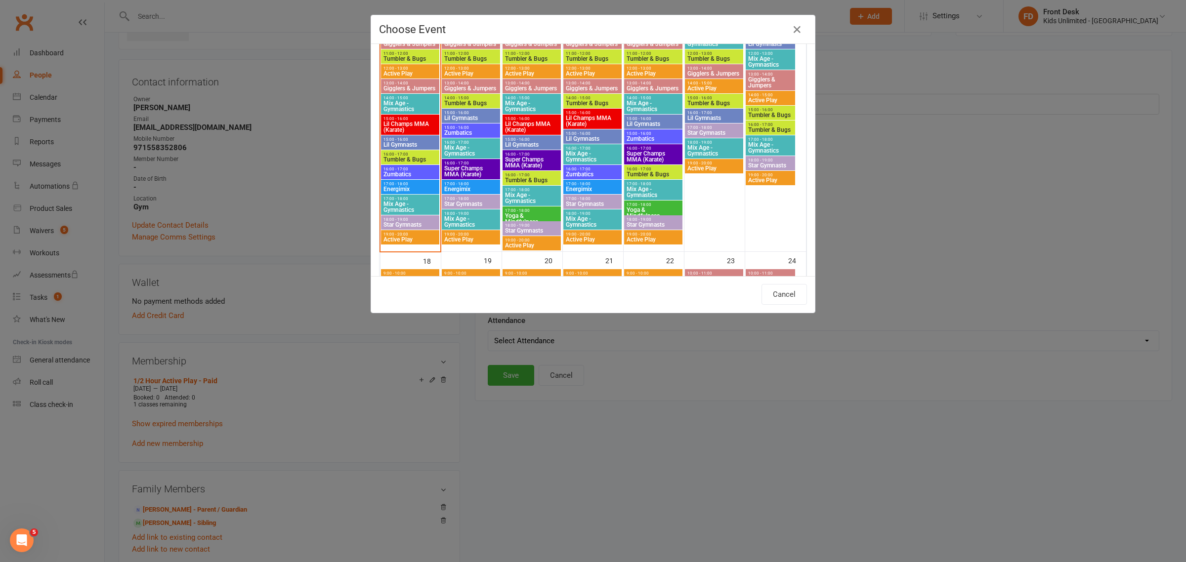
click at [410, 238] on span "Active Play" at bounding box center [410, 240] width 54 height 6
type input "Active Play - [DATE] 7:00:00 PM"
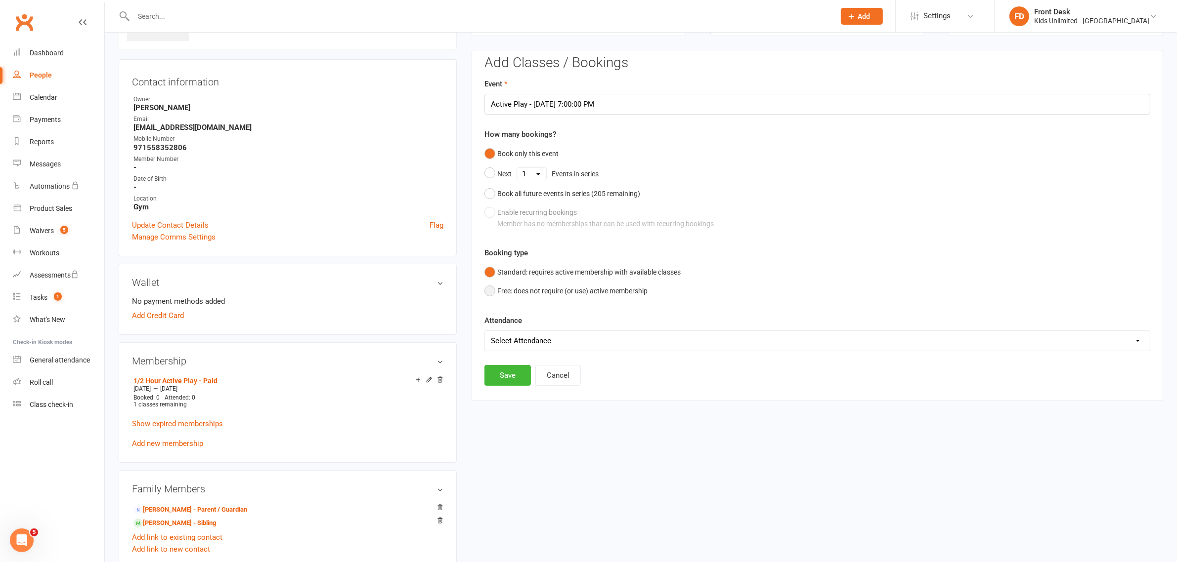
click at [490, 291] on button "Free: does not require (or use) active membership" at bounding box center [565, 291] width 163 height 19
click at [494, 374] on button "Save" at bounding box center [507, 375] width 46 height 21
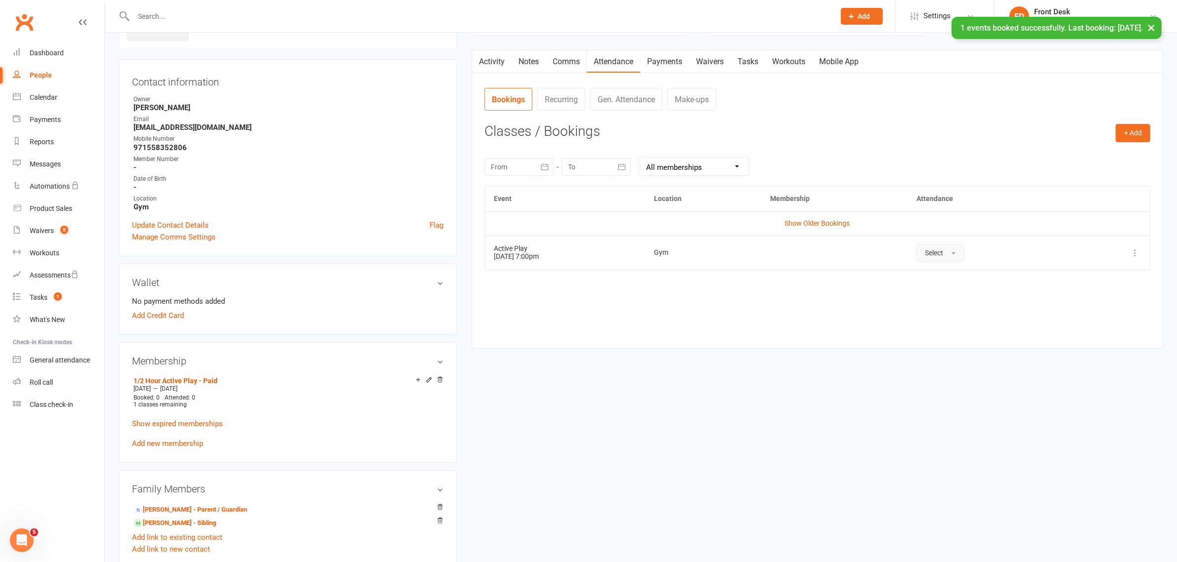
click at [955, 253] on span "button" at bounding box center [953, 254] width 4 height 2
click at [954, 274] on span "Attended" at bounding box center [940, 275] width 30 height 9
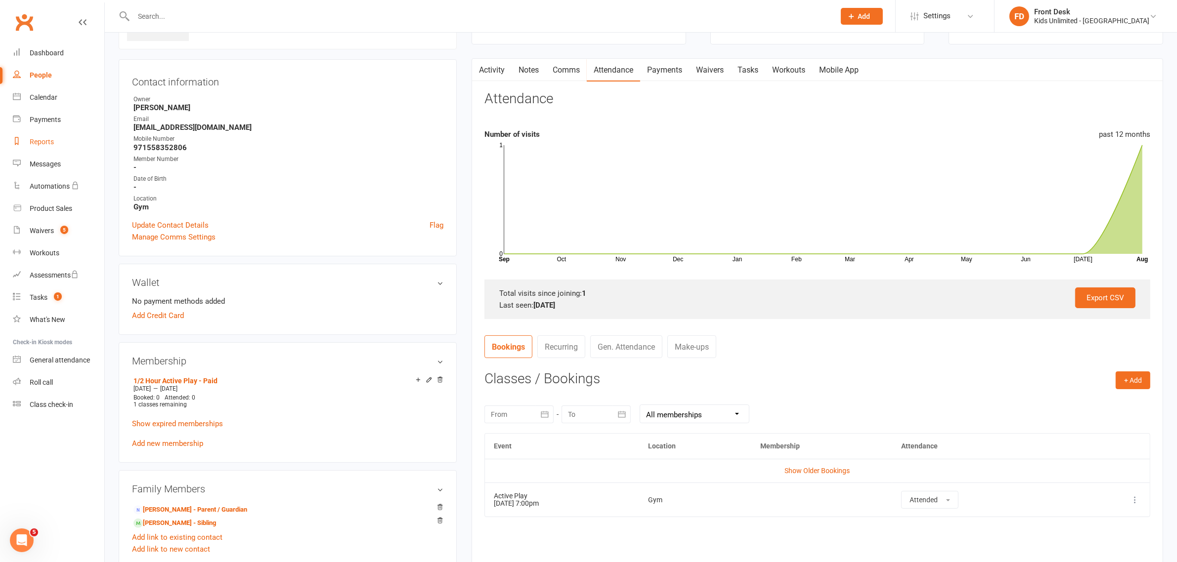
click at [44, 139] on div "Reports" at bounding box center [42, 142] width 24 height 8
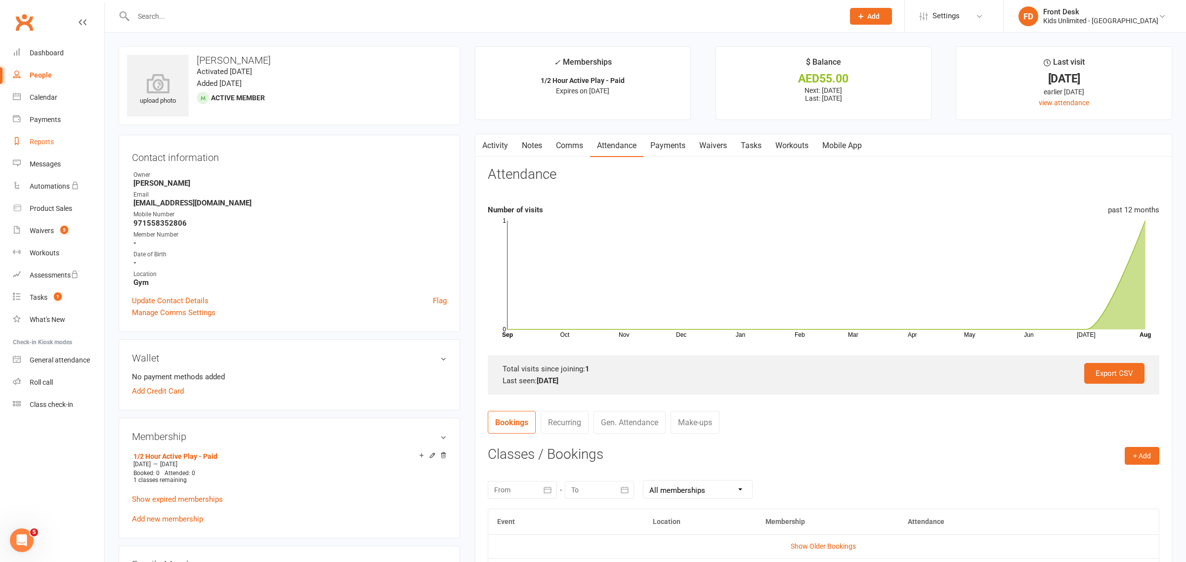
select select "100"
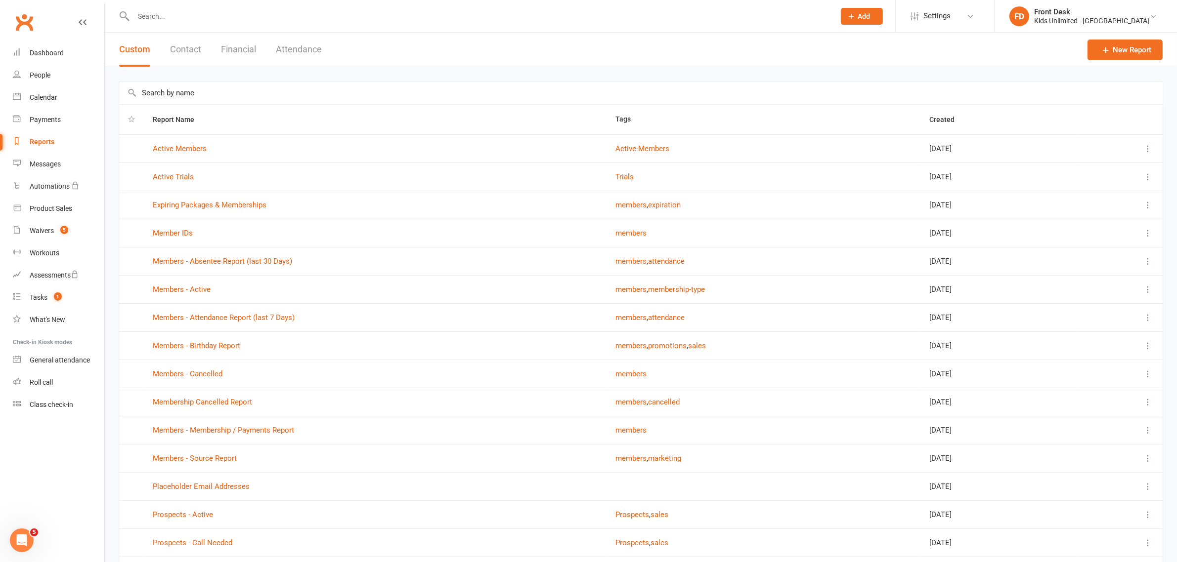
click at [236, 50] on button "Financial" at bounding box center [238, 50] width 35 height 34
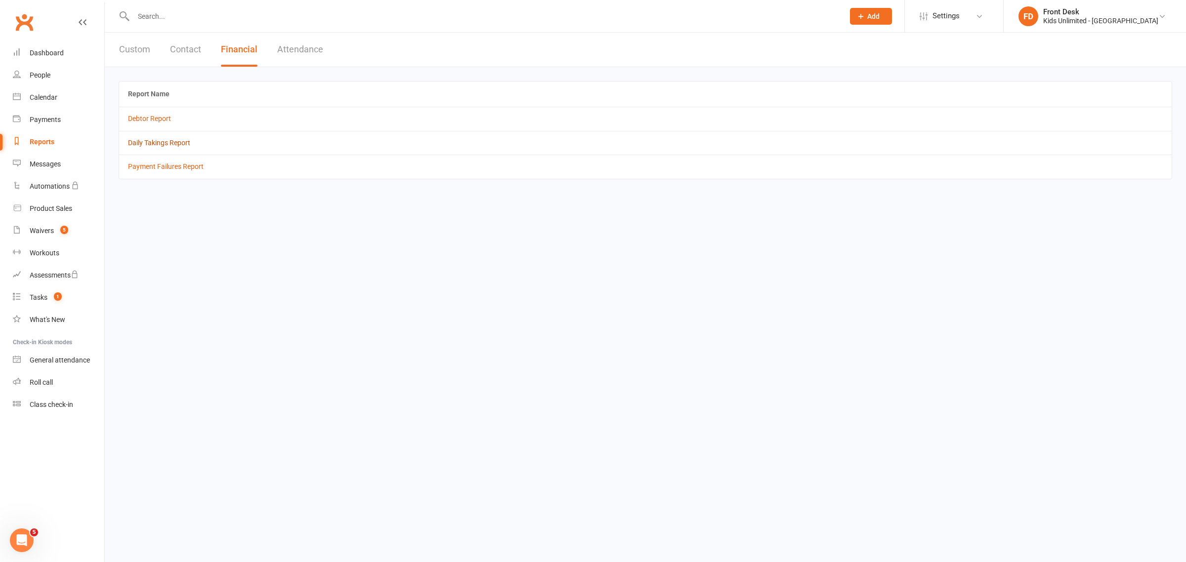
click at [164, 139] on link "Daily Takings Report" at bounding box center [159, 143] width 62 height 8
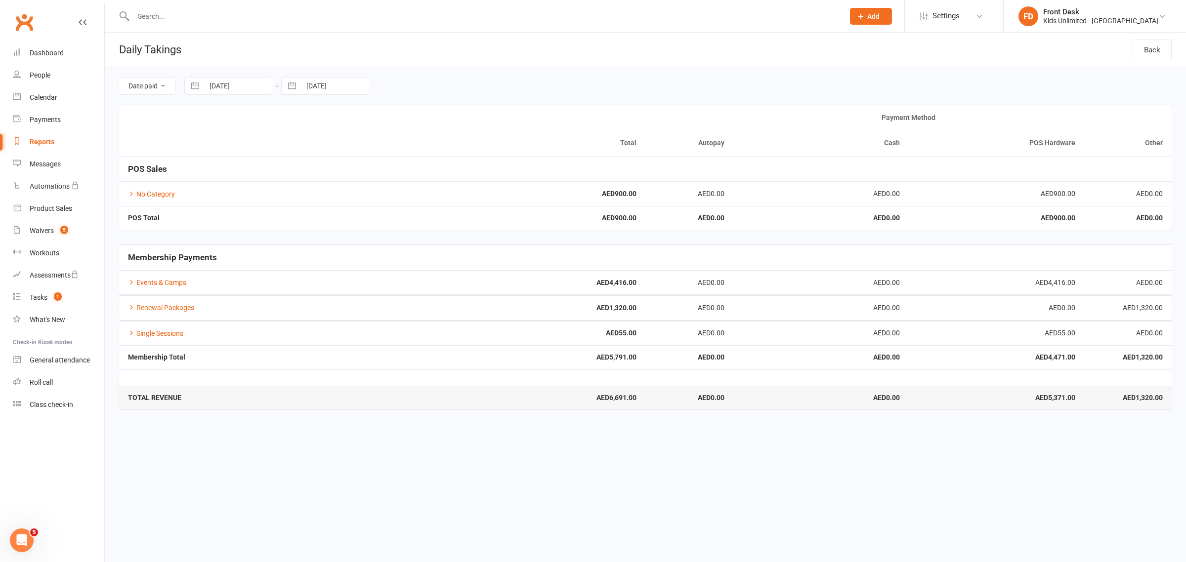
drag, startPoint x: 512, startPoint y: 449, endPoint x: 511, endPoint y: 441, distance: 7.5
click at [512, 424] on html "Prospect Member Non-attending contact Class / event Appointment Task Membership…" at bounding box center [593, 212] width 1186 height 424
click at [43, 118] on div "Payments" at bounding box center [45, 120] width 31 height 8
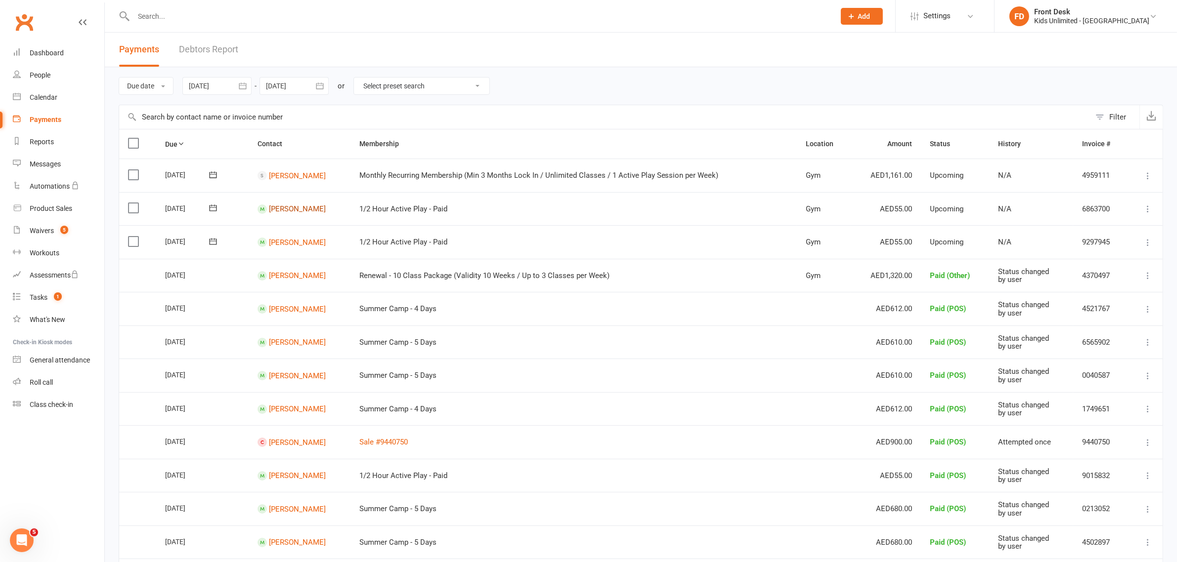
click at [276, 208] on link "[PERSON_NAME]" at bounding box center [297, 209] width 57 height 9
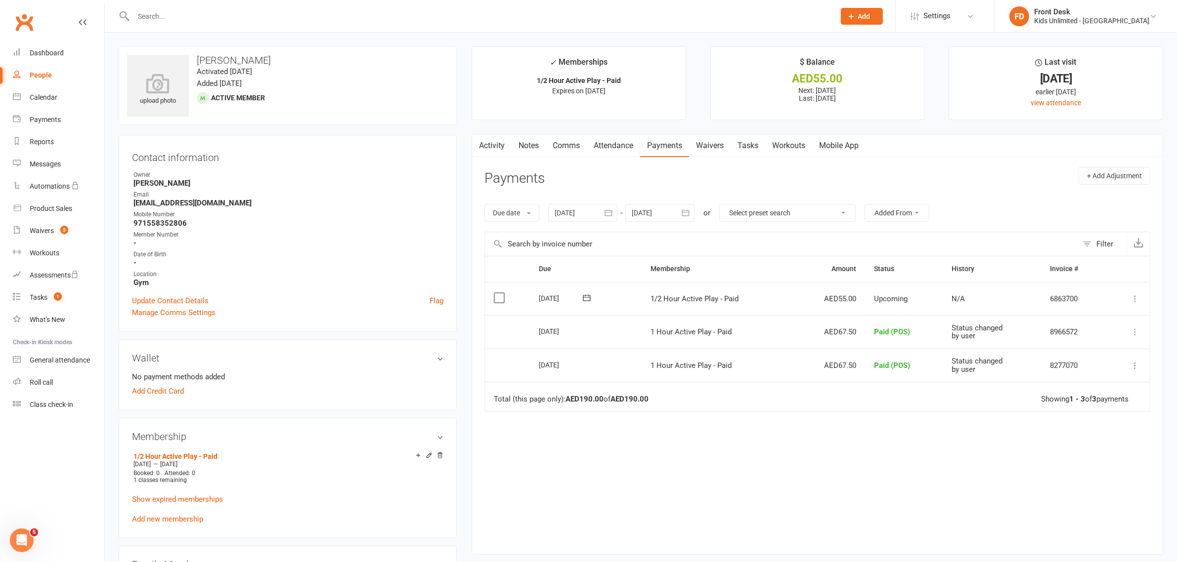
click at [502, 299] on label at bounding box center [500, 298] width 13 height 10
click at [500, 293] on input "checkbox" at bounding box center [497, 293] width 6 height 0
click at [1146, 535] on icon "button" at bounding box center [1147, 538] width 7 height 7
click at [1103, 472] on link "Paid (POS)" at bounding box center [1113, 474] width 98 height 20
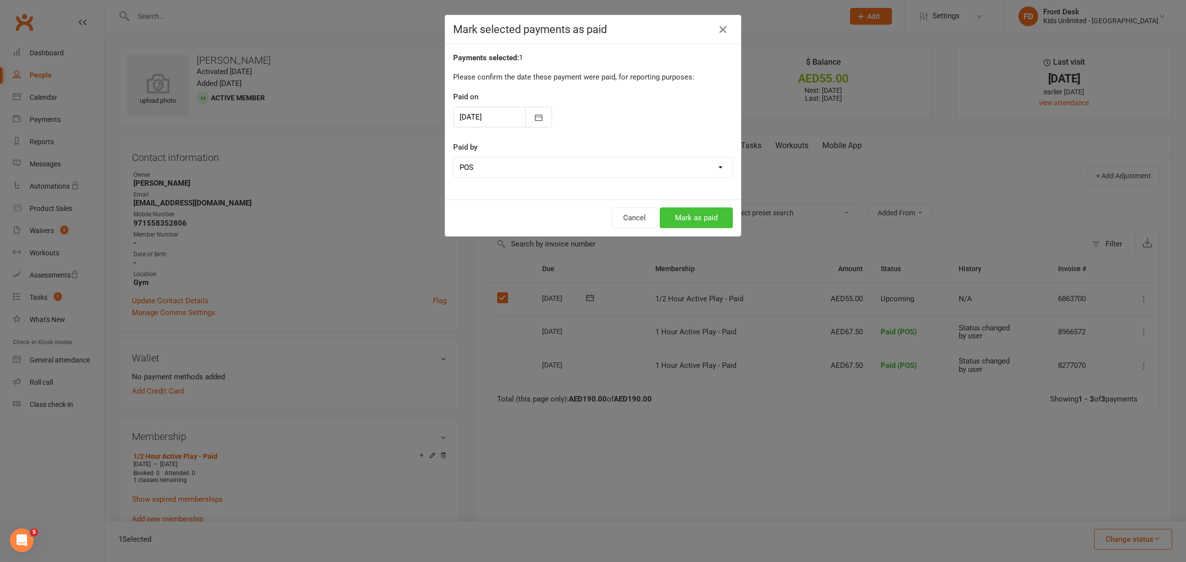
click at [714, 218] on button "Mark as paid" at bounding box center [696, 218] width 73 height 21
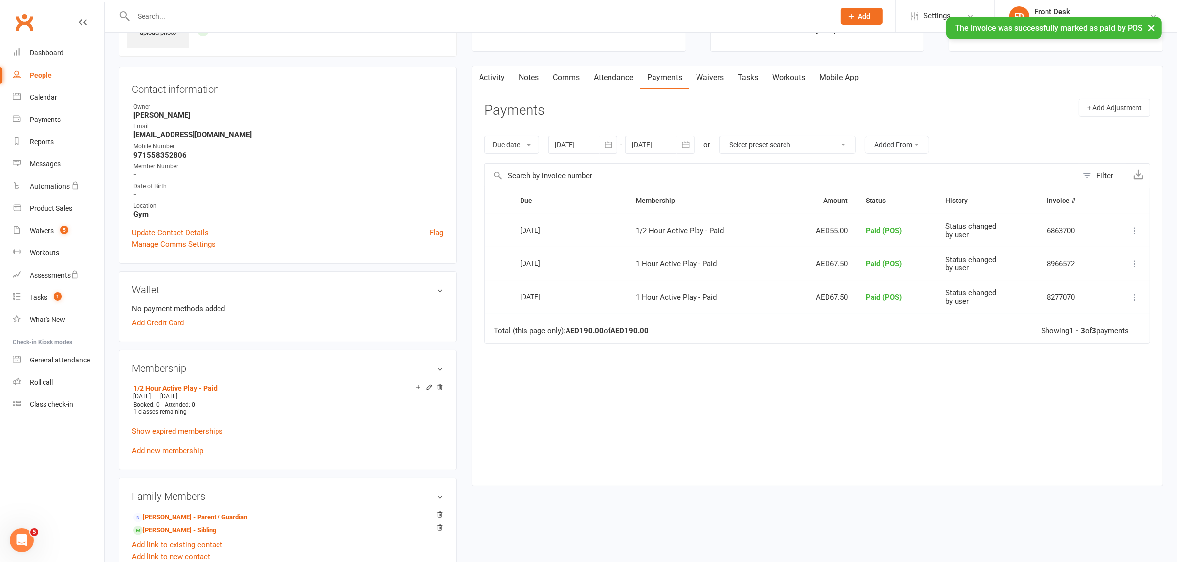
scroll to position [185, 0]
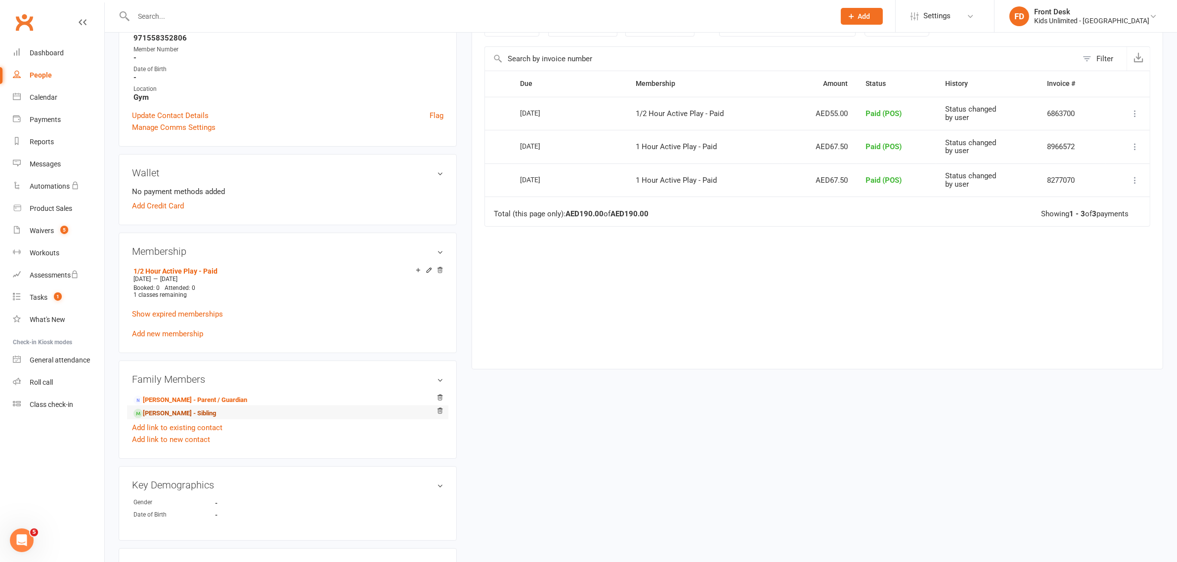
click at [170, 414] on link "[PERSON_NAME] - Sibling" at bounding box center [174, 414] width 83 height 10
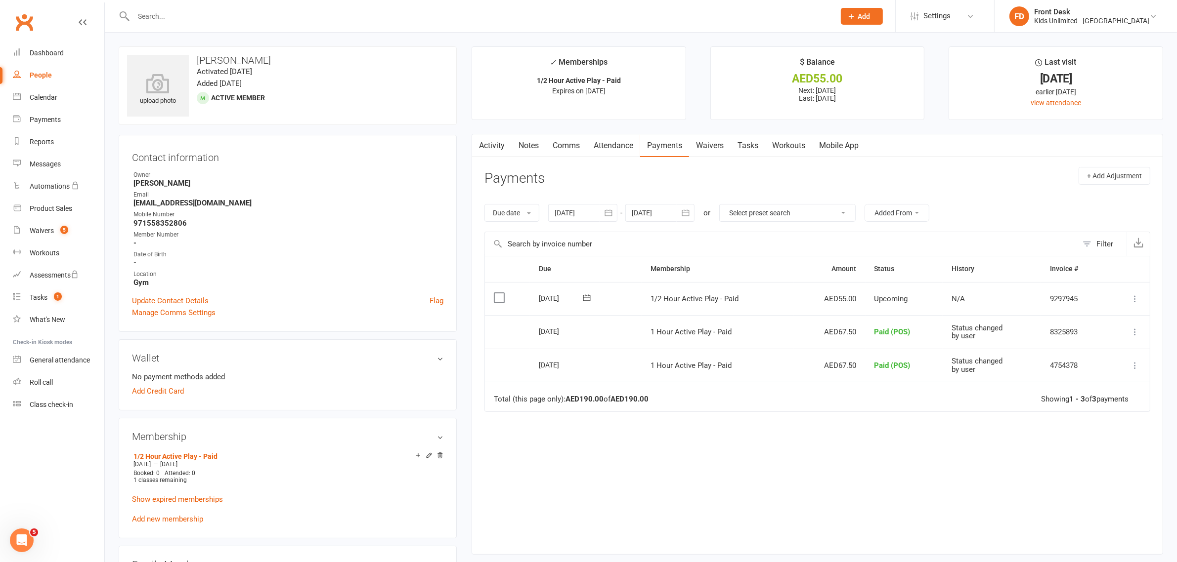
click at [497, 299] on label at bounding box center [500, 298] width 13 height 10
click at [497, 293] on input "checkbox" at bounding box center [497, 293] width 6 height 0
click at [1146, 537] on icon "button" at bounding box center [1147, 538] width 7 height 7
click at [1099, 478] on link "Paid (POS)" at bounding box center [1113, 474] width 98 height 20
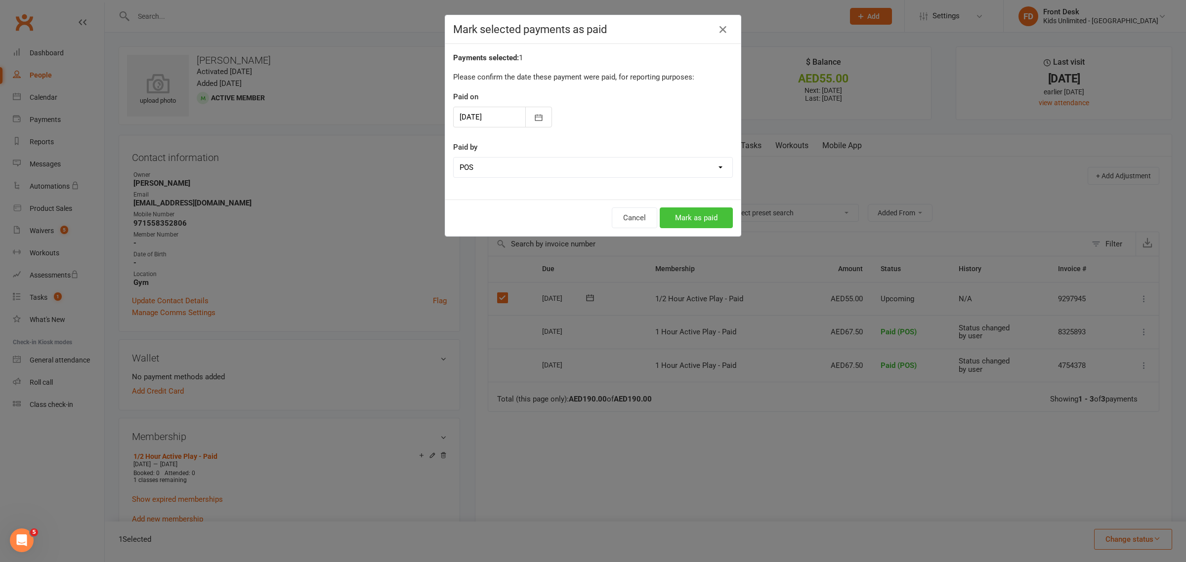
click at [693, 221] on button "Mark as paid" at bounding box center [696, 218] width 73 height 21
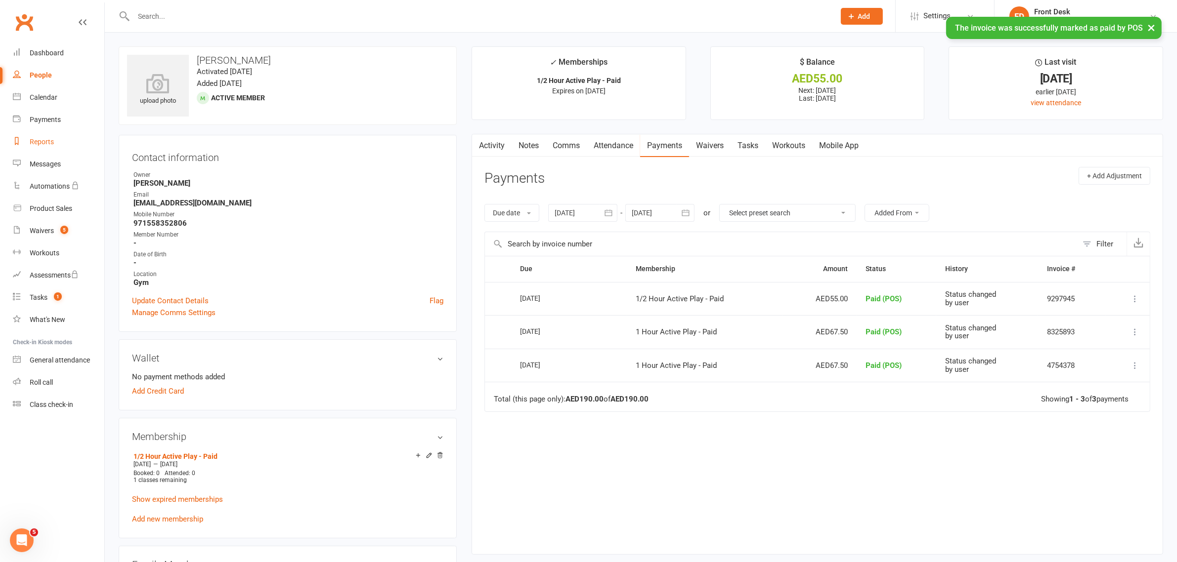
click at [41, 145] on div "Reports" at bounding box center [42, 142] width 24 height 8
select select "100"
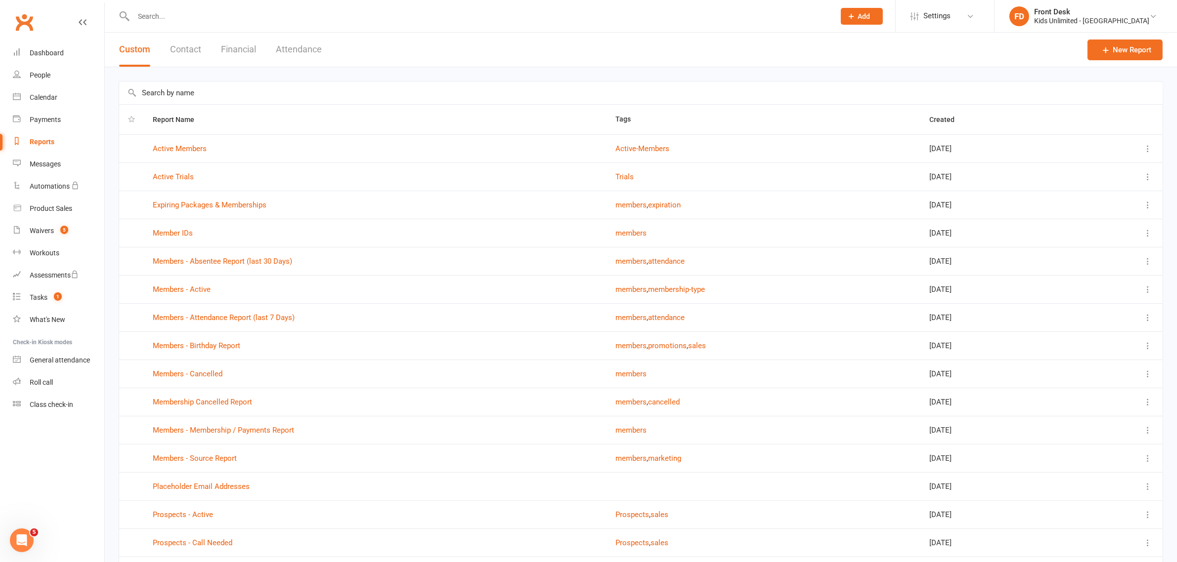
click at [239, 48] on button "Financial" at bounding box center [238, 50] width 35 height 34
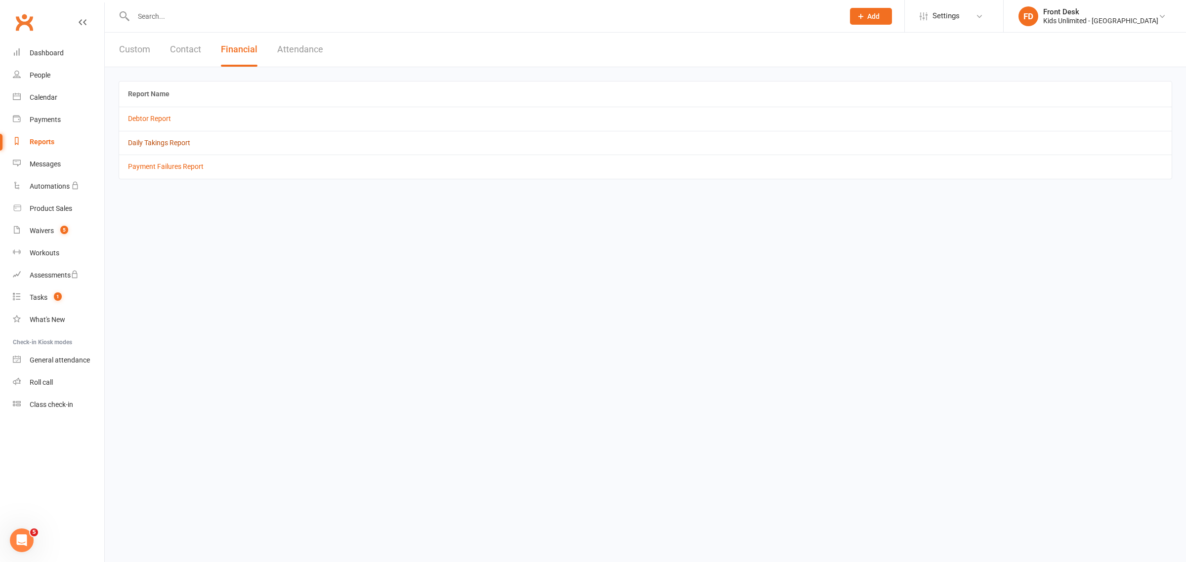
click at [168, 141] on link "Daily Takings Report" at bounding box center [159, 143] width 62 height 8
